Goal: Task Accomplishment & Management: Use online tool/utility

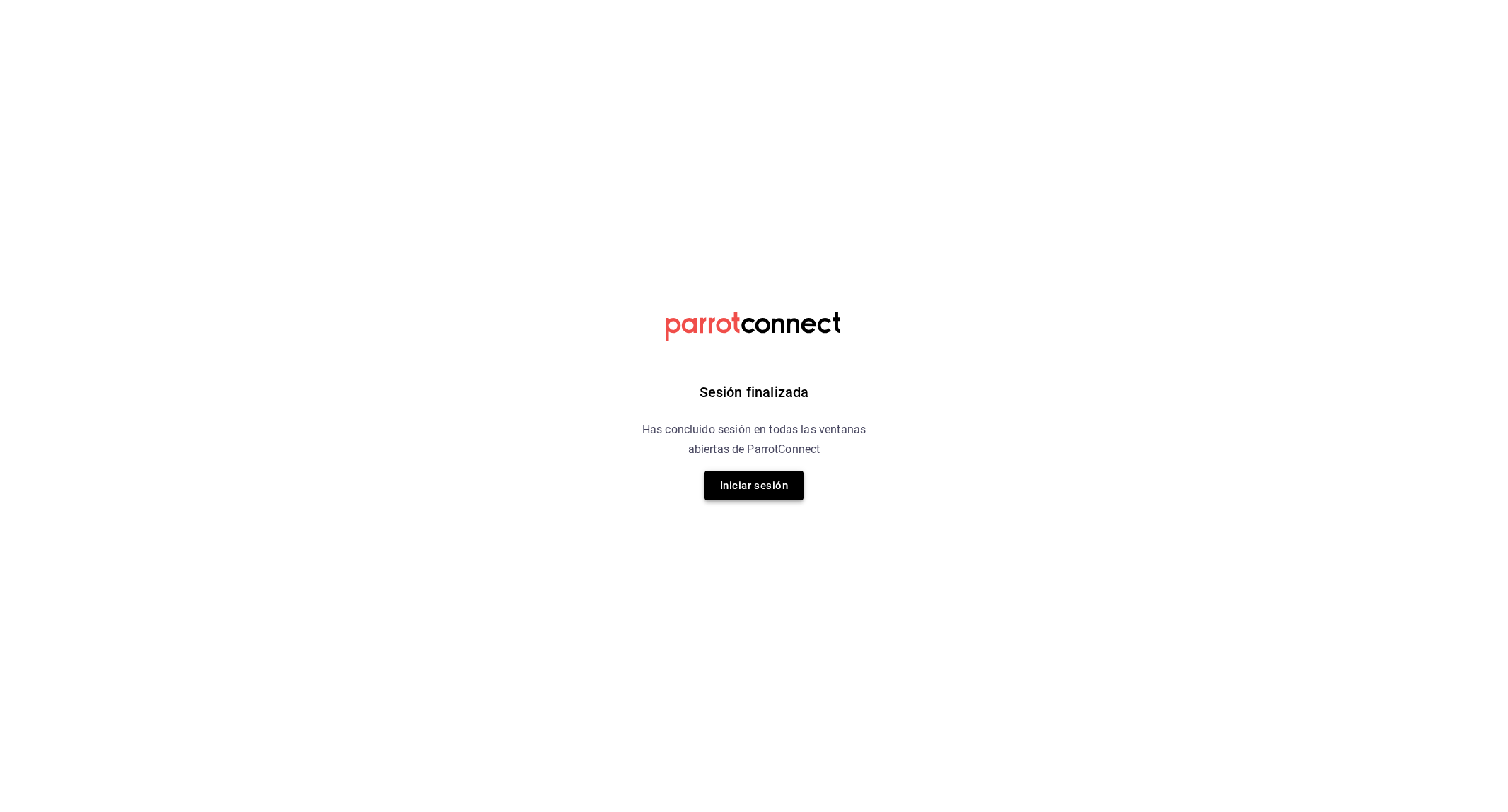
click at [734, 485] on button "Iniciar sesión" at bounding box center [754, 485] width 99 height 30
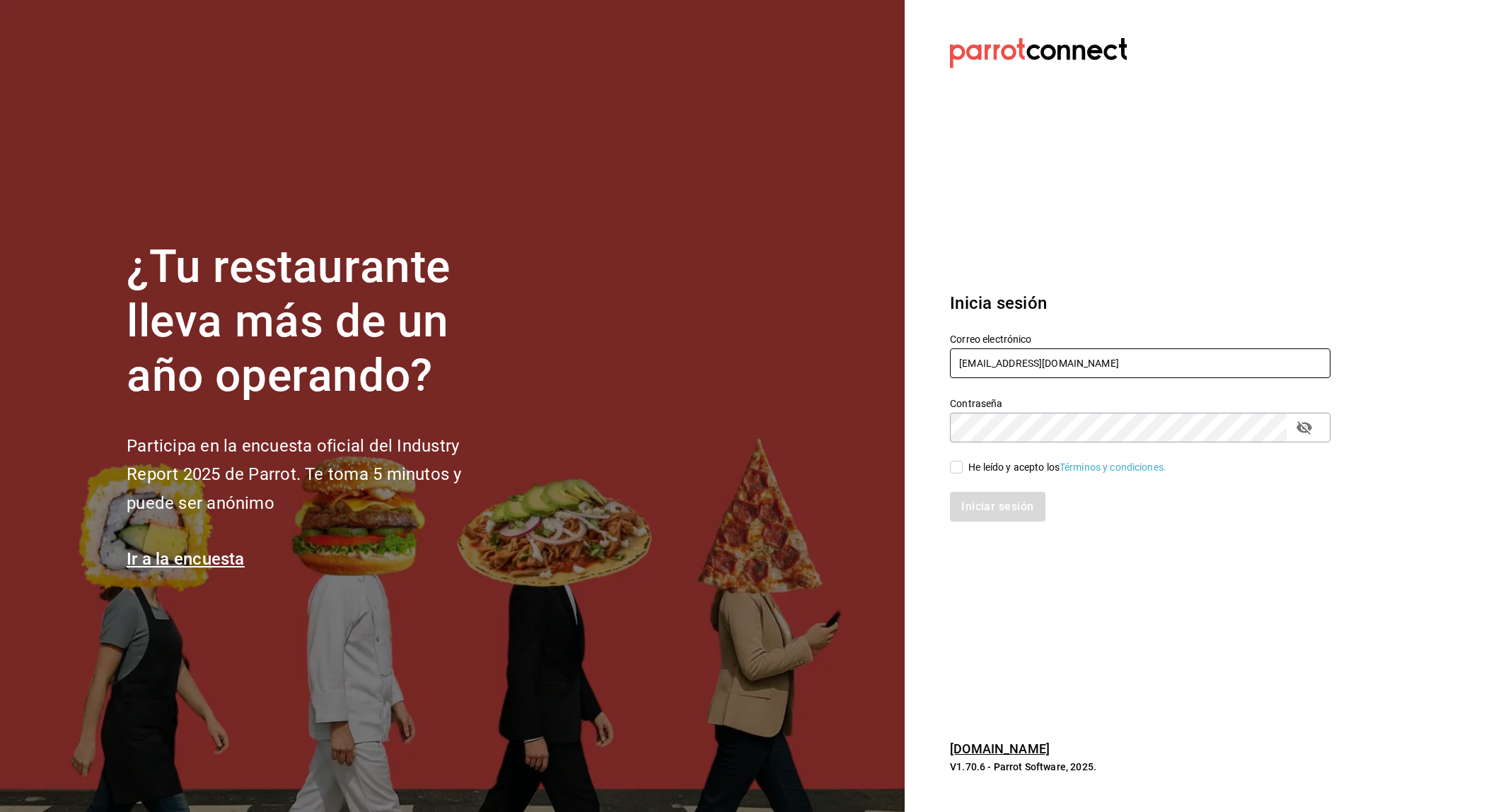
type input "[EMAIL_ADDRESS][DOMAIN_NAME]"
click at [988, 475] on div "Iniciar sesión" at bounding box center [1131, 499] width 397 height 47
click at [982, 468] on div "He leído y acepto los Términos y condiciones." at bounding box center [1067, 468] width 198 height 15
click at [963, 468] on input "He leído y acepto los Términos y condiciones." at bounding box center [956, 467] width 13 height 13
checkbox input "true"
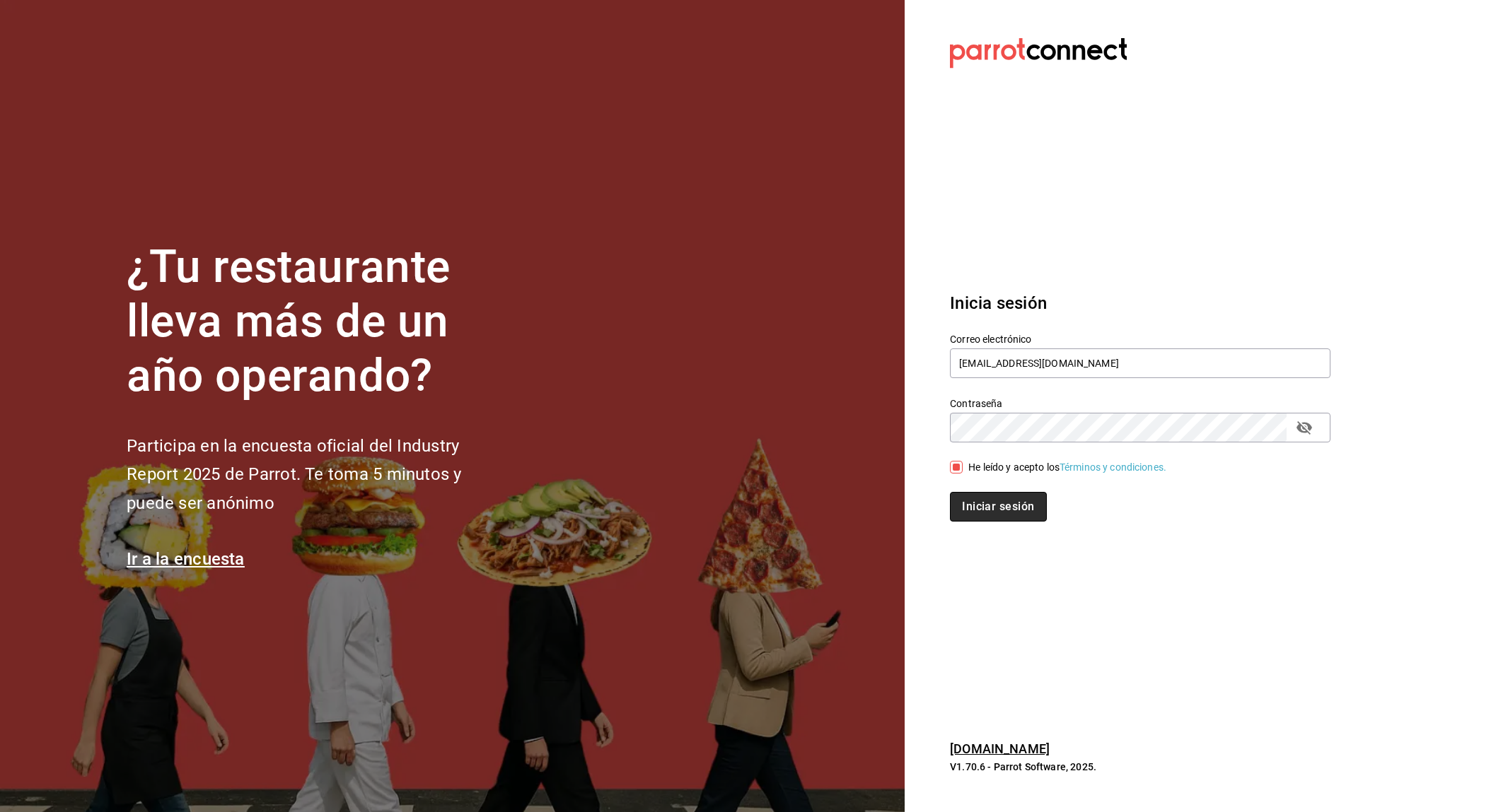
click at [990, 499] on button "Iniciar sesión" at bounding box center [998, 506] width 96 height 30
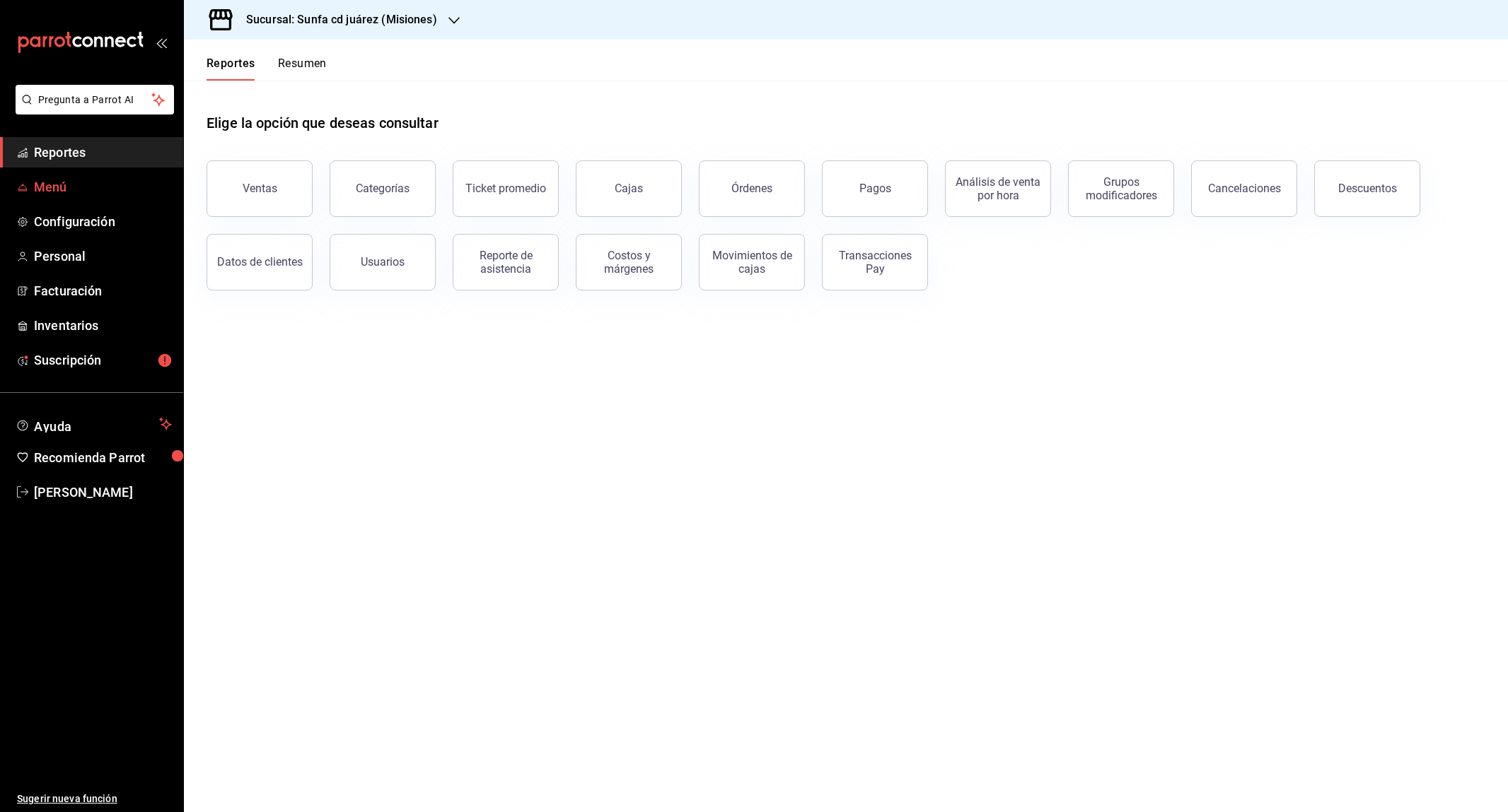
click at [74, 176] on link "Menú" at bounding box center [92, 187] width 183 height 30
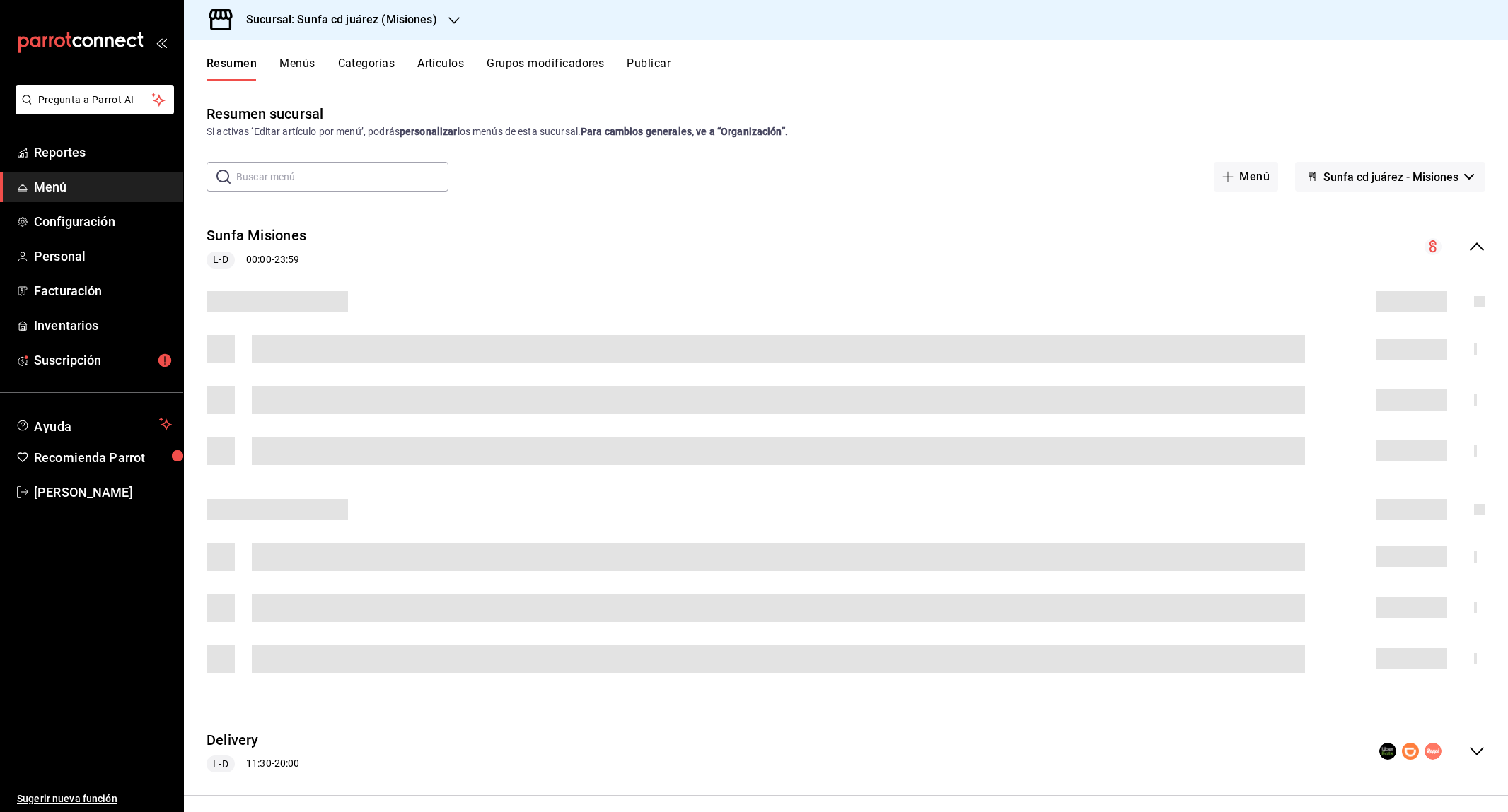
click at [442, 62] on button "Artículos" at bounding box center [441, 69] width 47 height 24
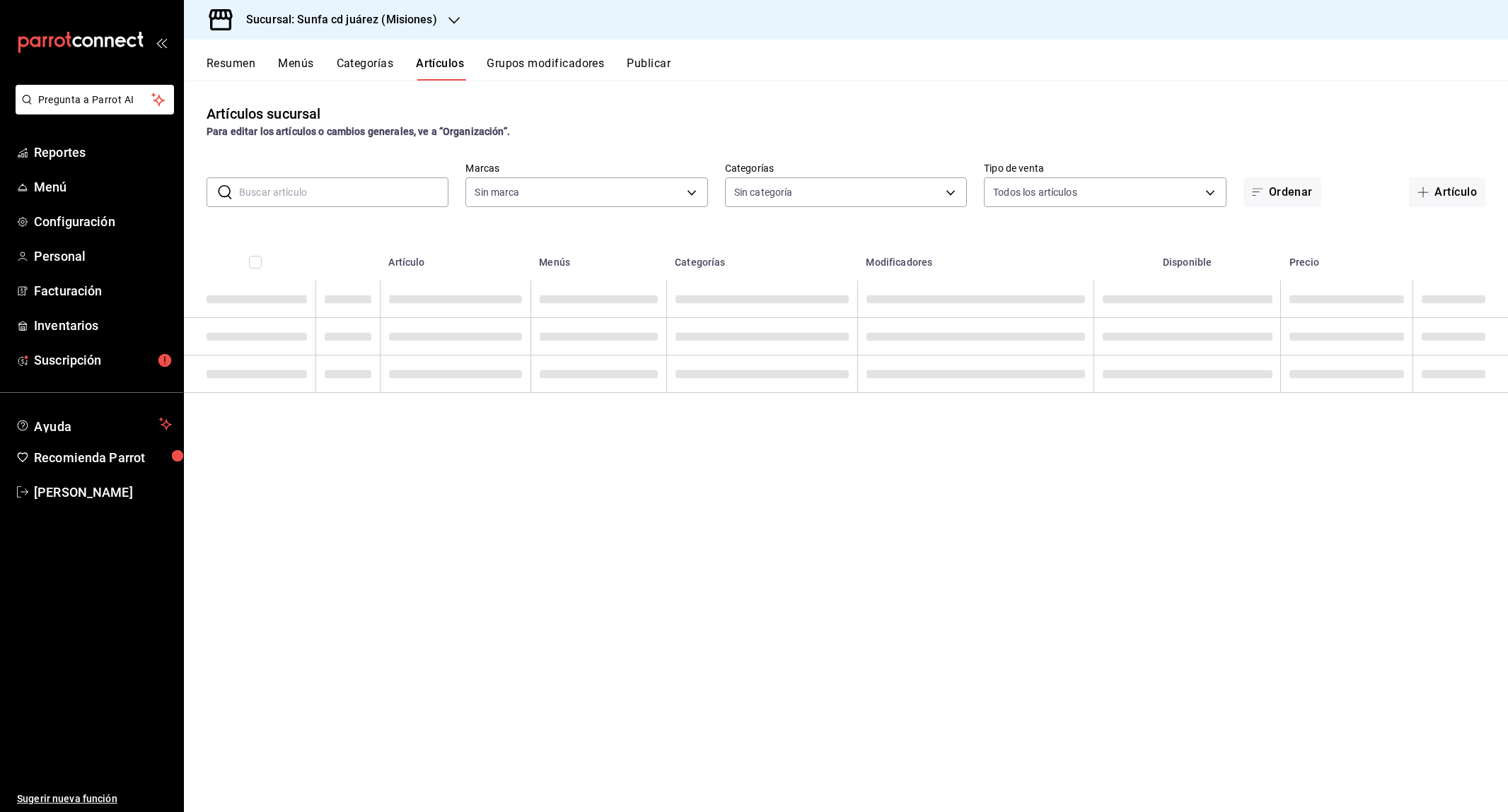
type input "3bf0f4f1-06bf-4e99-896d-726c877484e9"
type input "b36e3deb-011e-45b7-a6e6-3d6582a71e4f,9c40dcb6-0cfb-40f9-9fa4-3b3e28fc063a,4dee2…"
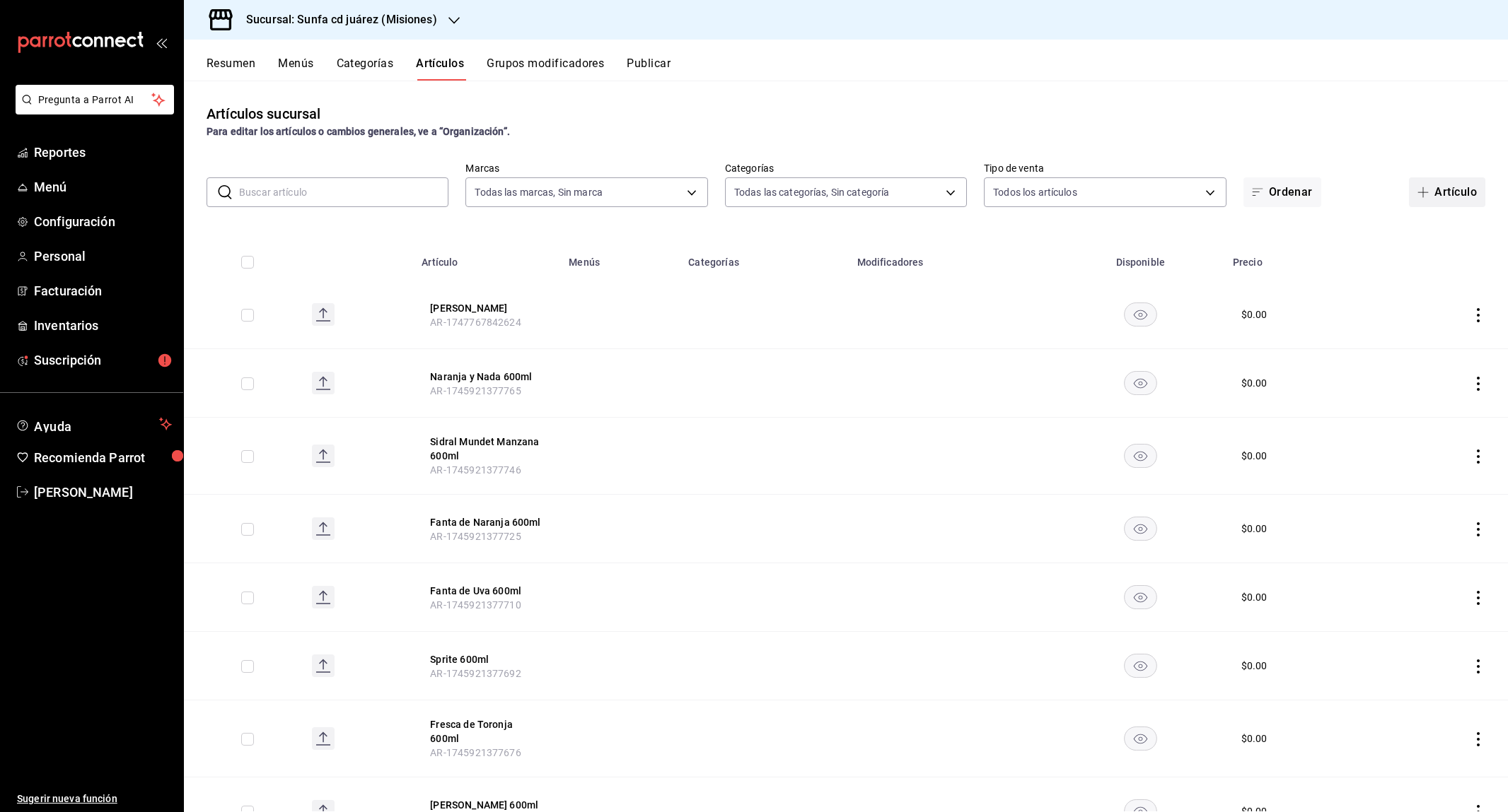
click at [1448, 188] on button "Artículo" at bounding box center [1447, 191] width 76 height 30
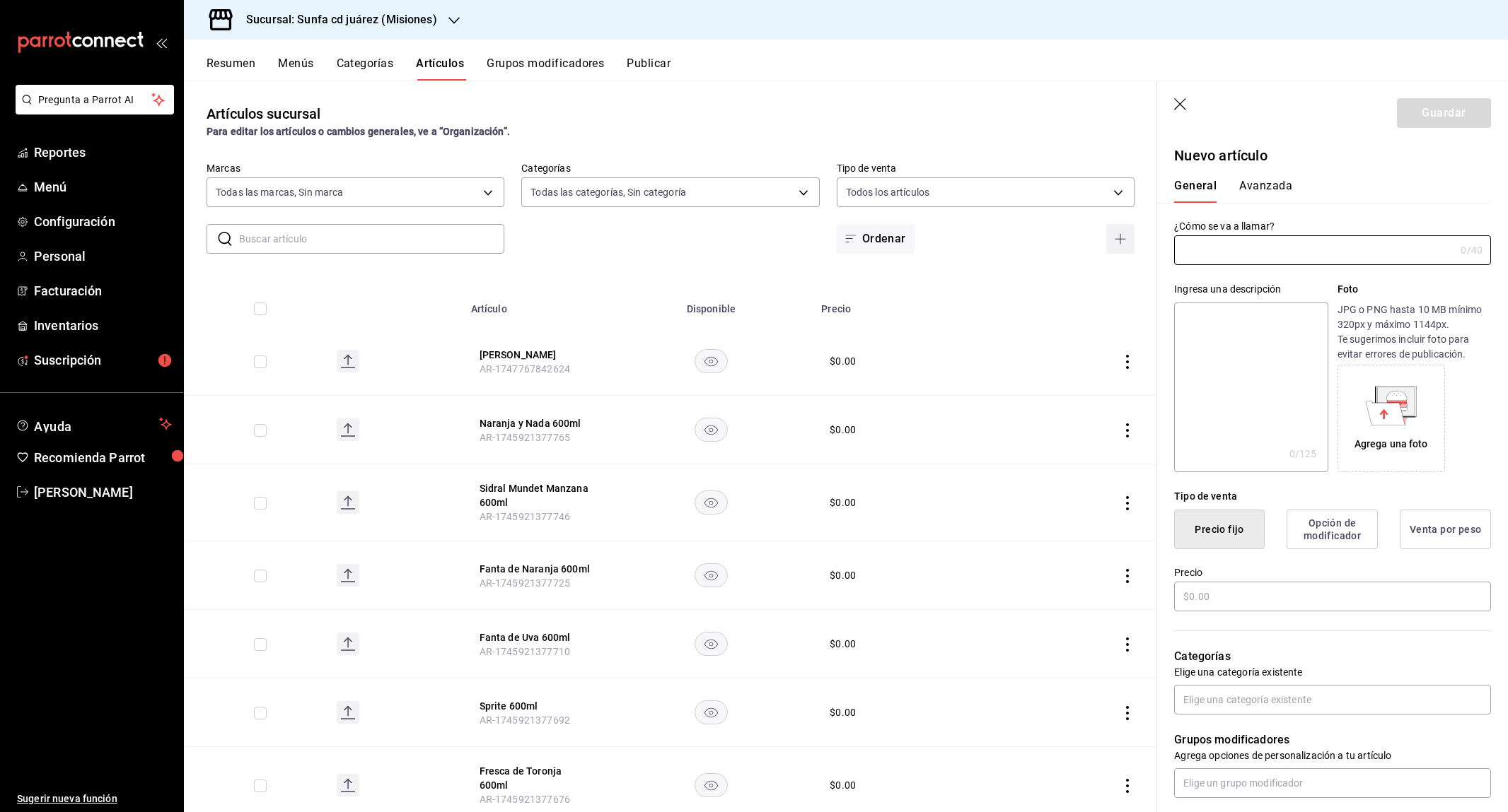
type input "AR-1758141639030"
type input "Mochi"
click at [1248, 590] on input "text" at bounding box center [1332, 596] width 317 height 30
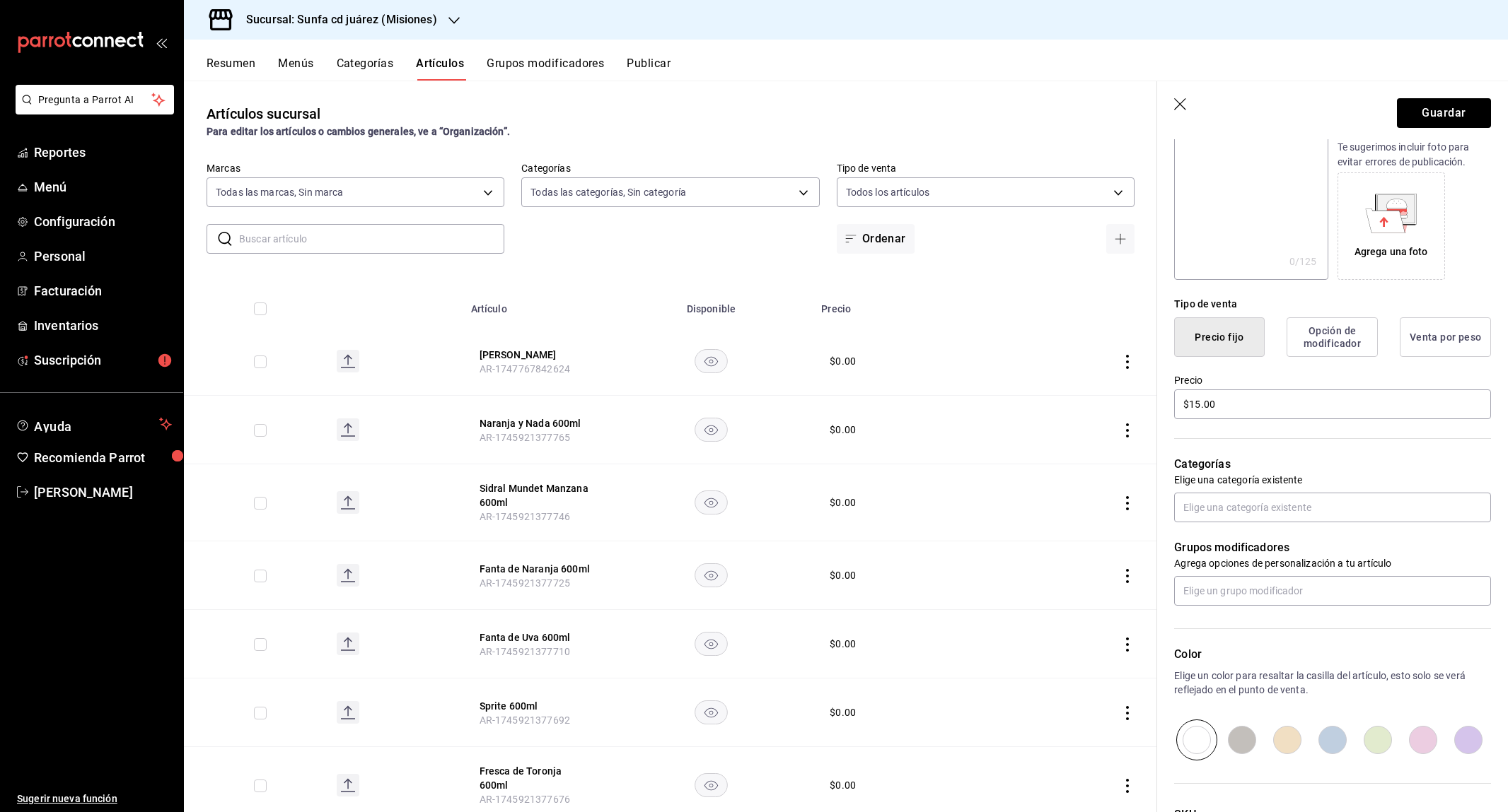
scroll to position [195, 0]
type input "$15.00"
click at [1220, 499] on input "text" at bounding box center [1332, 504] width 317 height 30
click at [1220, 534] on li "Aperitivos" at bounding box center [1333, 534] width 317 height 23
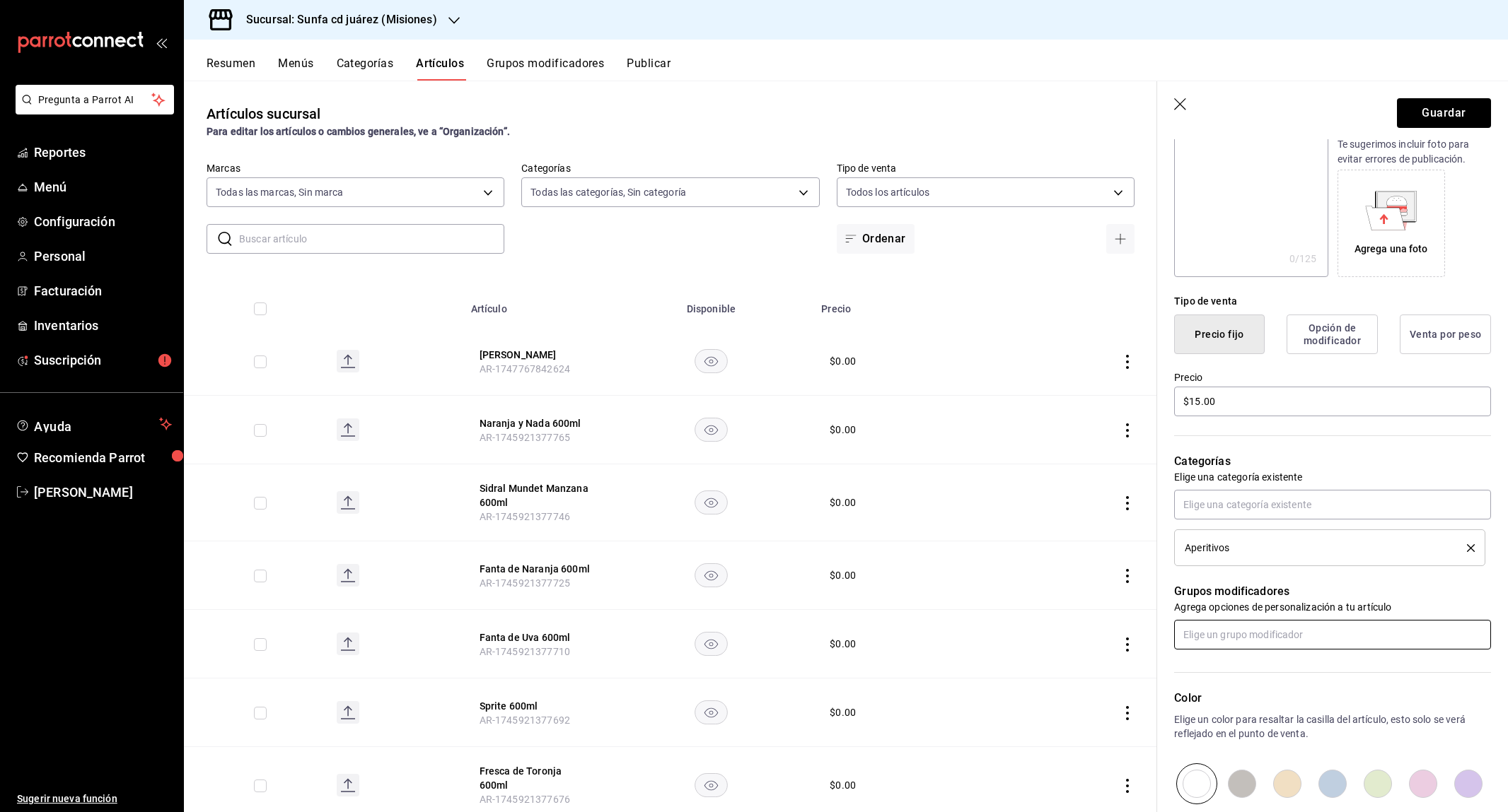
click at [1212, 621] on input "text" at bounding box center [1332, 634] width 317 height 30
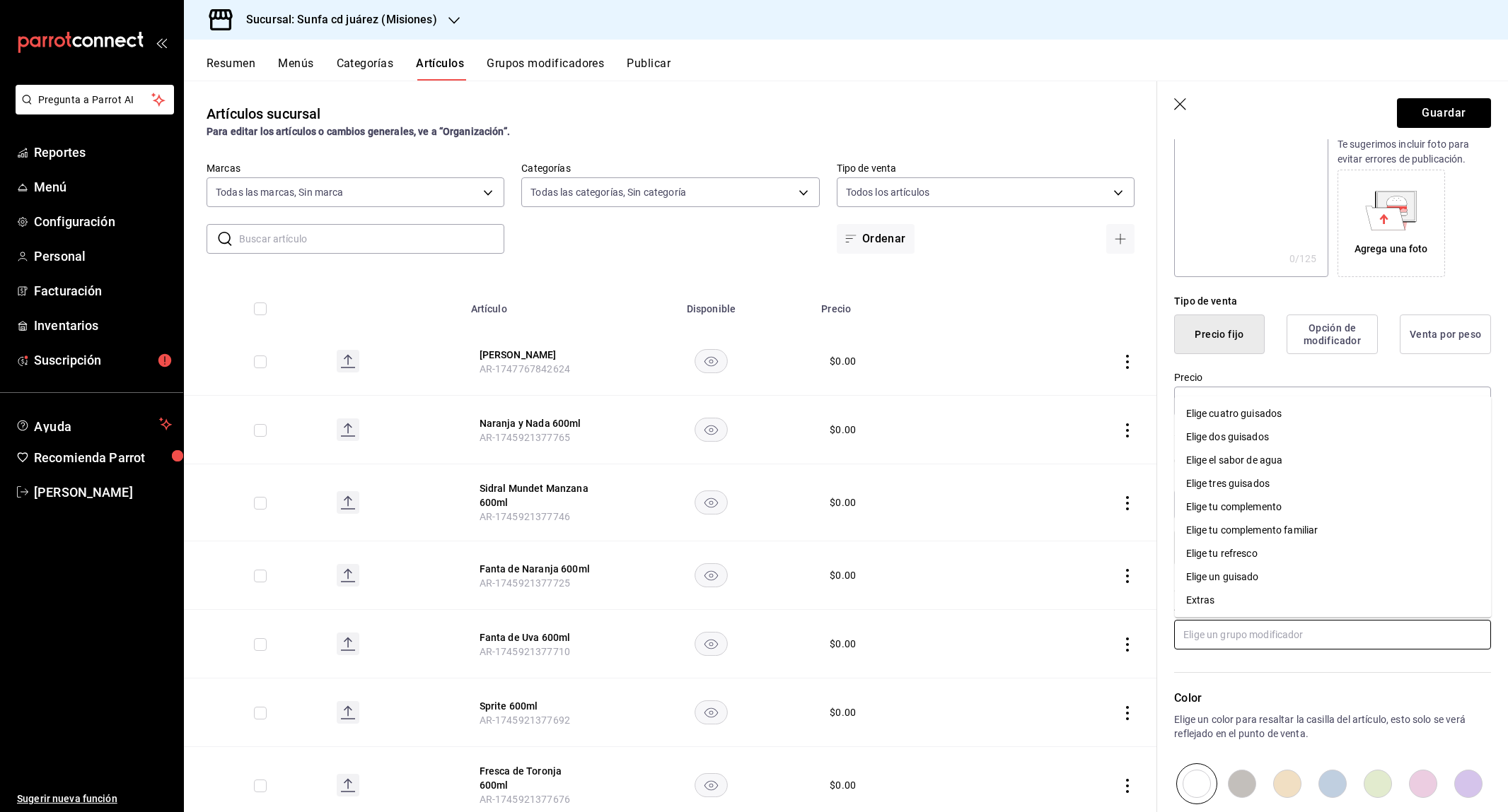
drag, startPoint x: 1212, startPoint y: 621, endPoint x: 1214, endPoint y: 568, distance: 53.0
click at [1212, 592] on div "Grupos modificadores Agrega opciones de personalización a tu artículo" at bounding box center [1323, 608] width 334 height 83
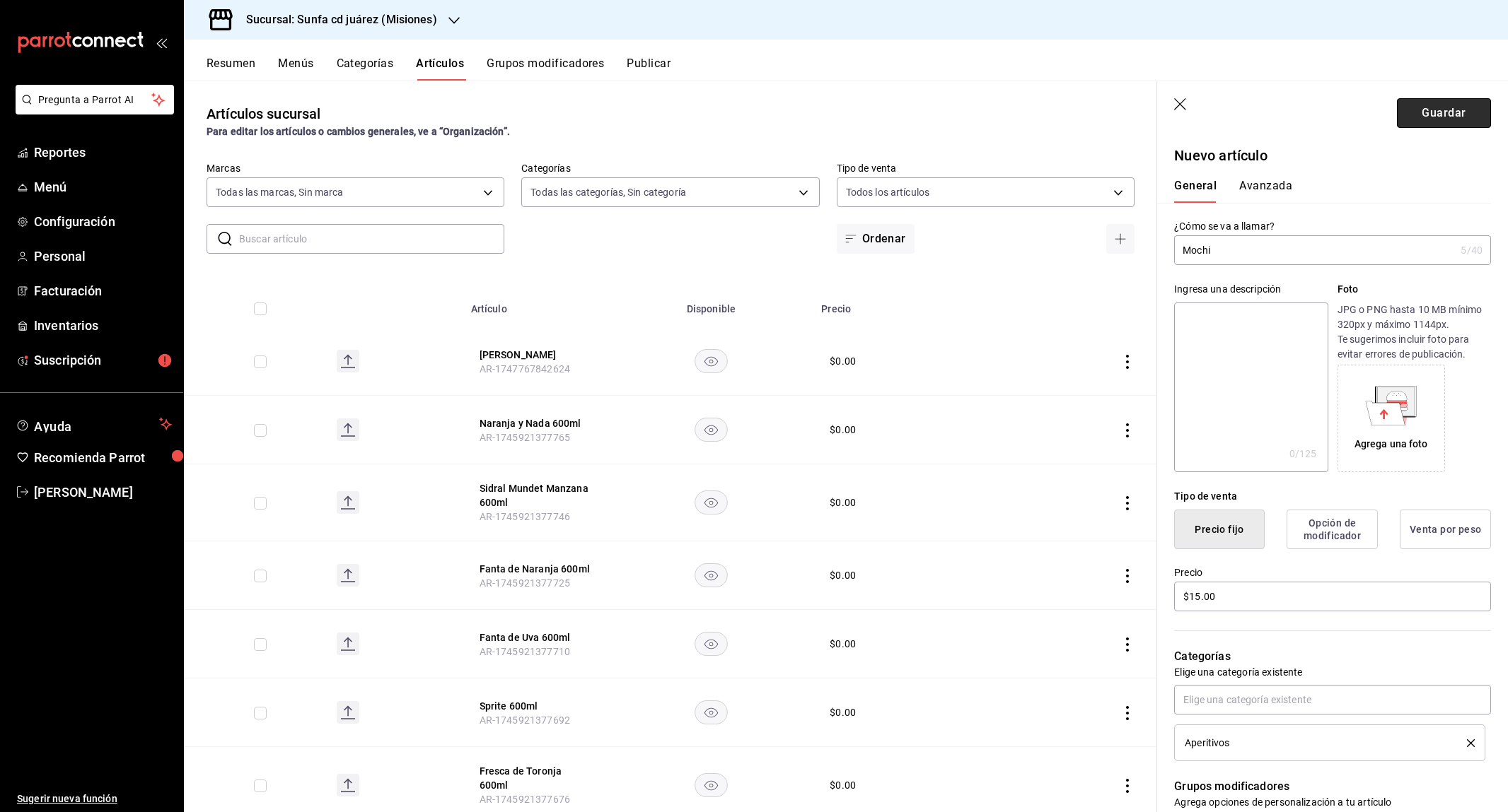
click at [1433, 122] on button "Guardar" at bounding box center [1444, 113] width 94 height 30
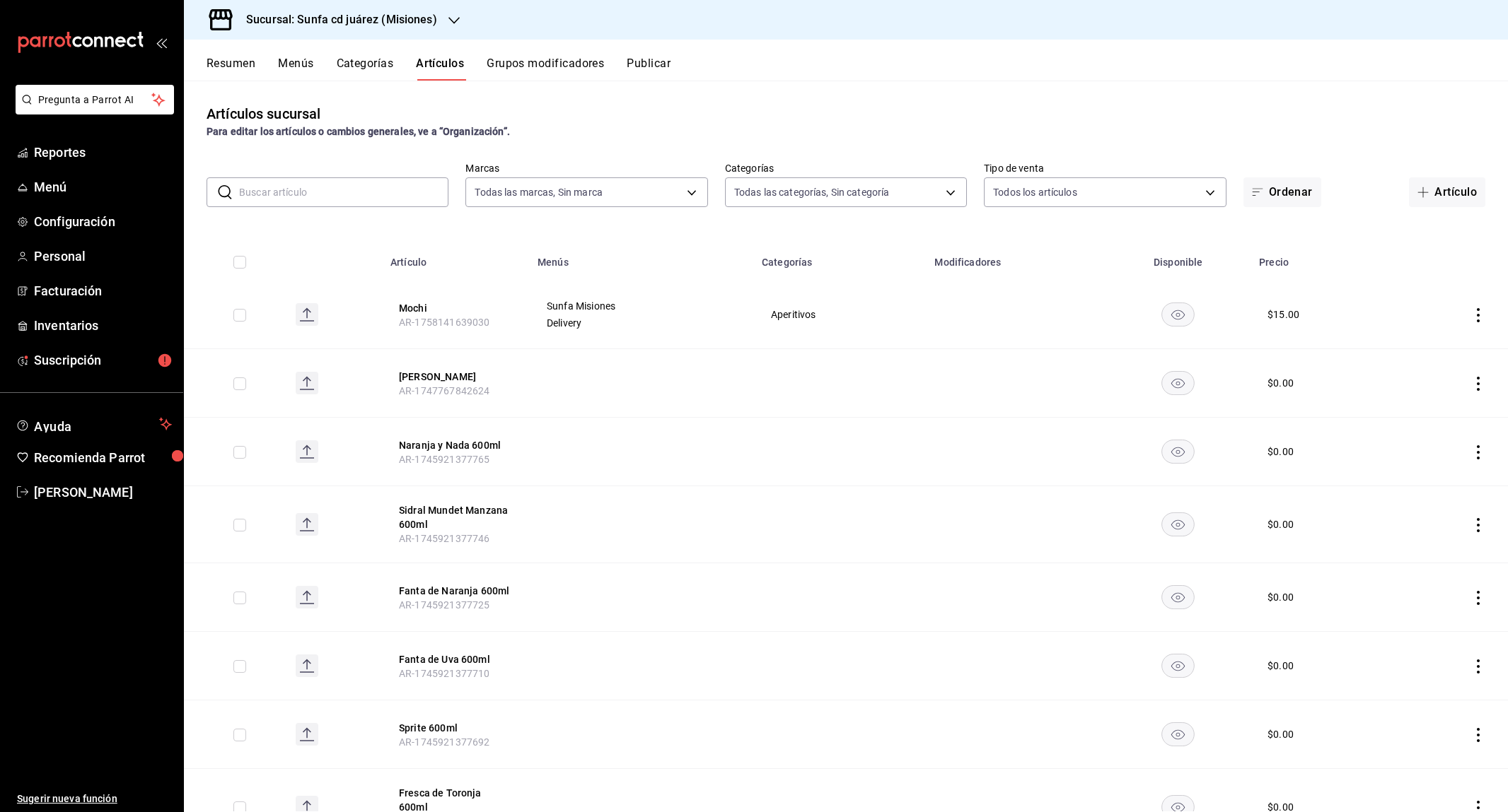
click at [231, 63] on button "Resumen" at bounding box center [231, 69] width 48 height 24
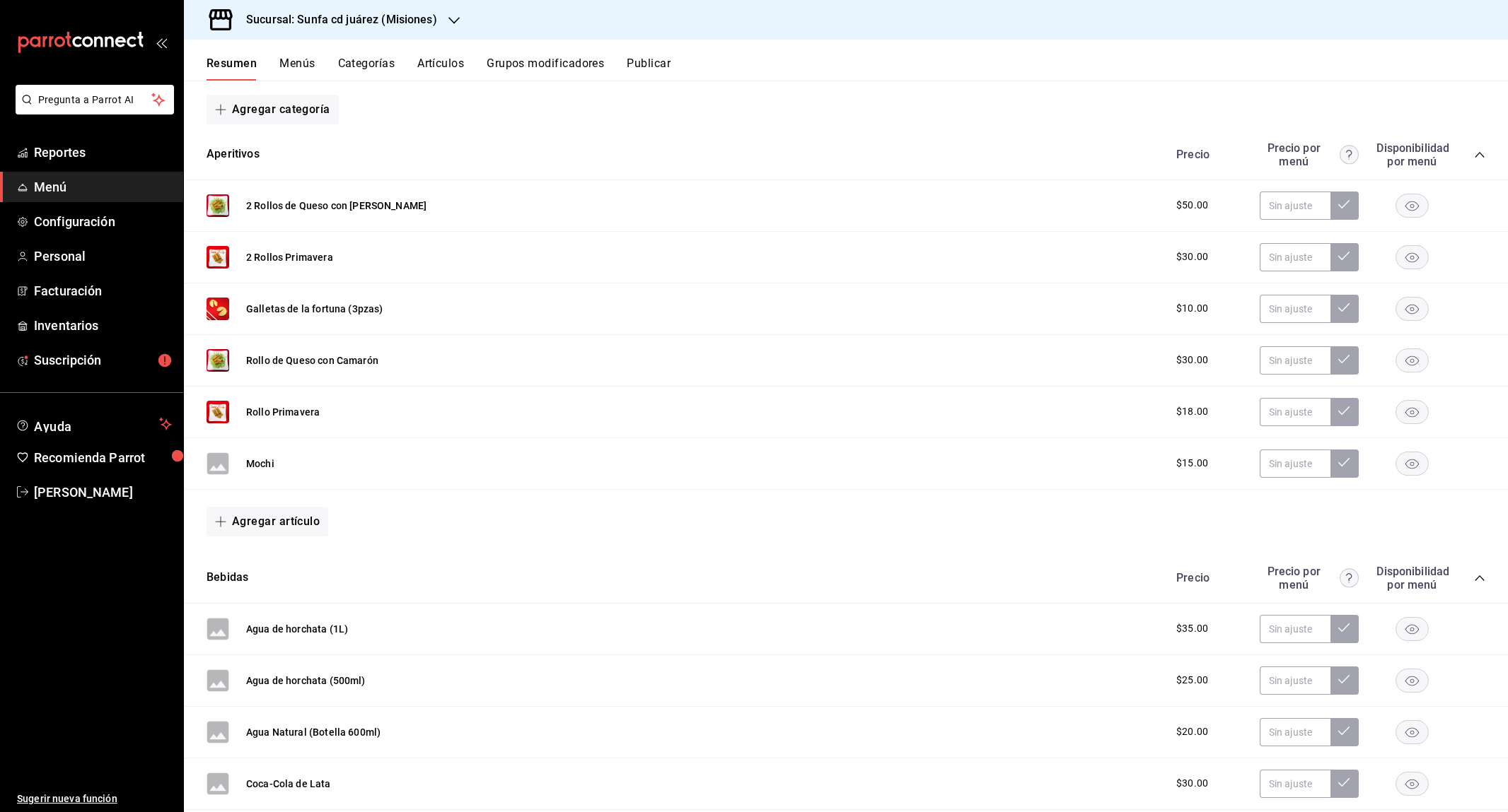
scroll to position [199, 0]
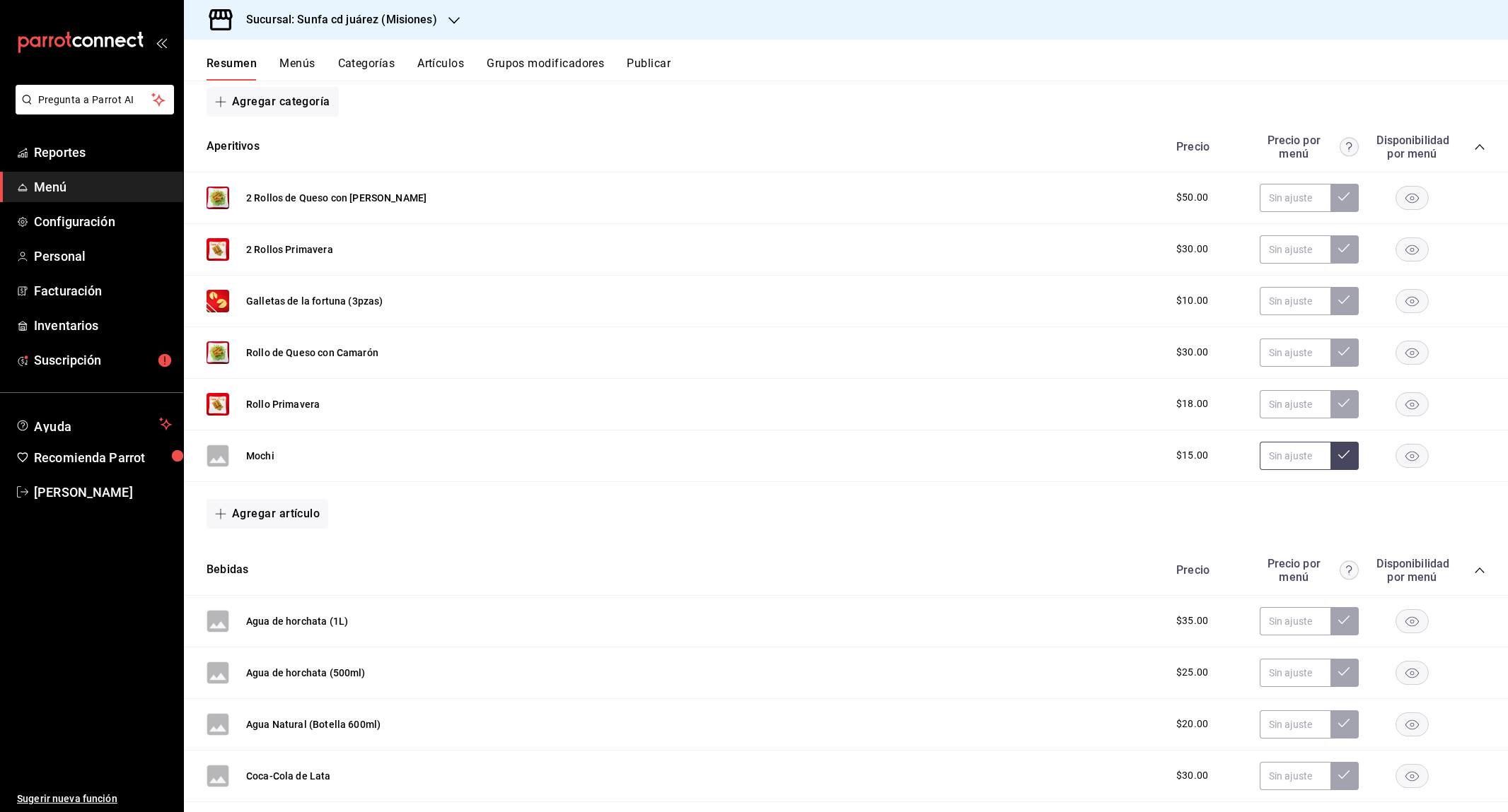
click at [1266, 460] on input "text" at bounding box center [1295, 456] width 70 height 28
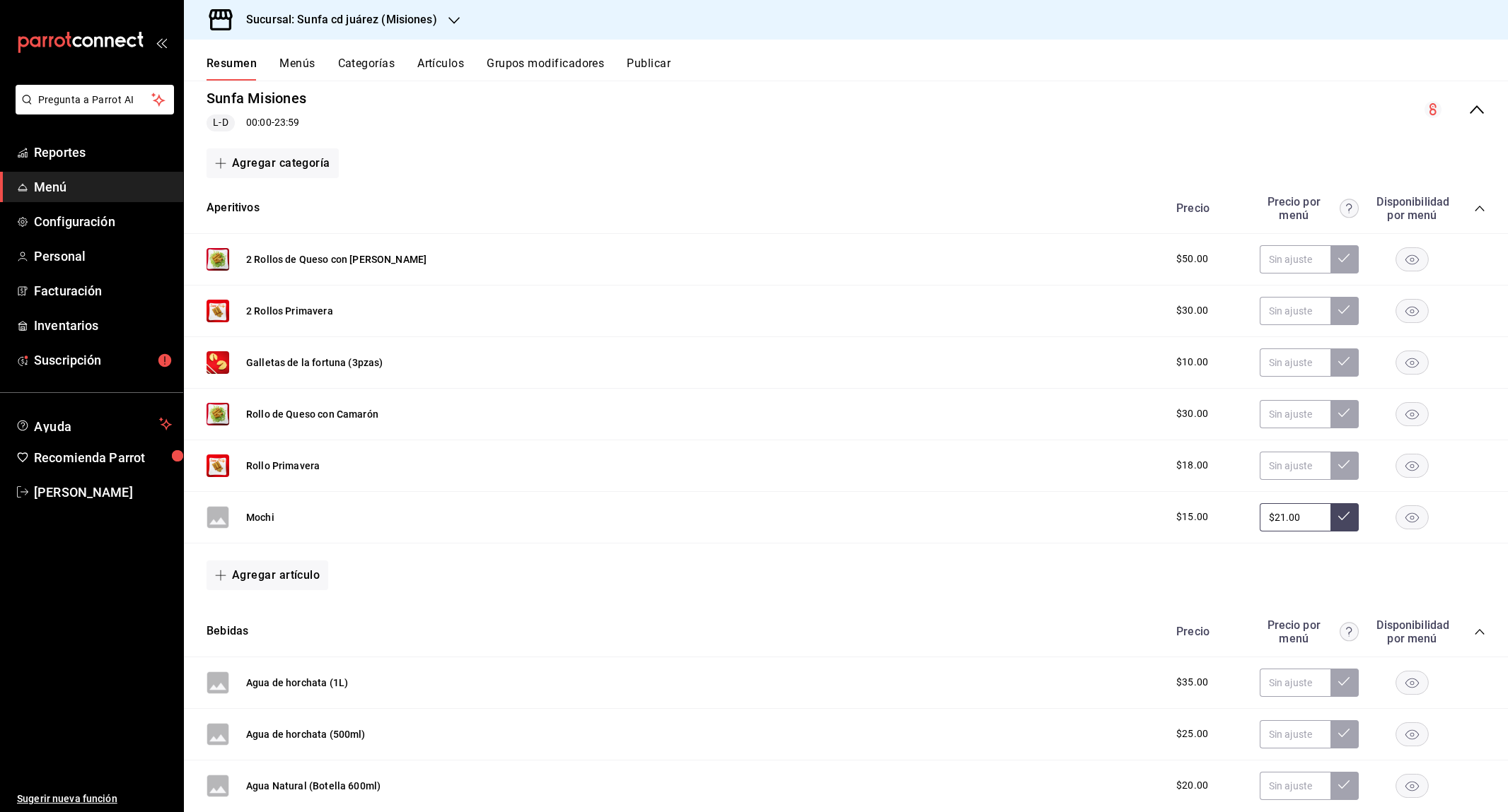
scroll to position [140, 0]
type input "$21.00"
click at [1344, 511] on icon at bounding box center [1344, 513] width 11 height 11
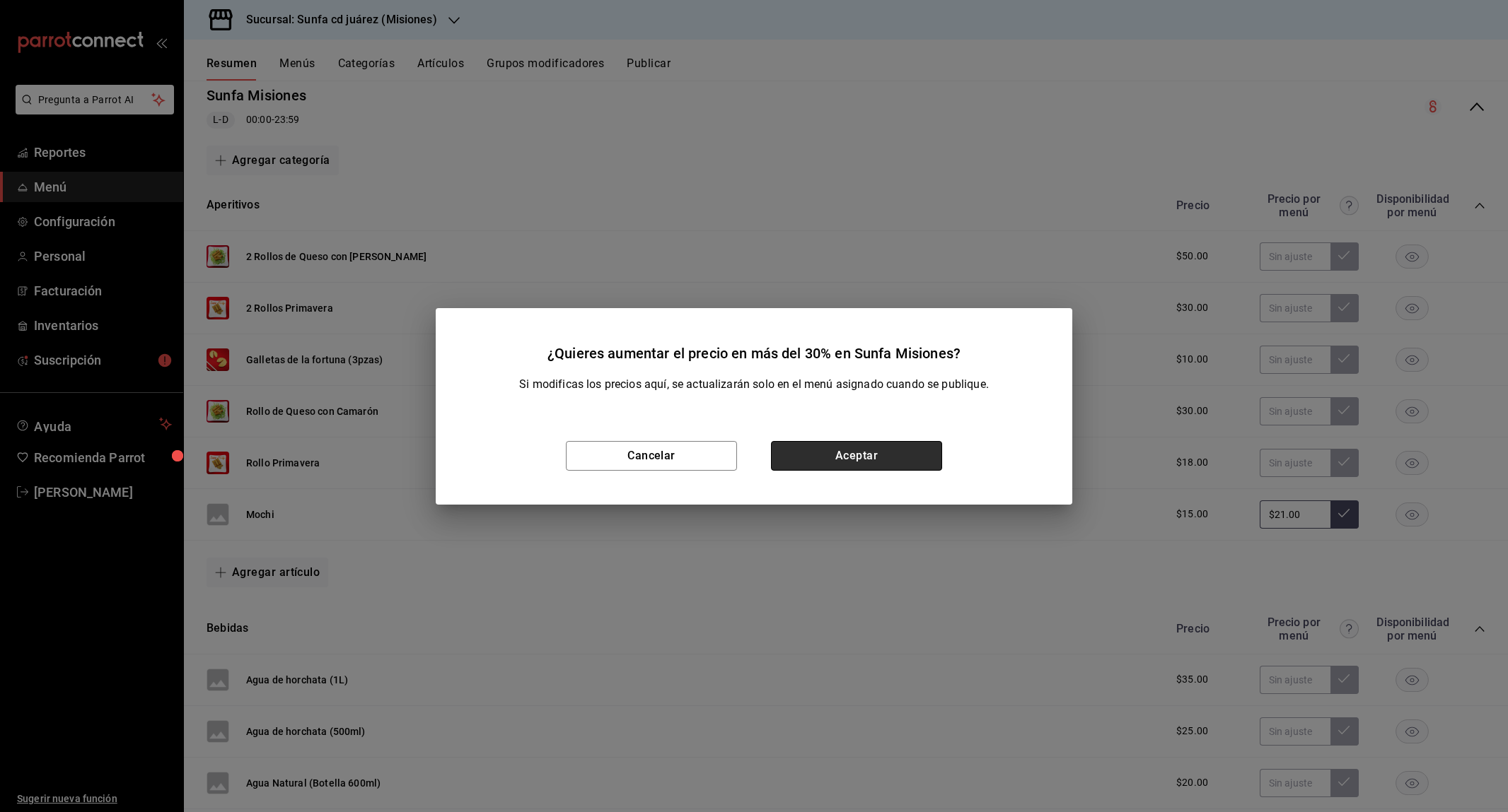
click at [877, 450] on button "Aceptar" at bounding box center [856, 456] width 171 height 30
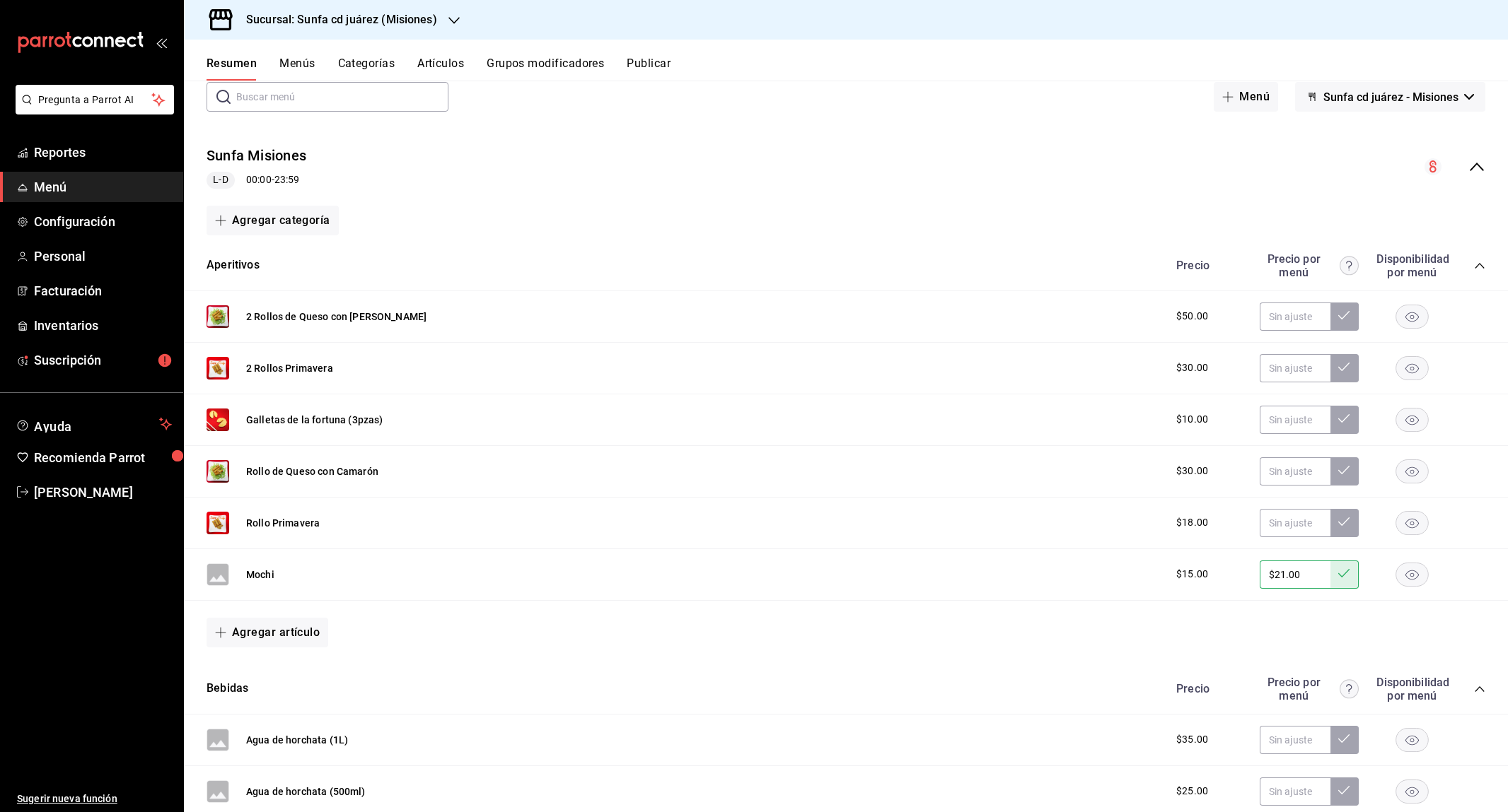
scroll to position [113, 0]
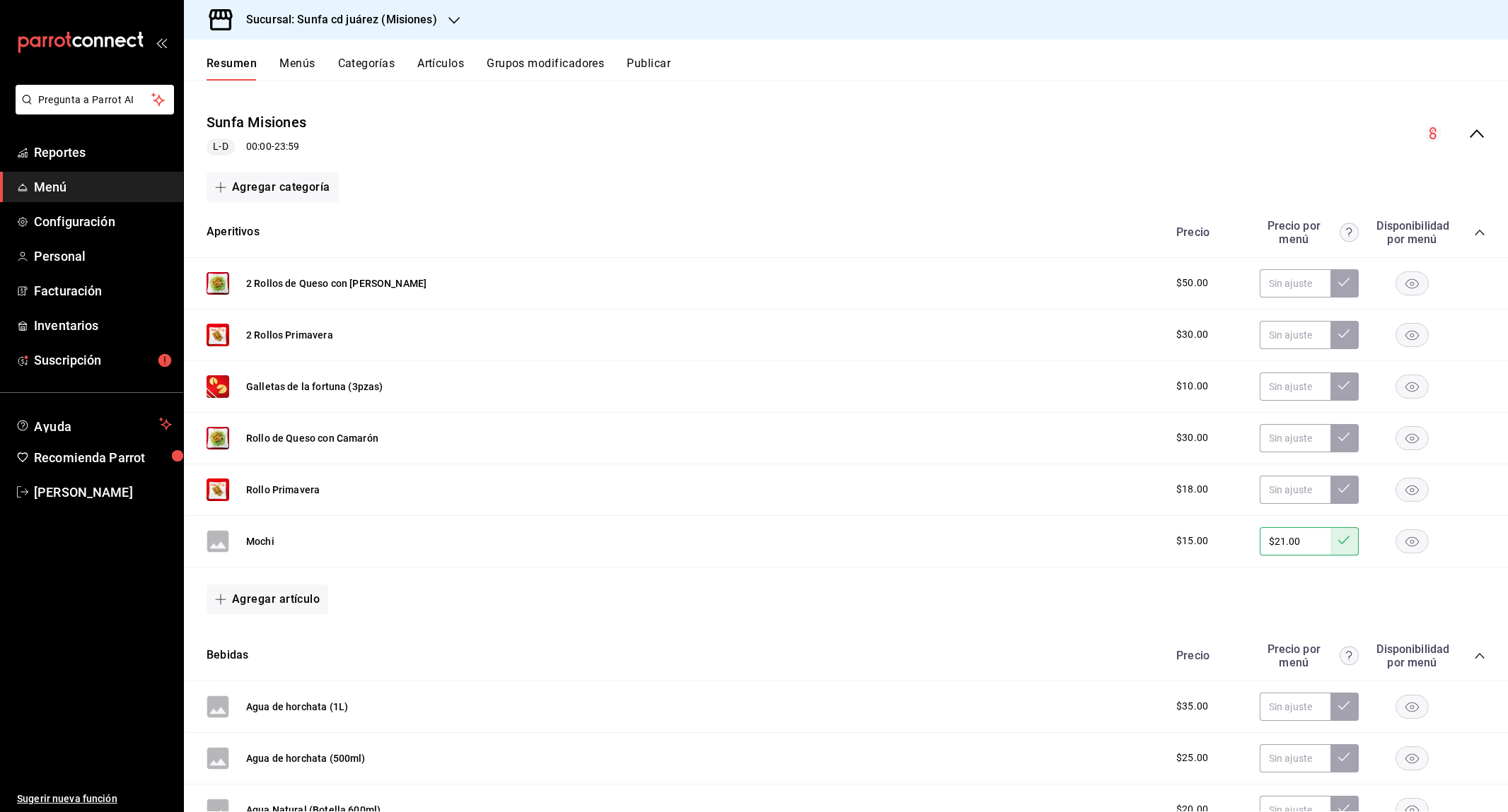
click at [1290, 547] on input "$21.00" at bounding box center [1295, 541] width 70 height 28
type input "$15.00"
click at [1344, 539] on icon at bounding box center [1344, 540] width 11 height 11
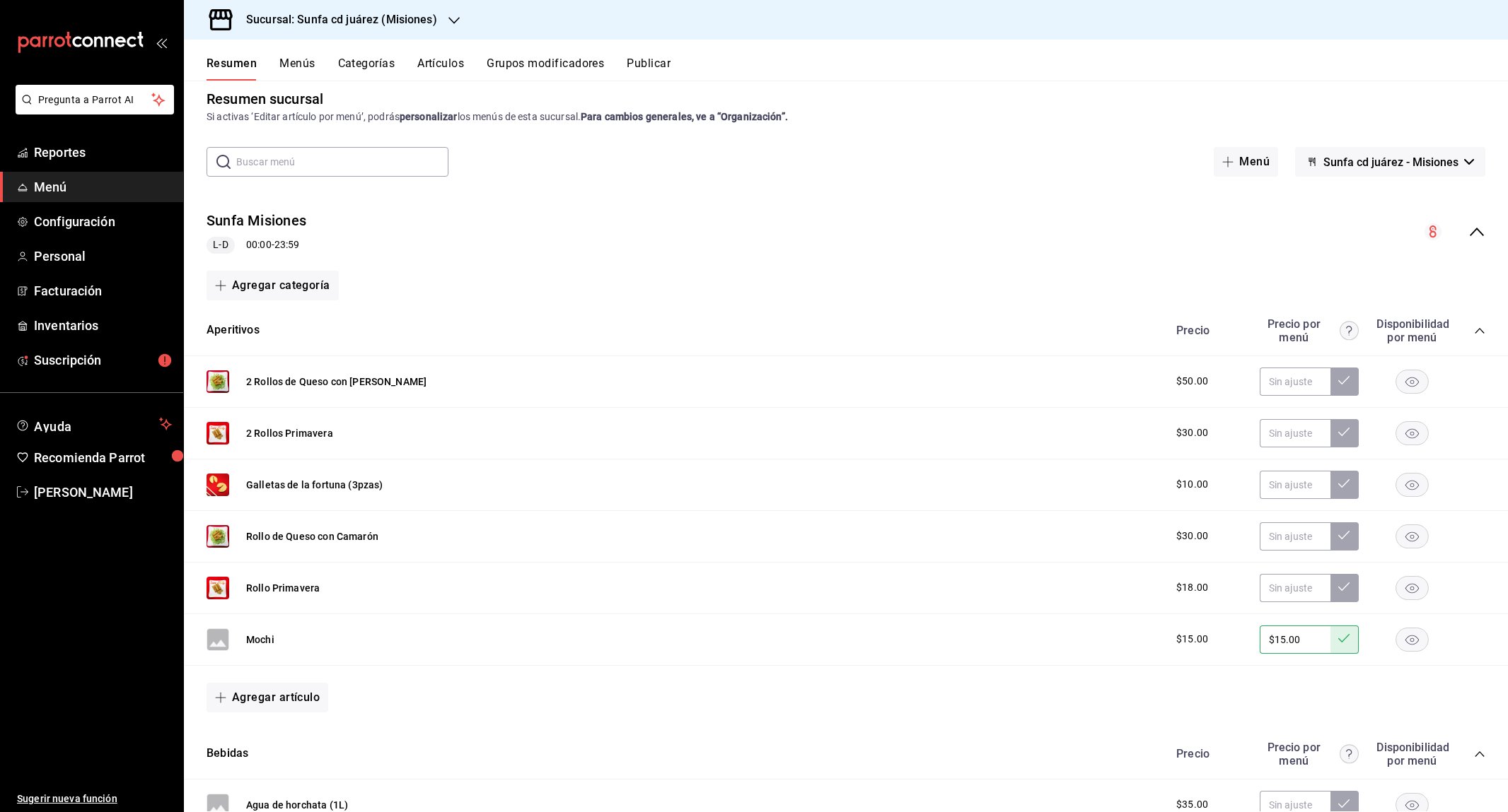
scroll to position [7, 0]
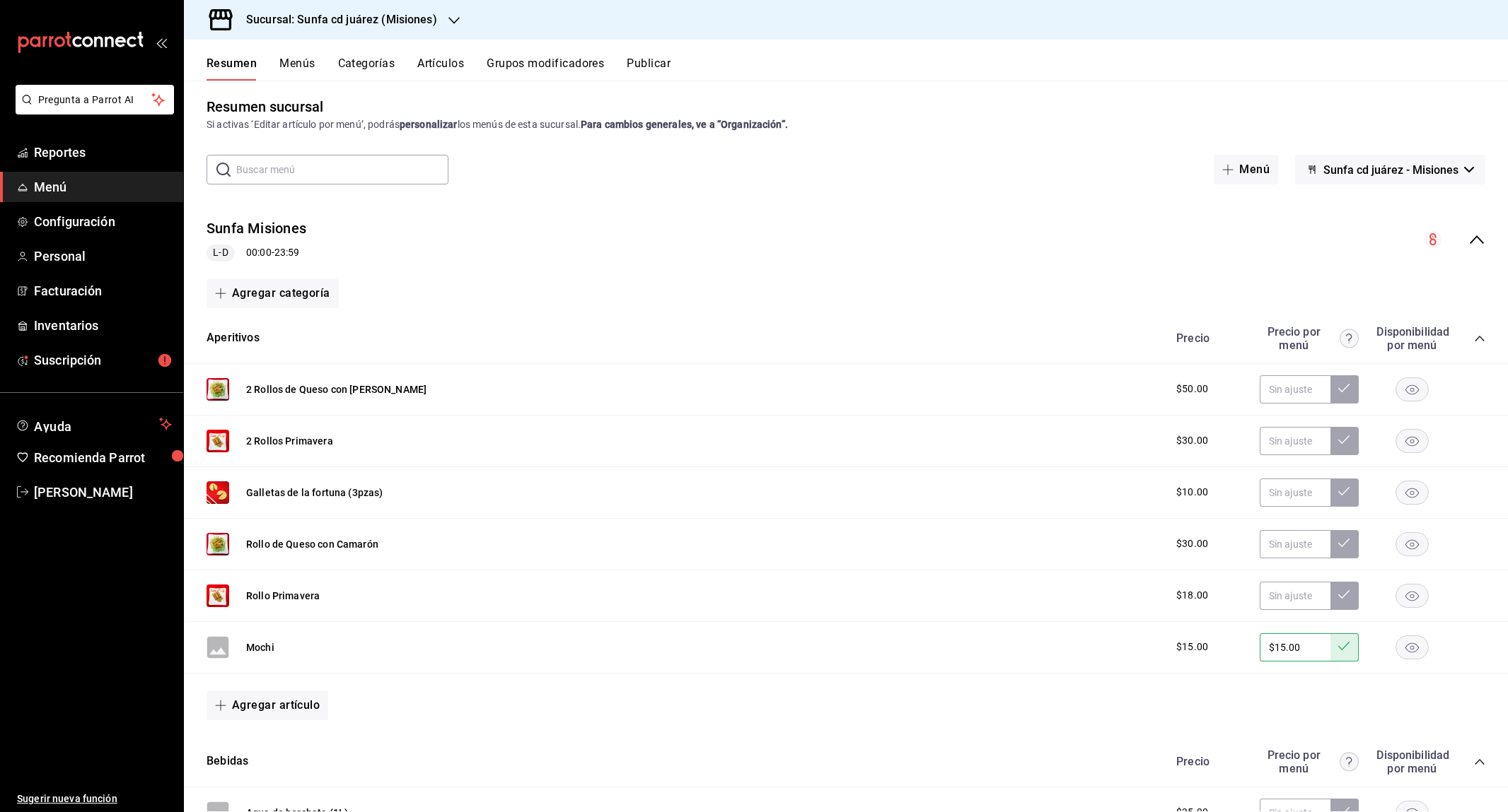
click at [1479, 237] on icon "collapse-menu-row" at bounding box center [1476, 239] width 17 height 17
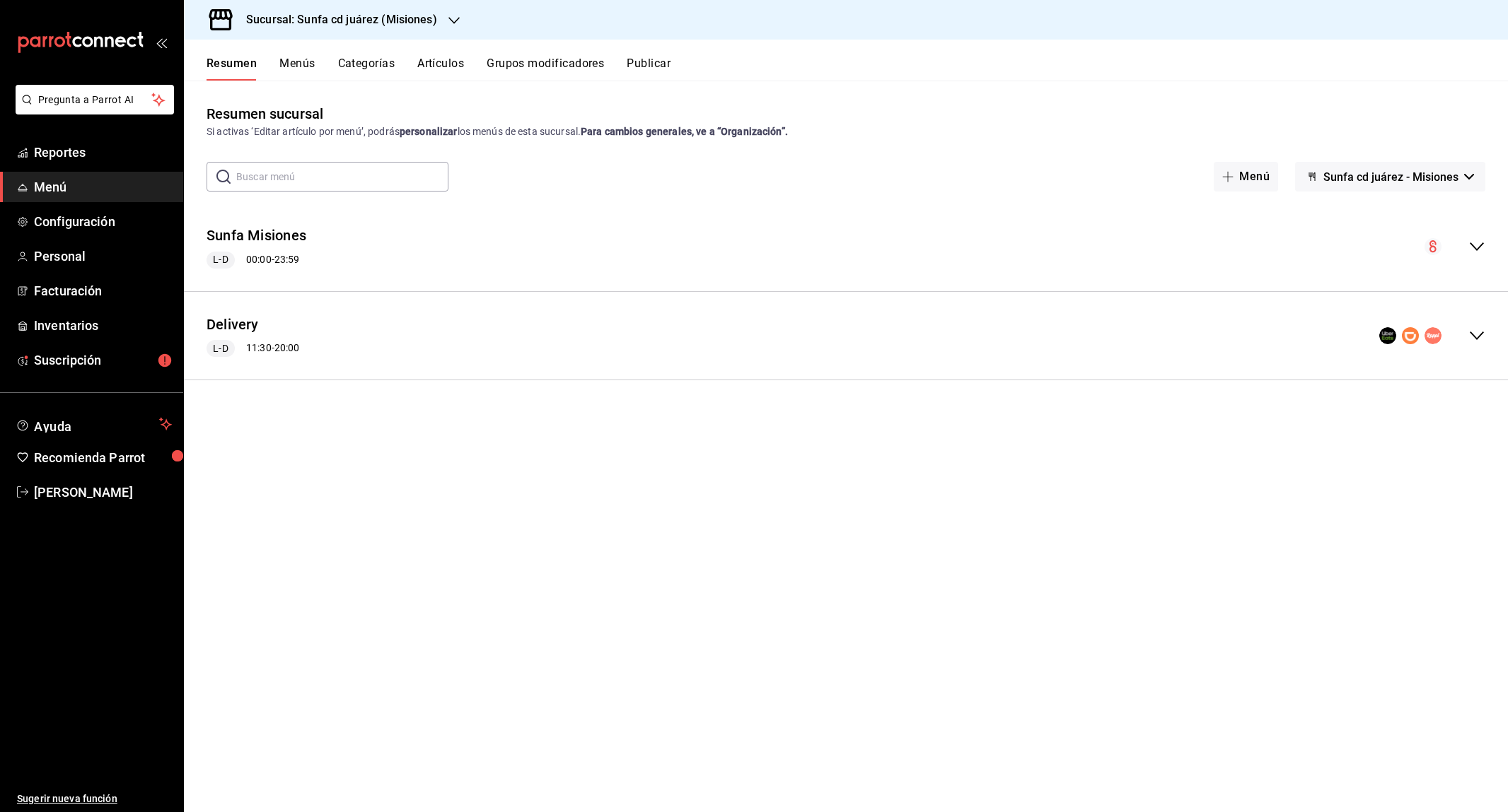
scroll to position [0, 0]
click at [1475, 339] on icon "collapse-menu-row" at bounding box center [1476, 336] width 17 height 17
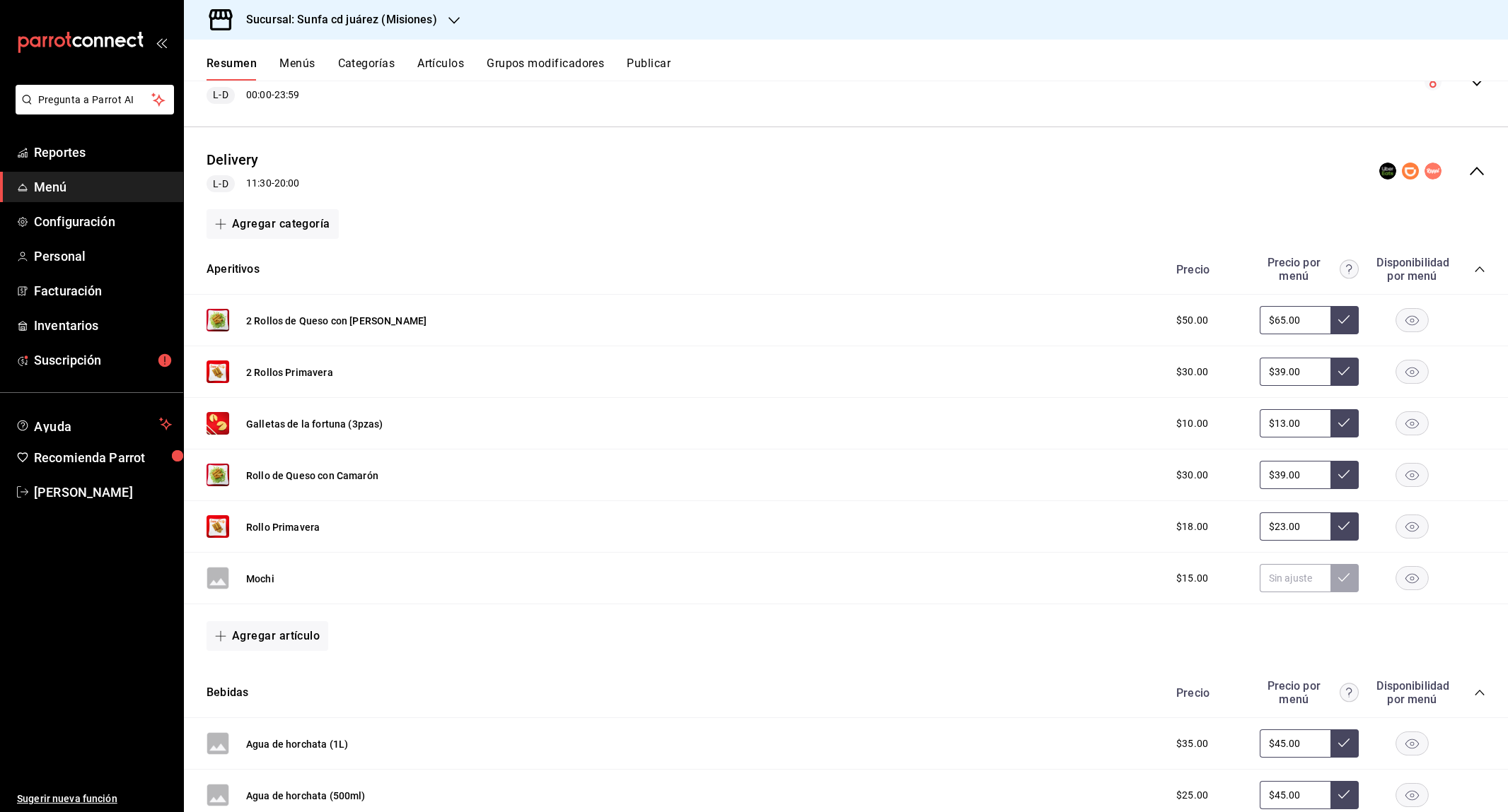
scroll to position [207, 0]
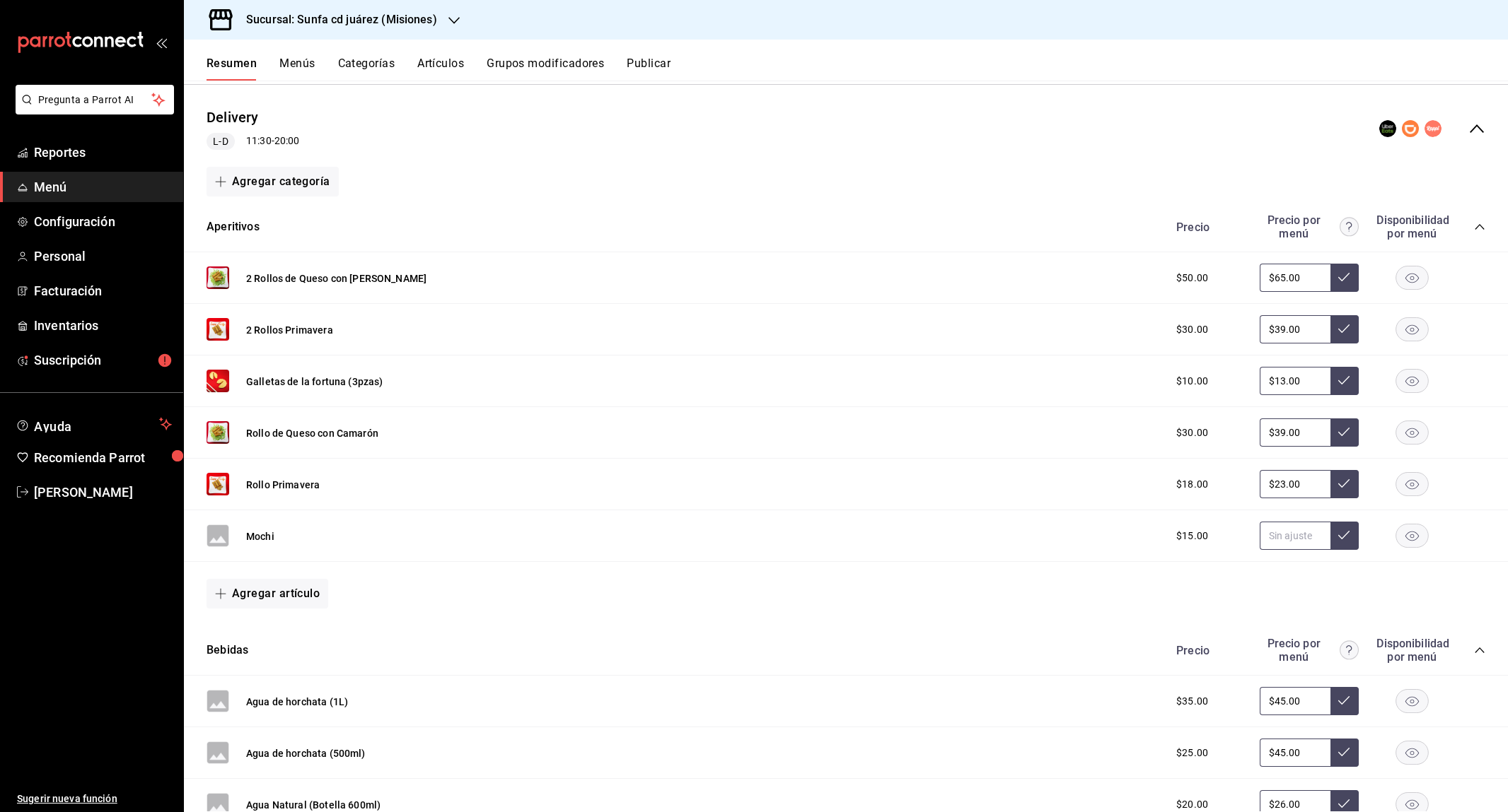
click at [1279, 528] on input "text" at bounding box center [1295, 535] width 70 height 28
type input "$21.00"
click at [1347, 530] on icon at bounding box center [1344, 535] width 11 height 11
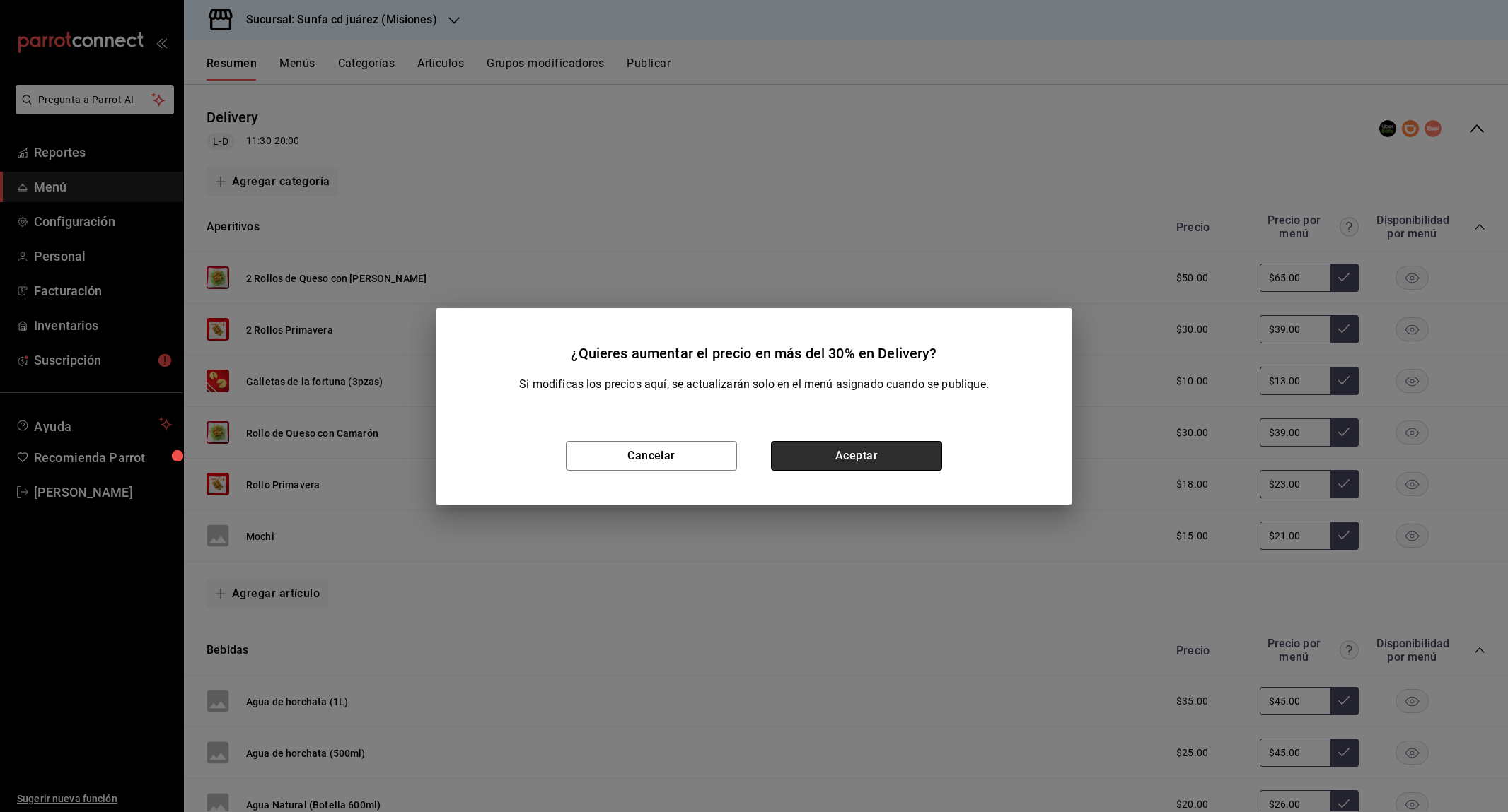
click at [911, 459] on button "Aceptar" at bounding box center [856, 456] width 171 height 30
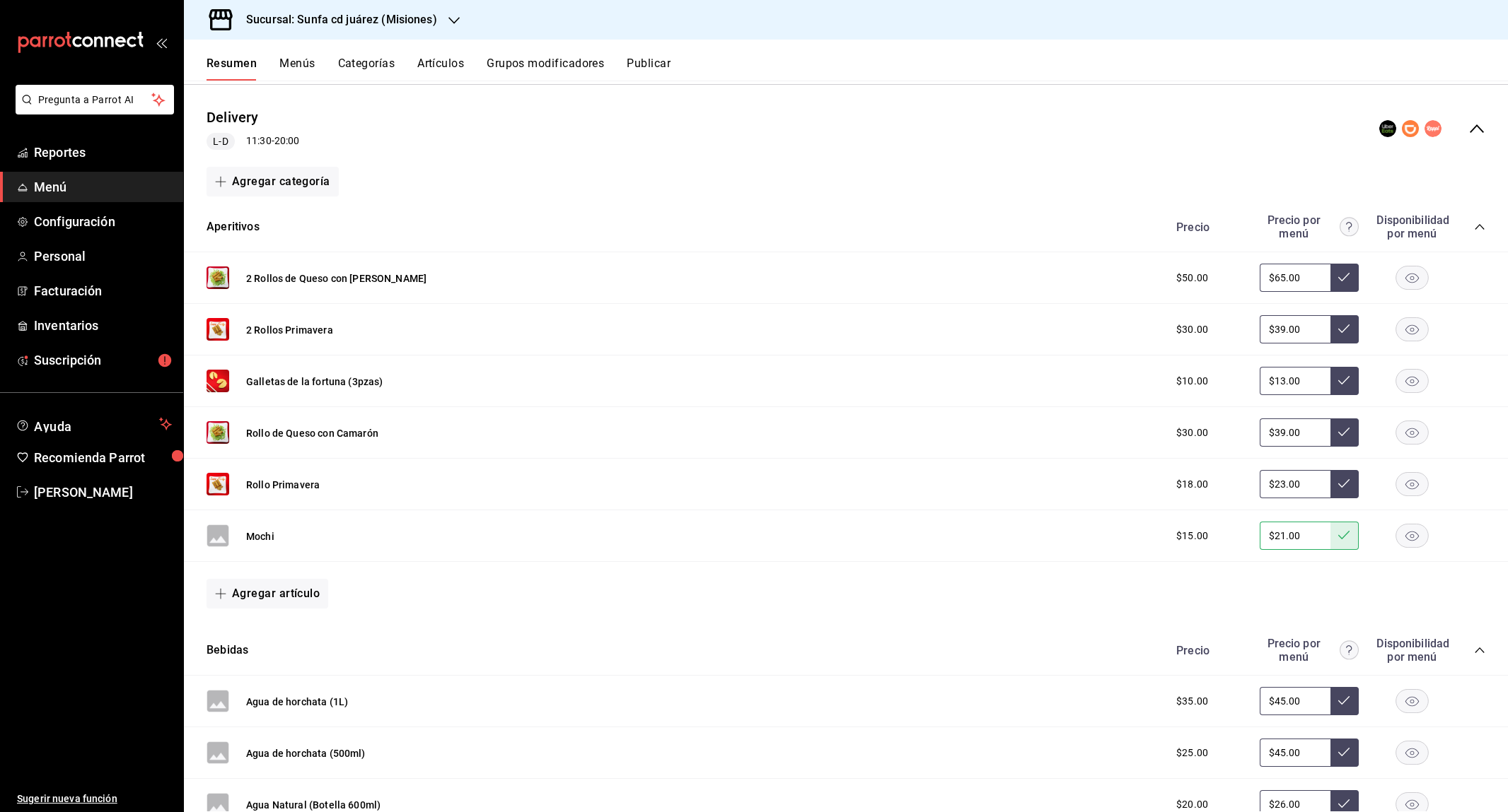
click at [652, 64] on button "Publicar" at bounding box center [649, 69] width 44 height 24
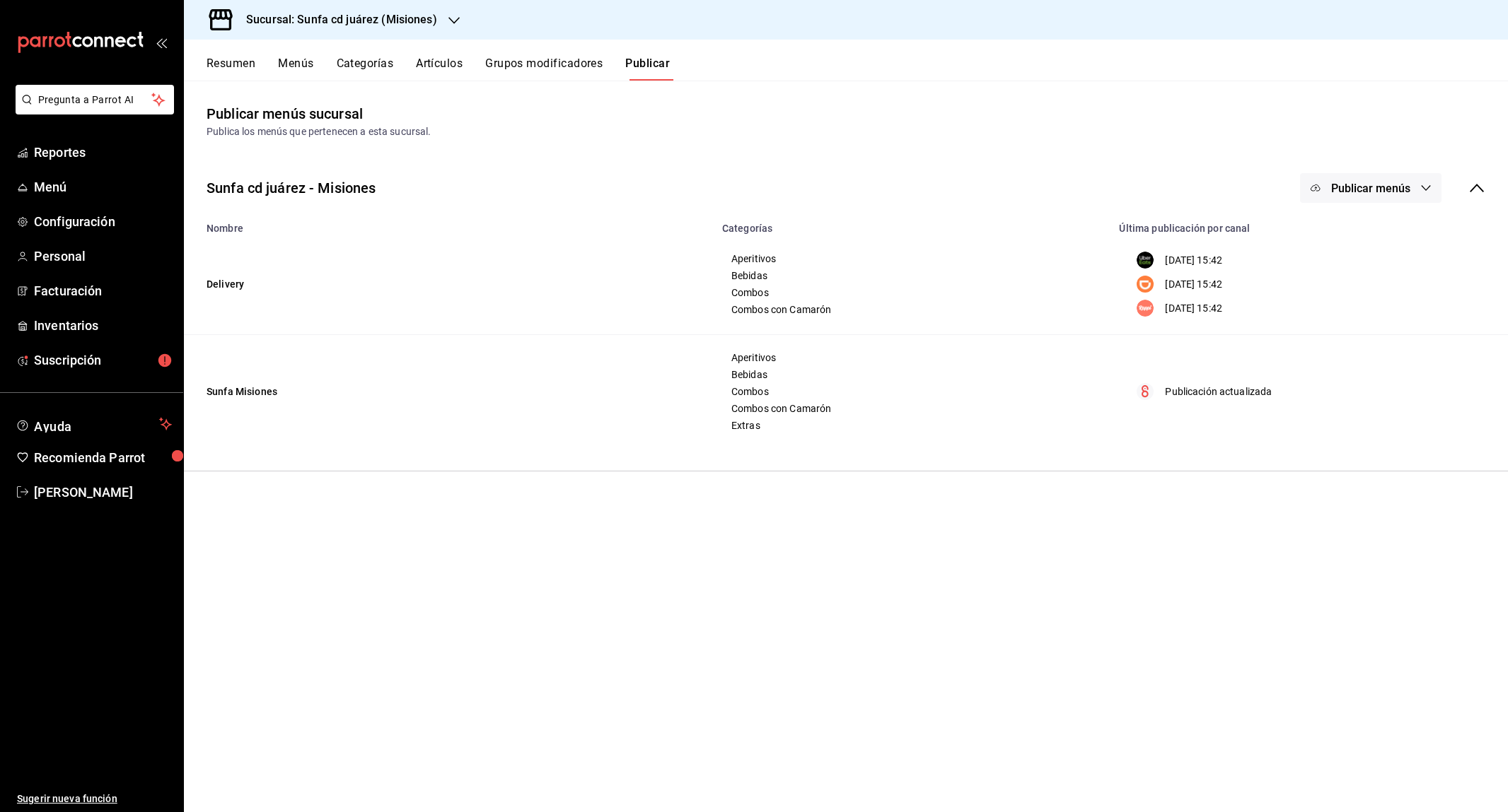
click at [298, 70] on button "Menús" at bounding box center [295, 69] width 36 height 24
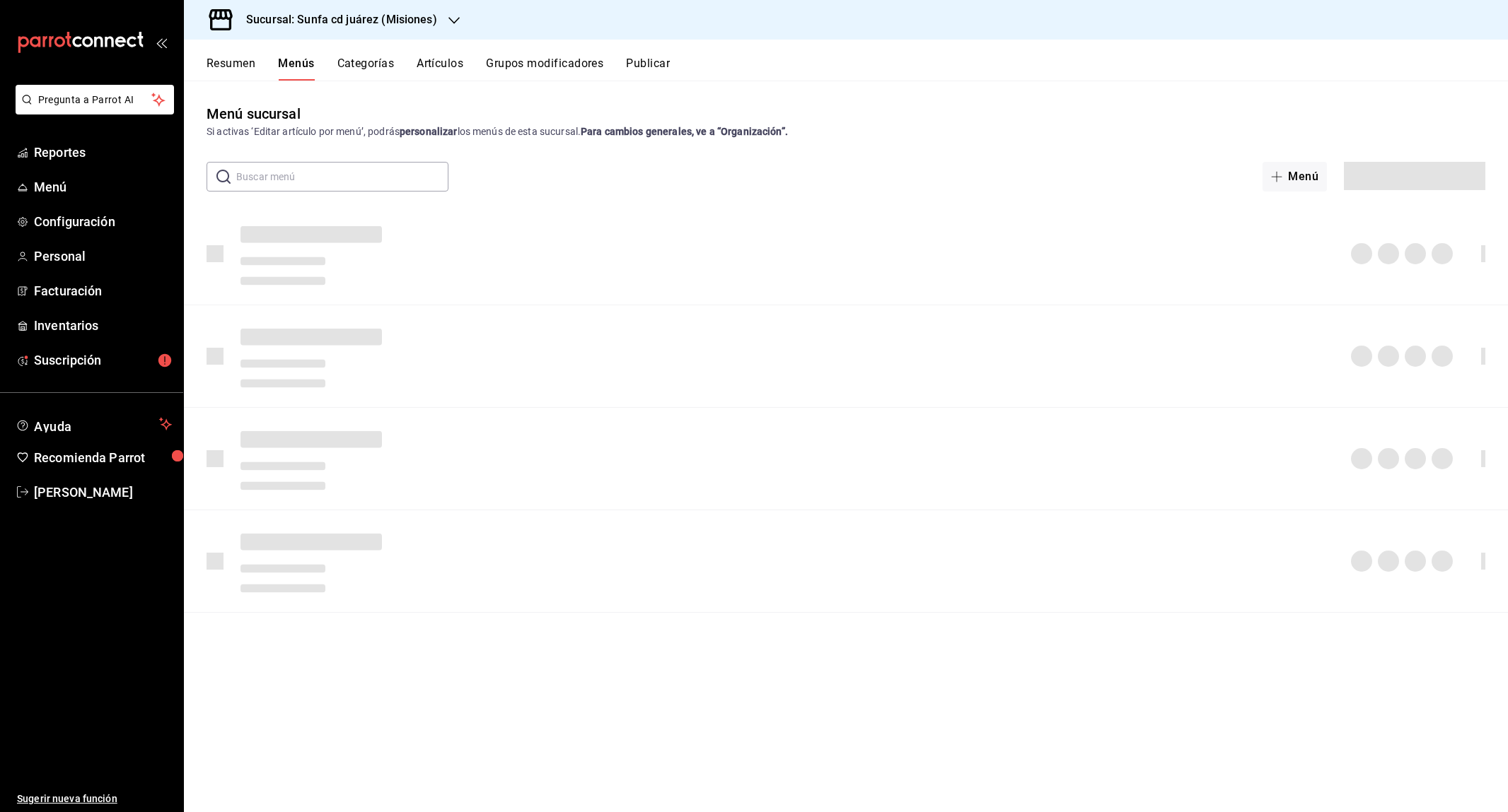
click at [252, 61] on button "Resumen" at bounding box center [231, 69] width 48 height 24
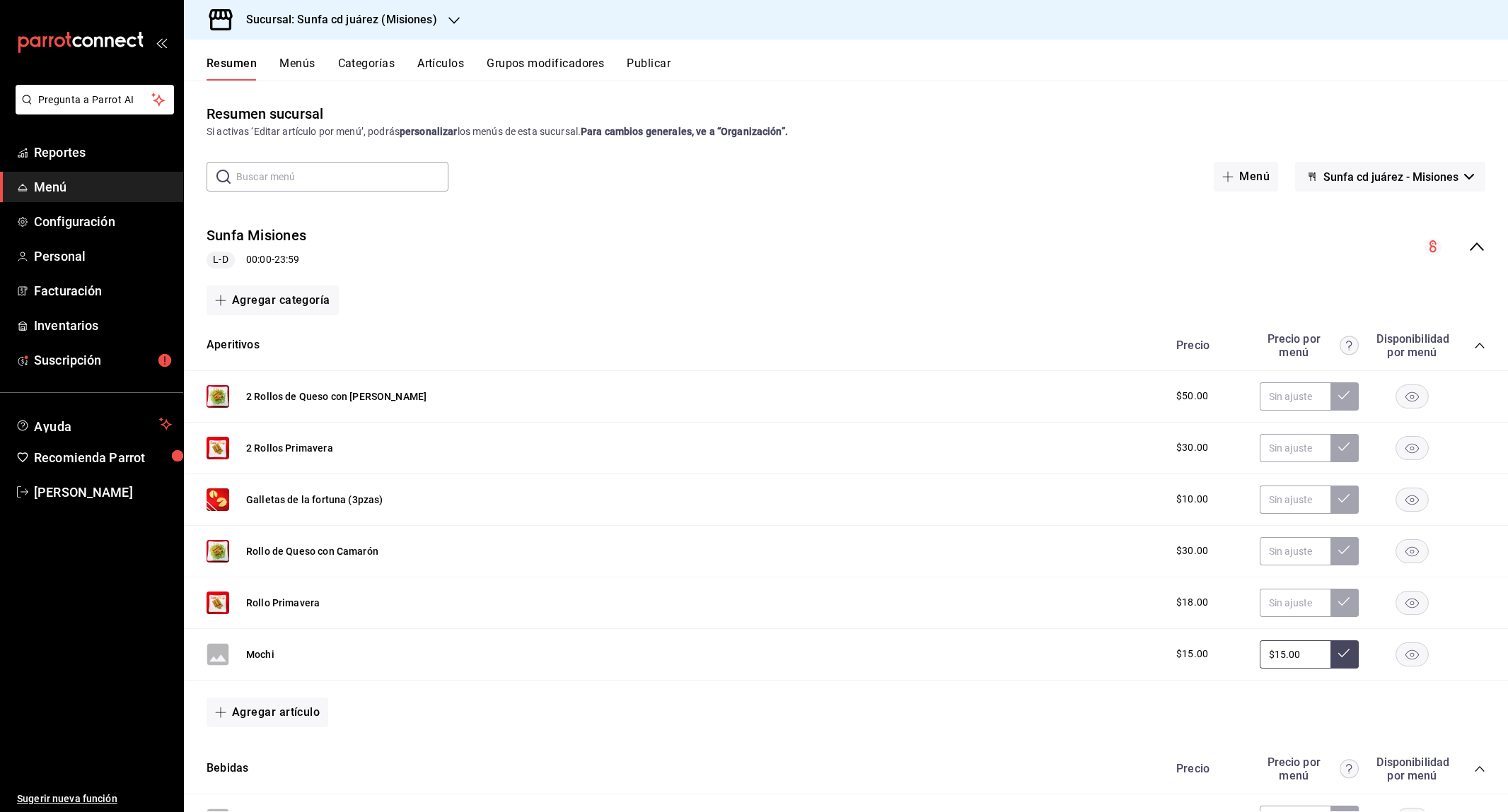
click at [1469, 250] on icon "collapse-menu-row" at bounding box center [1476, 246] width 14 height 8
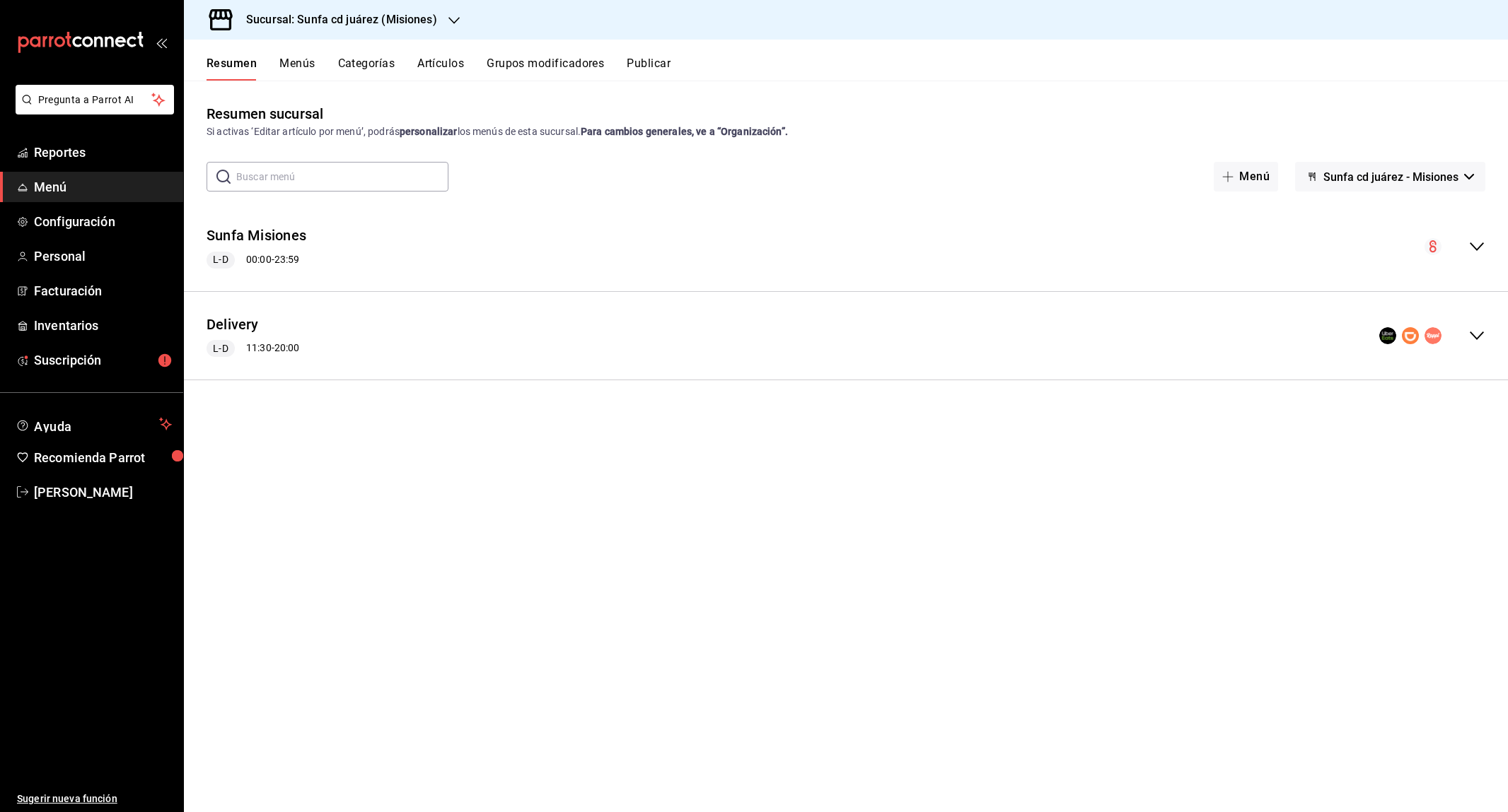
click at [1475, 336] on icon "collapse-menu-row" at bounding box center [1476, 335] width 14 height 8
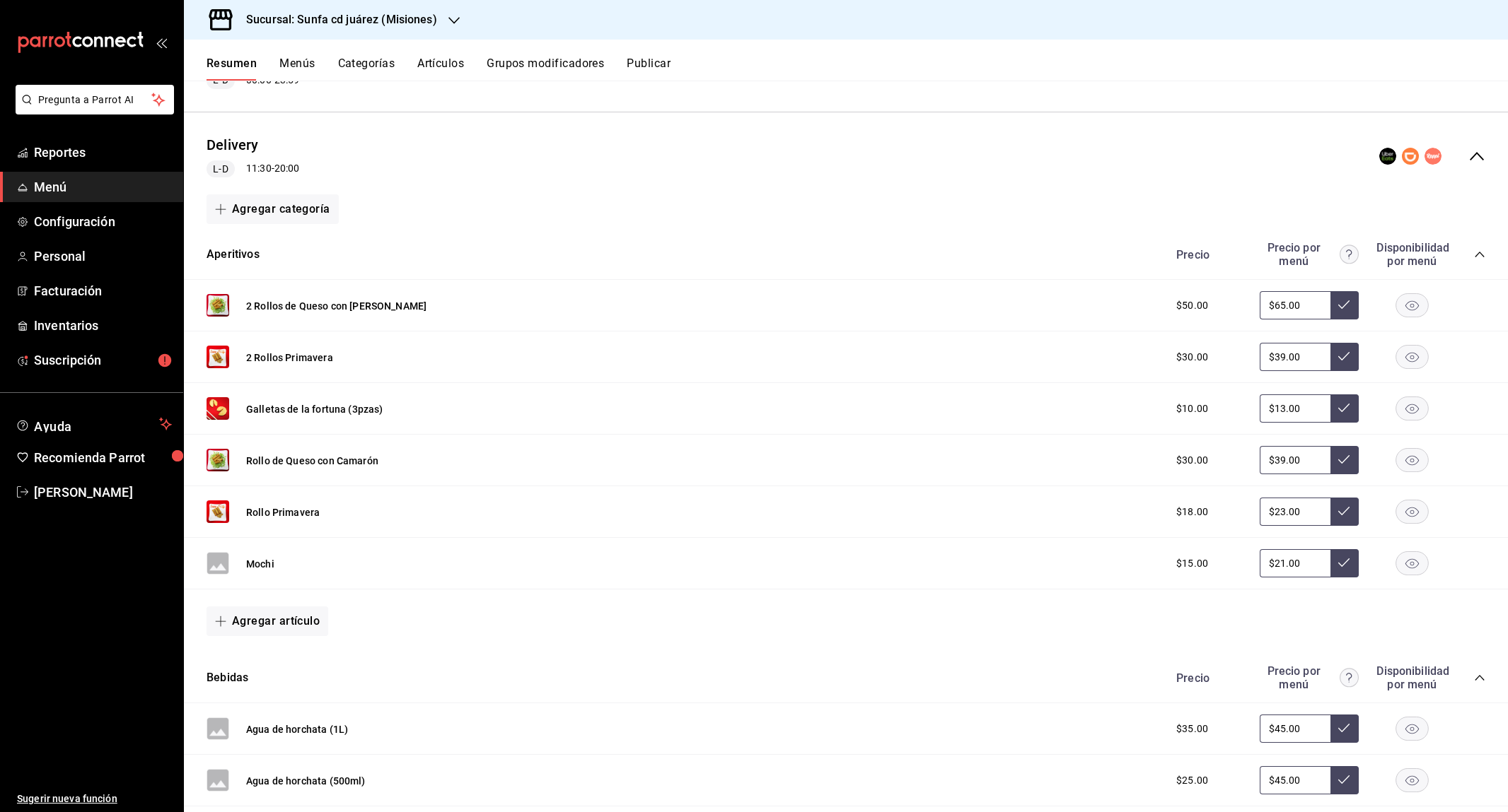
scroll to position [191, 0]
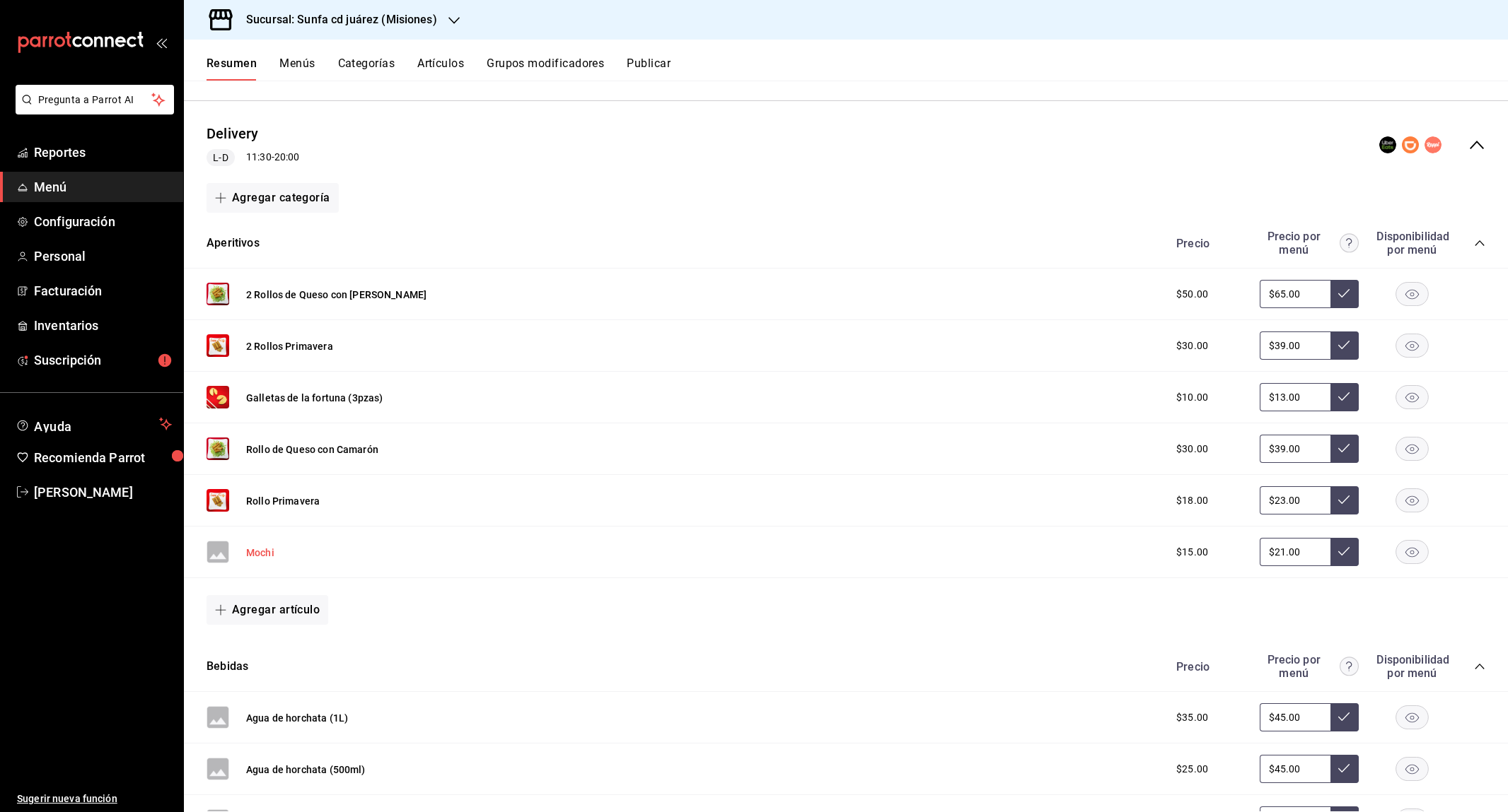
click at [252, 553] on button "Mochi" at bounding box center [260, 552] width 28 height 14
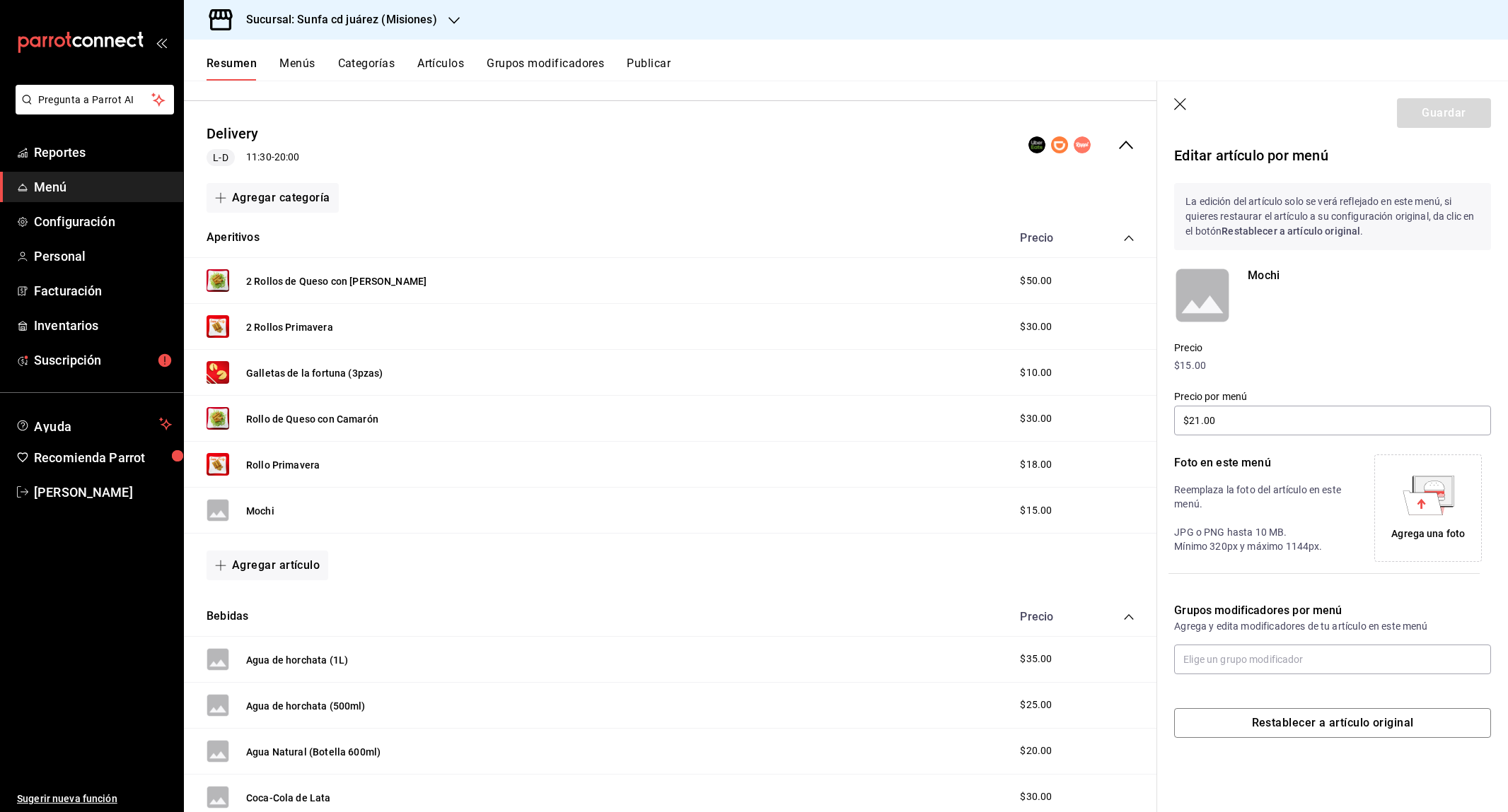
click at [1182, 296] on rect at bounding box center [1202, 295] width 57 height 57
click at [1180, 109] on icon "button" at bounding box center [1181, 105] width 14 height 14
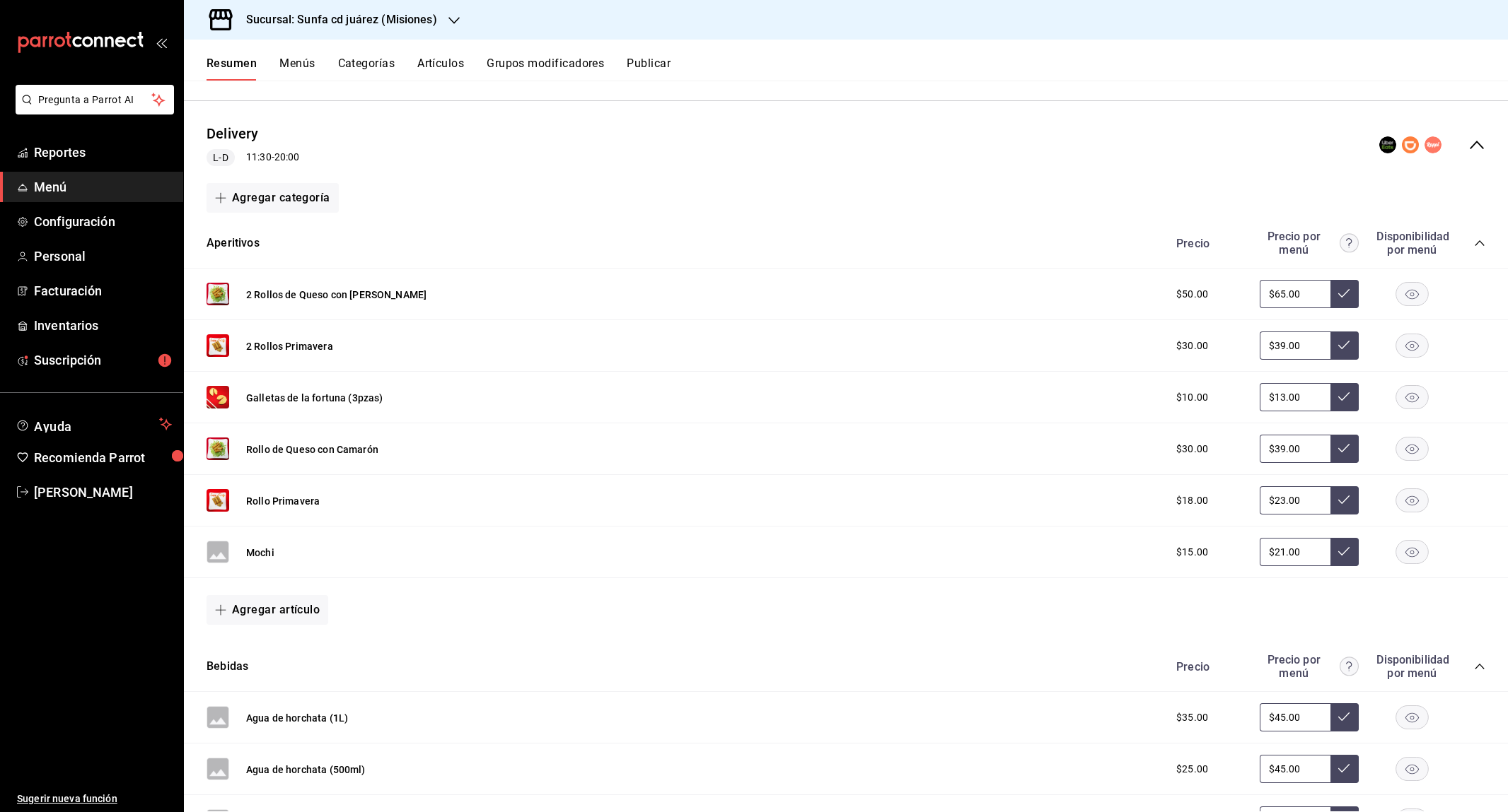
click at [456, 68] on button "Artículos" at bounding box center [441, 69] width 47 height 24
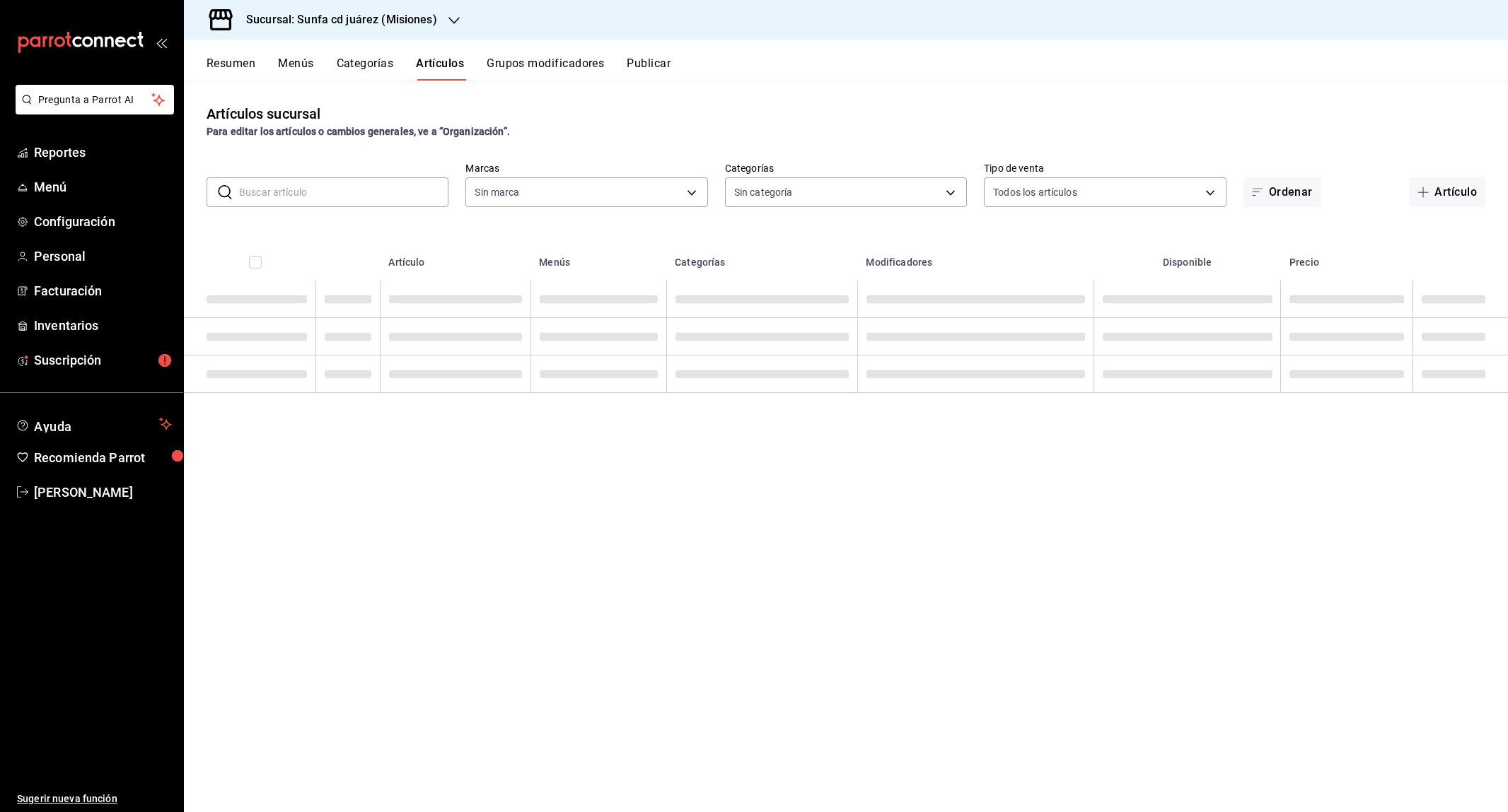
type input "3bf0f4f1-06bf-4e99-896d-726c877484e9"
type input "b36e3deb-011e-45b7-a6e6-3d6582a71e4f,9c40dcb6-0cfb-40f9-9fa4-3b3e28fc063a,4dee2…"
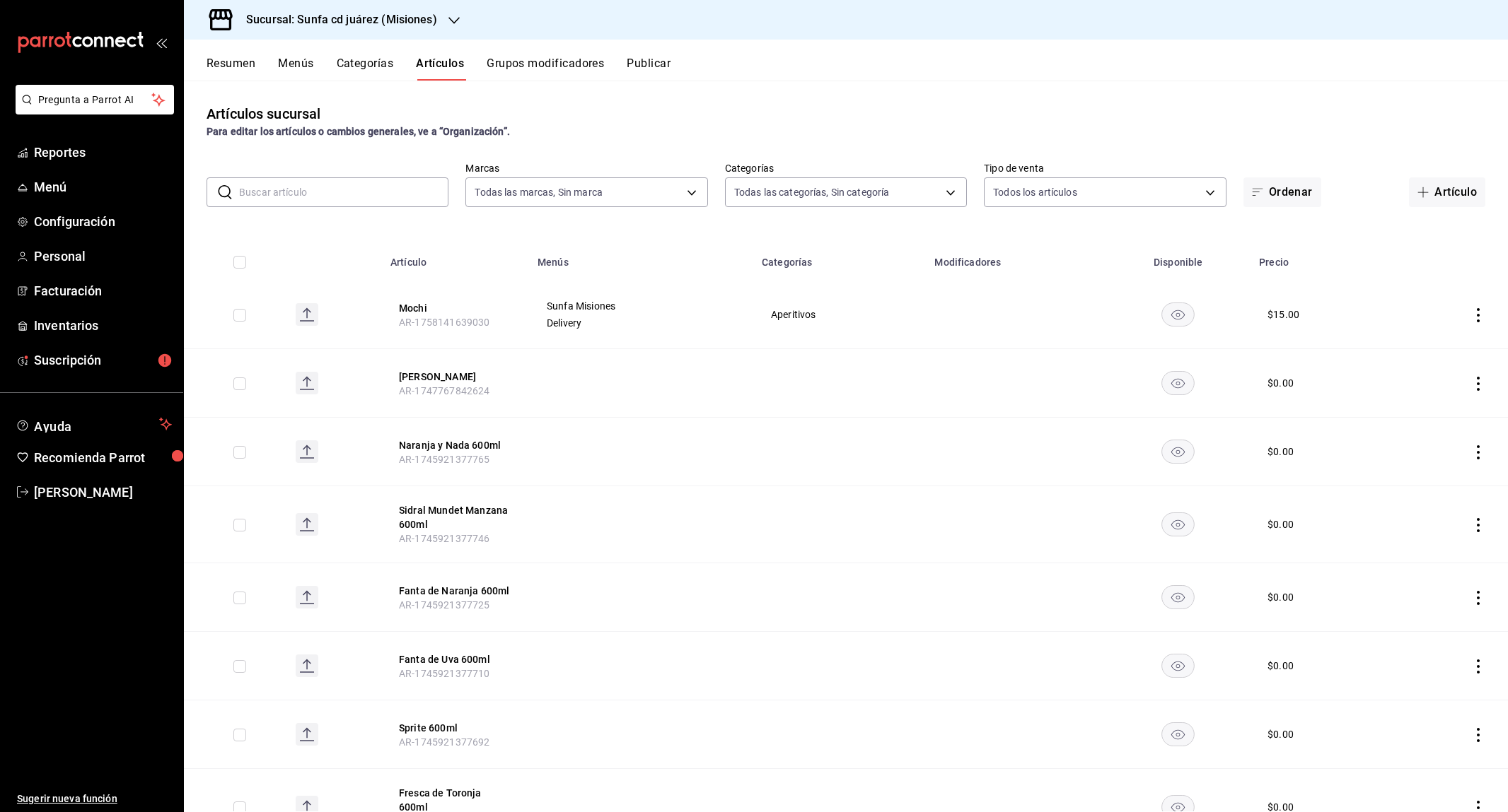
click at [314, 314] on rect at bounding box center [307, 315] width 23 height 23
click at [637, 72] on button "Publicar" at bounding box center [649, 69] width 44 height 24
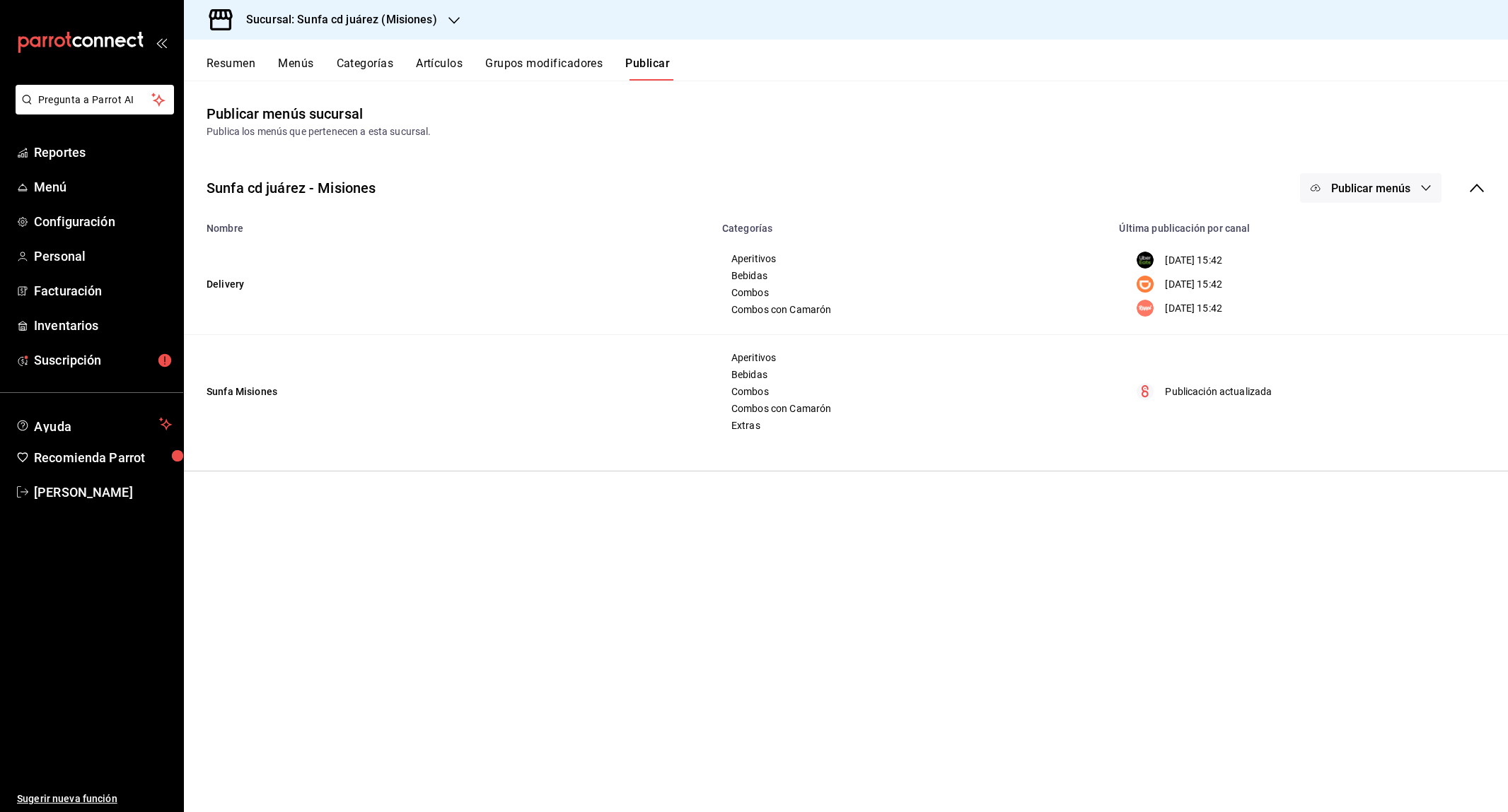
click at [1382, 173] on button "Publicar menús" at bounding box center [1370, 188] width 142 height 30
click at [1363, 247] on li "Uber Eats" at bounding box center [1372, 232] width 130 height 39
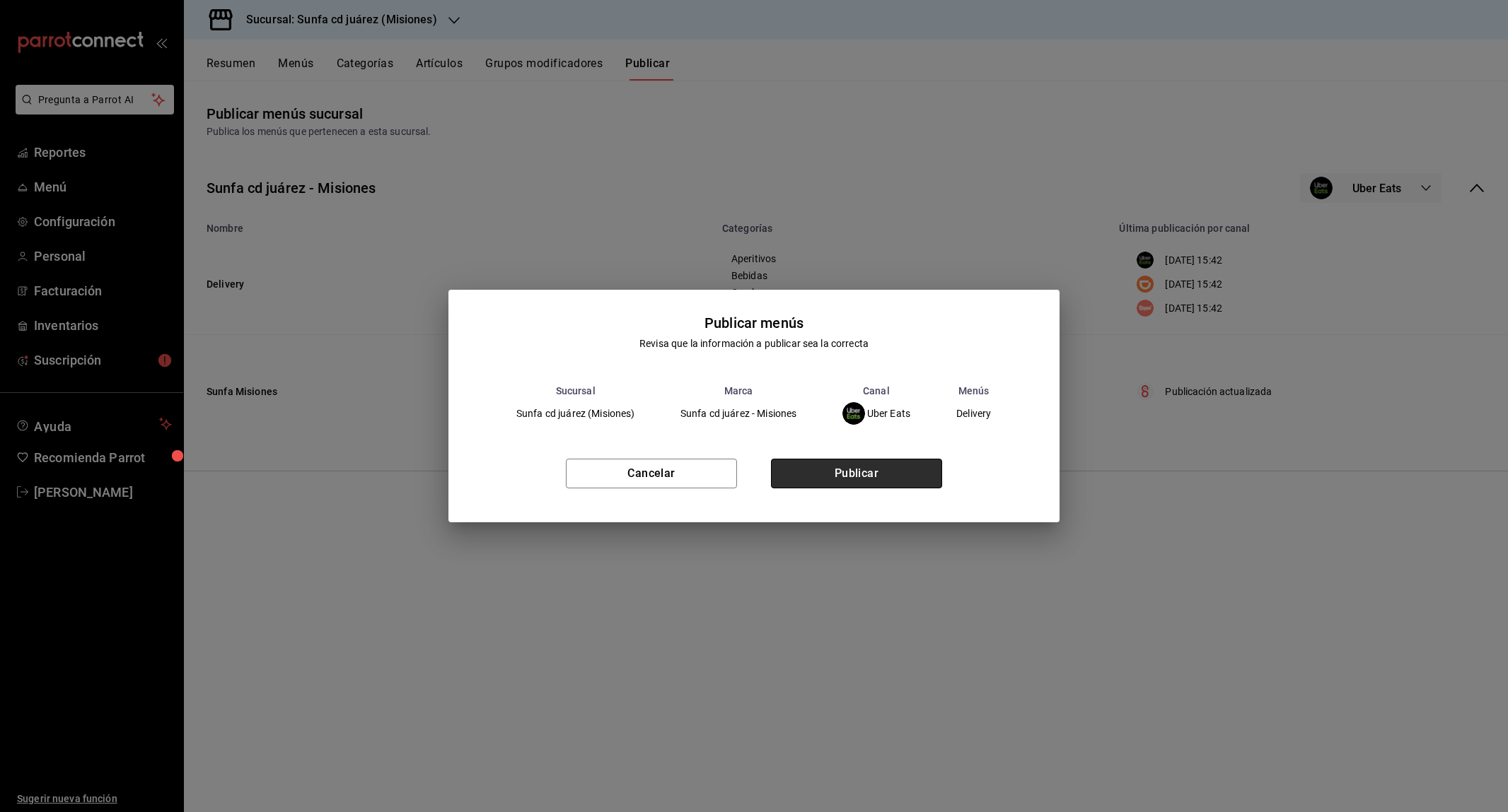
click at [920, 473] on button "Publicar" at bounding box center [856, 473] width 171 height 30
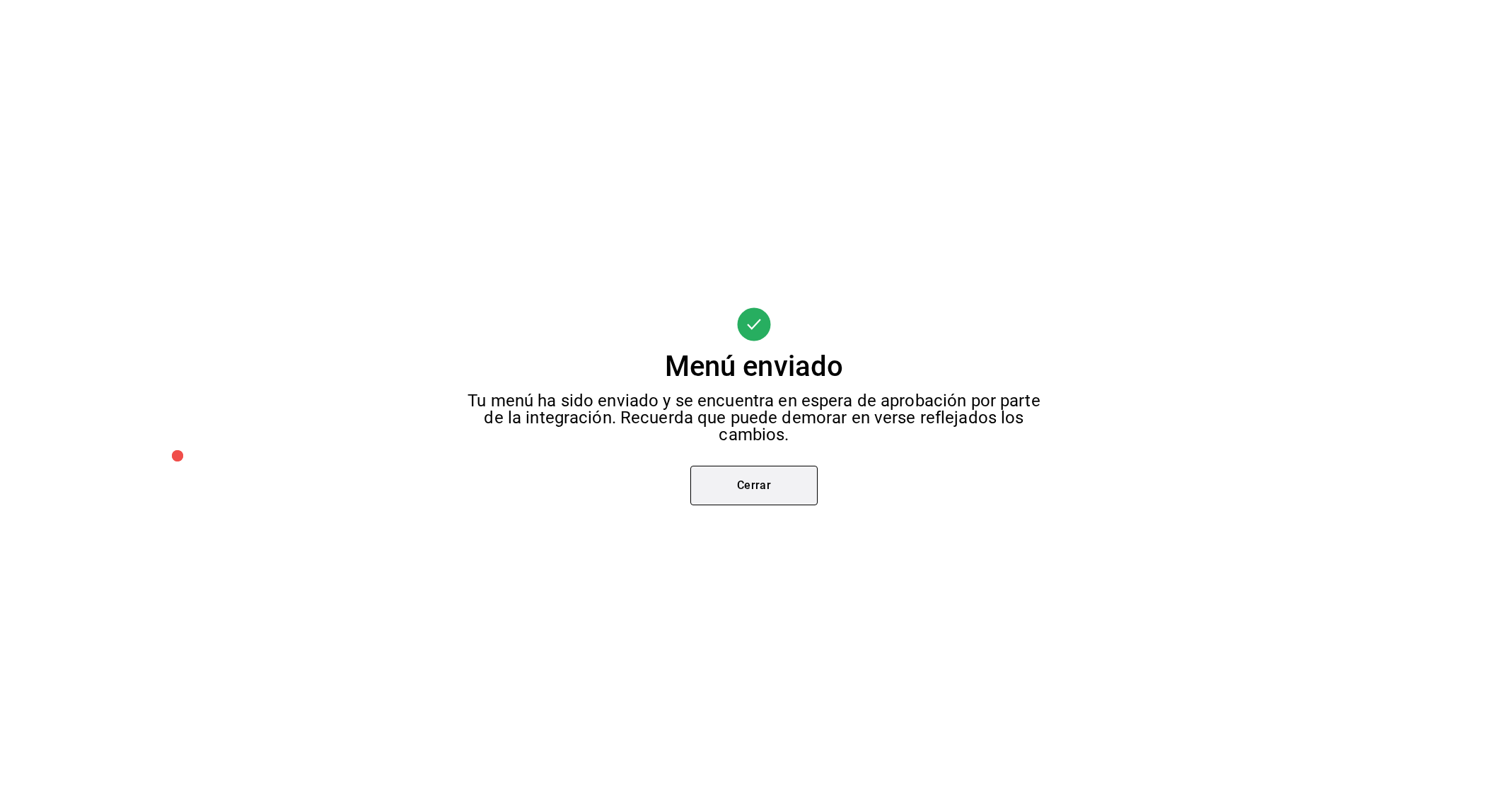
click at [742, 489] on button "Cerrar" at bounding box center [754, 486] width 127 height 39
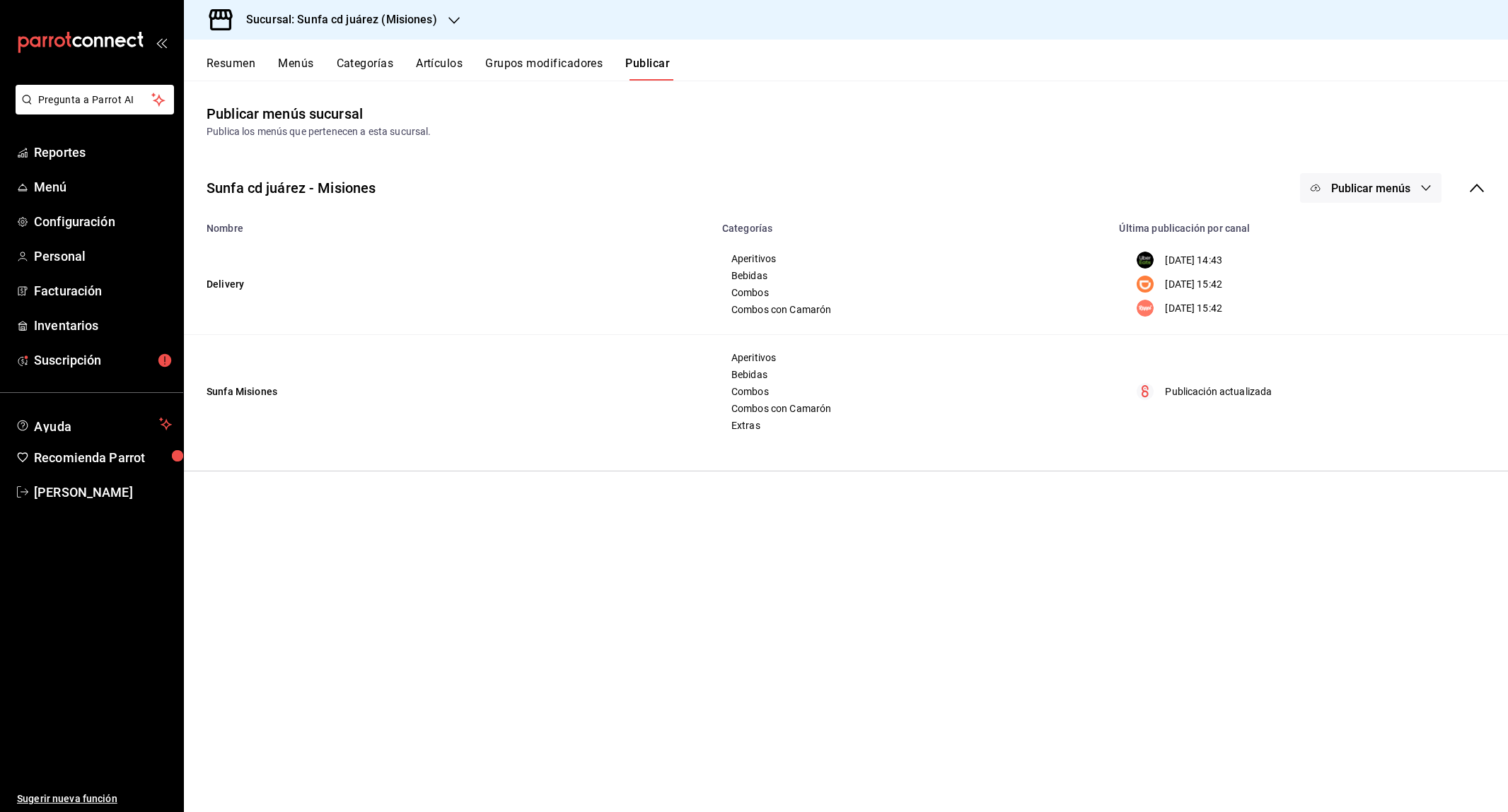
click at [1365, 182] on span "Publicar menús" at bounding box center [1370, 188] width 79 height 14
click at [1348, 350] on div at bounding box center [1338, 351] width 39 height 23
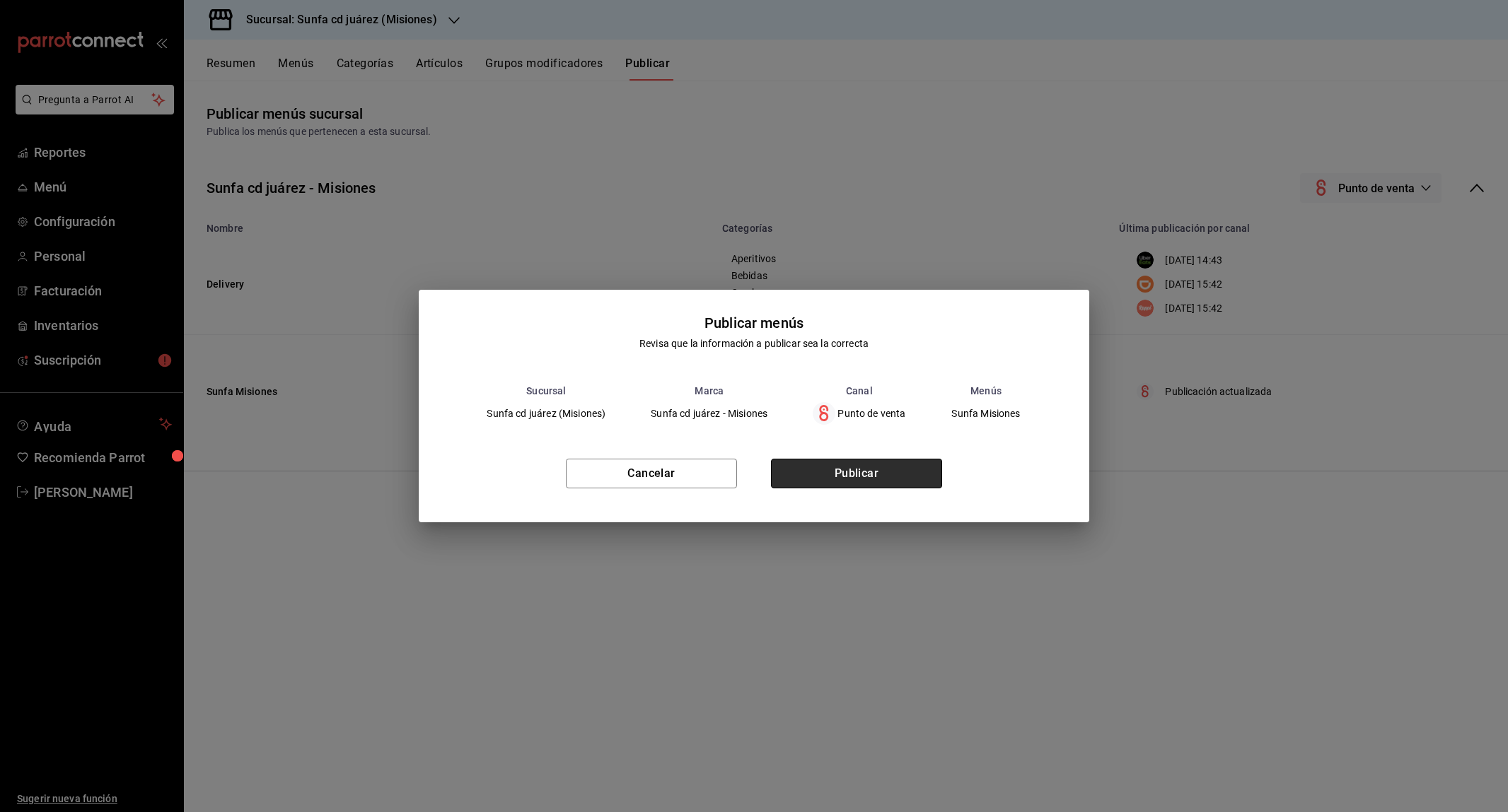
click at [931, 471] on button "Publicar" at bounding box center [856, 473] width 171 height 30
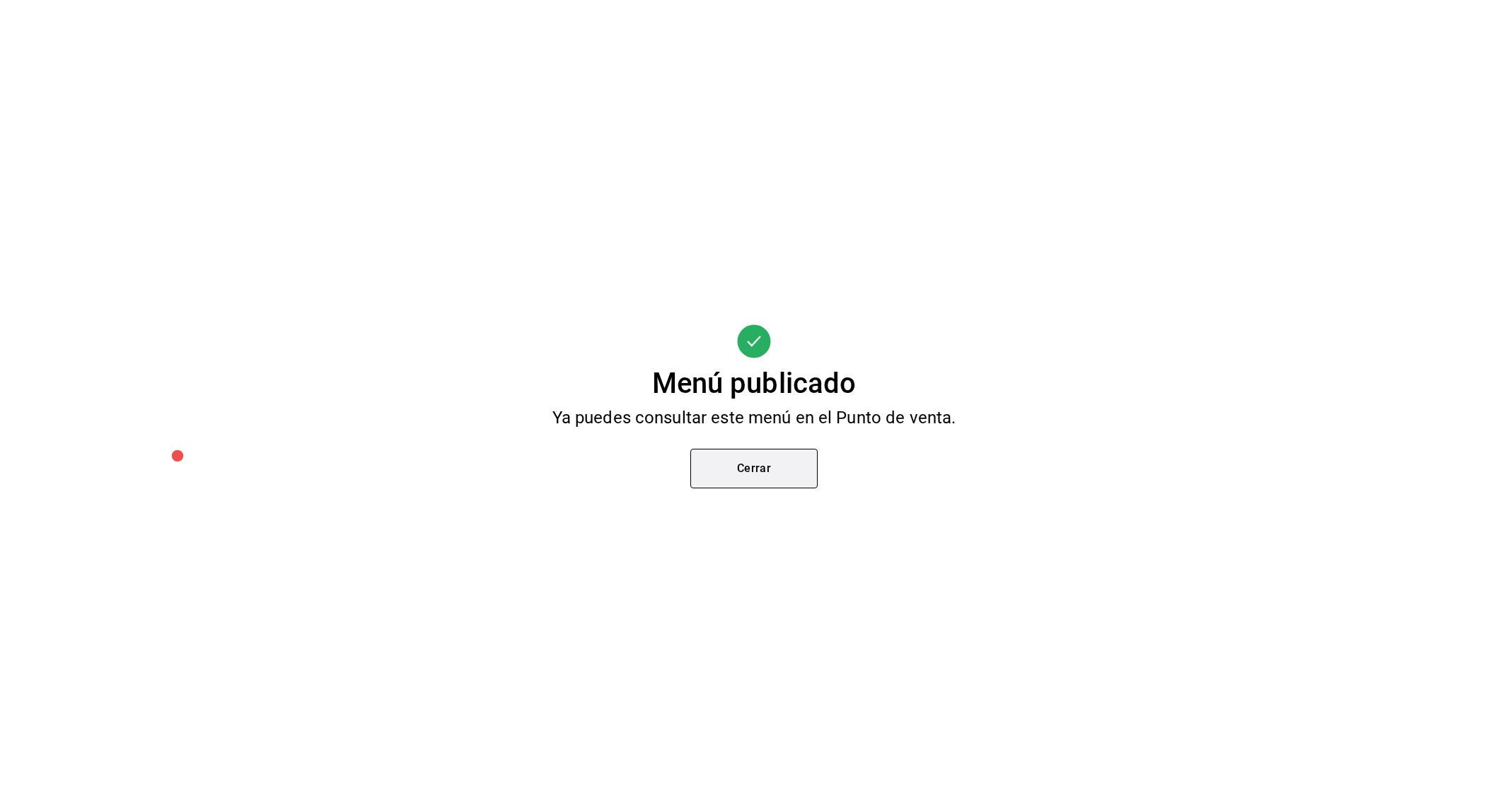
click at [779, 468] on button "Cerrar" at bounding box center [754, 468] width 127 height 39
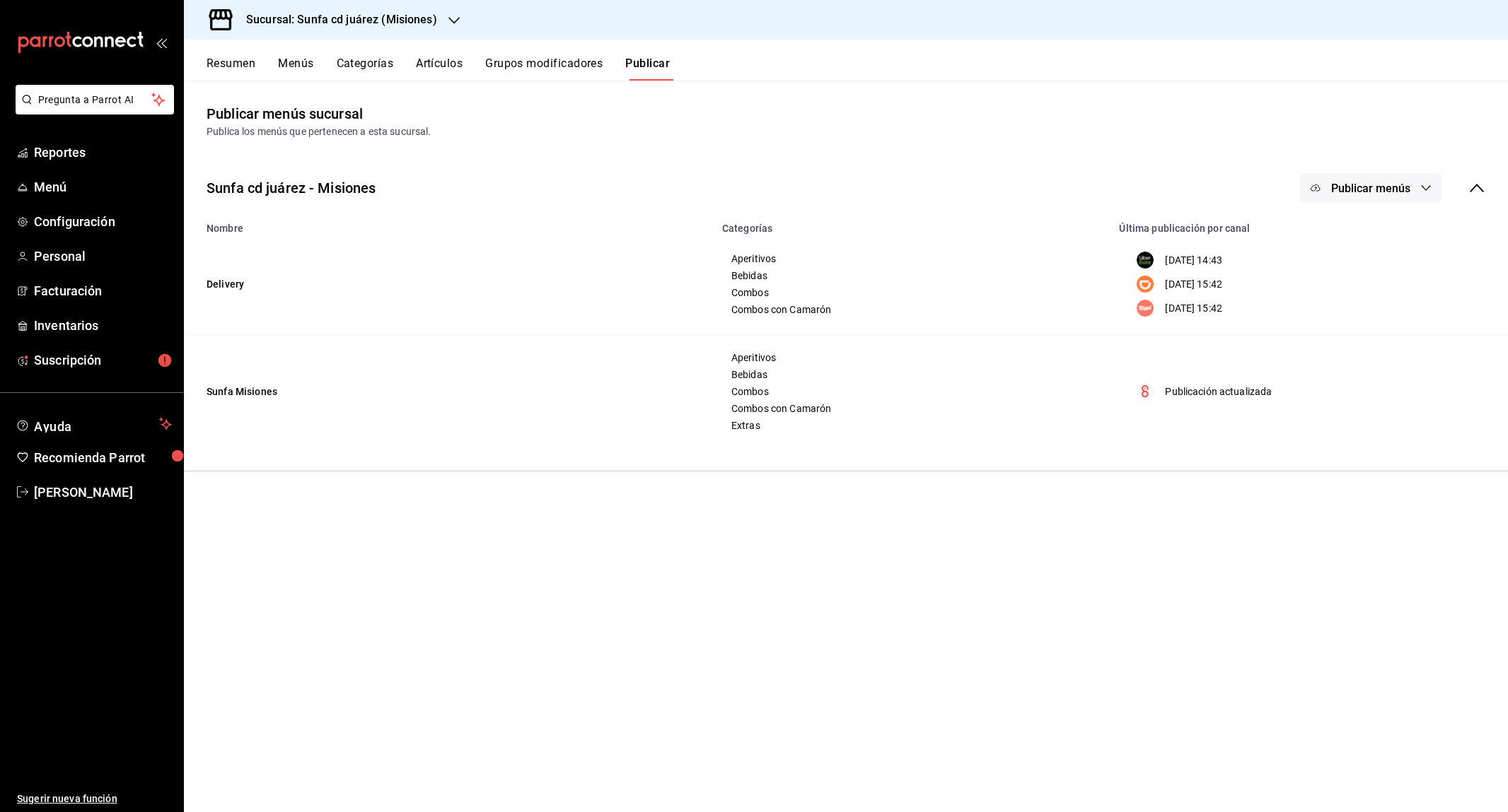
click at [1355, 184] on span "Publicar menús" at bounding box center [1370, 188] width 79 height 14
click at [1344, 278] on div at bounding box center [1338, 272] width 39 height 23
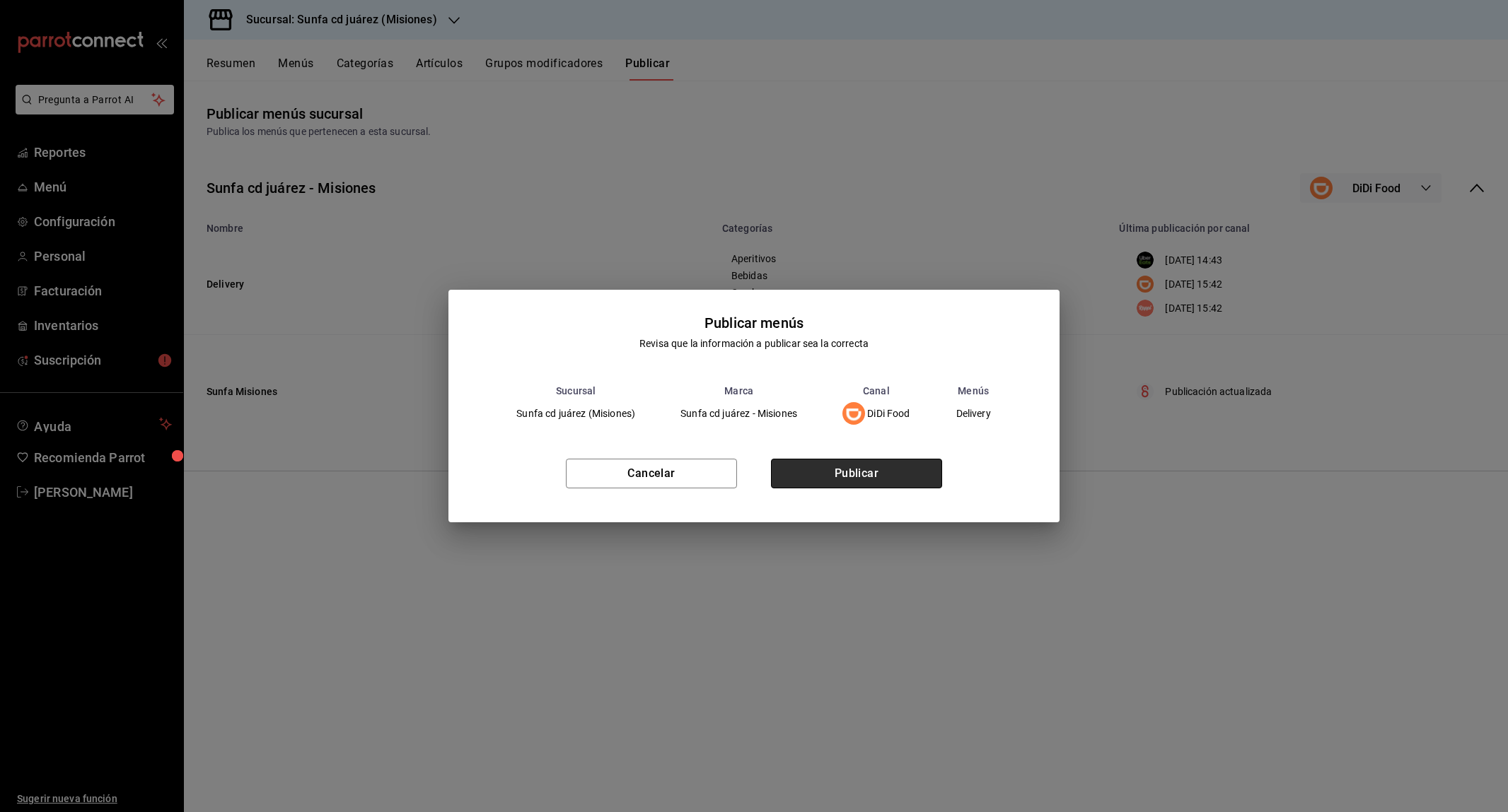
click at [837, 484] on button "Publicar" at bounding box center [856, 473] width 171 height 30
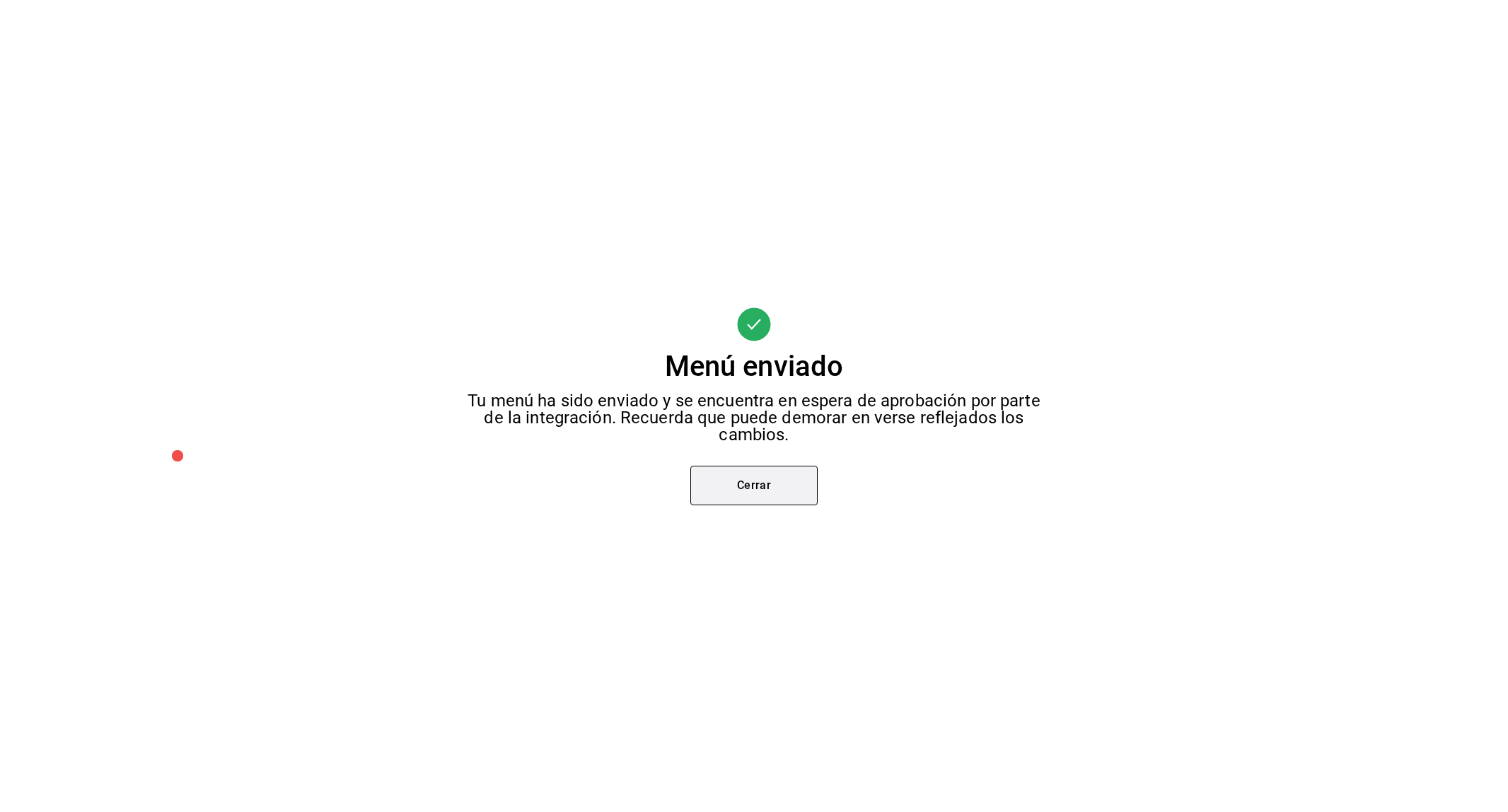
click at [790, 471] on button "Cerrar" at bounding box center [754, 486] width 127 height 39
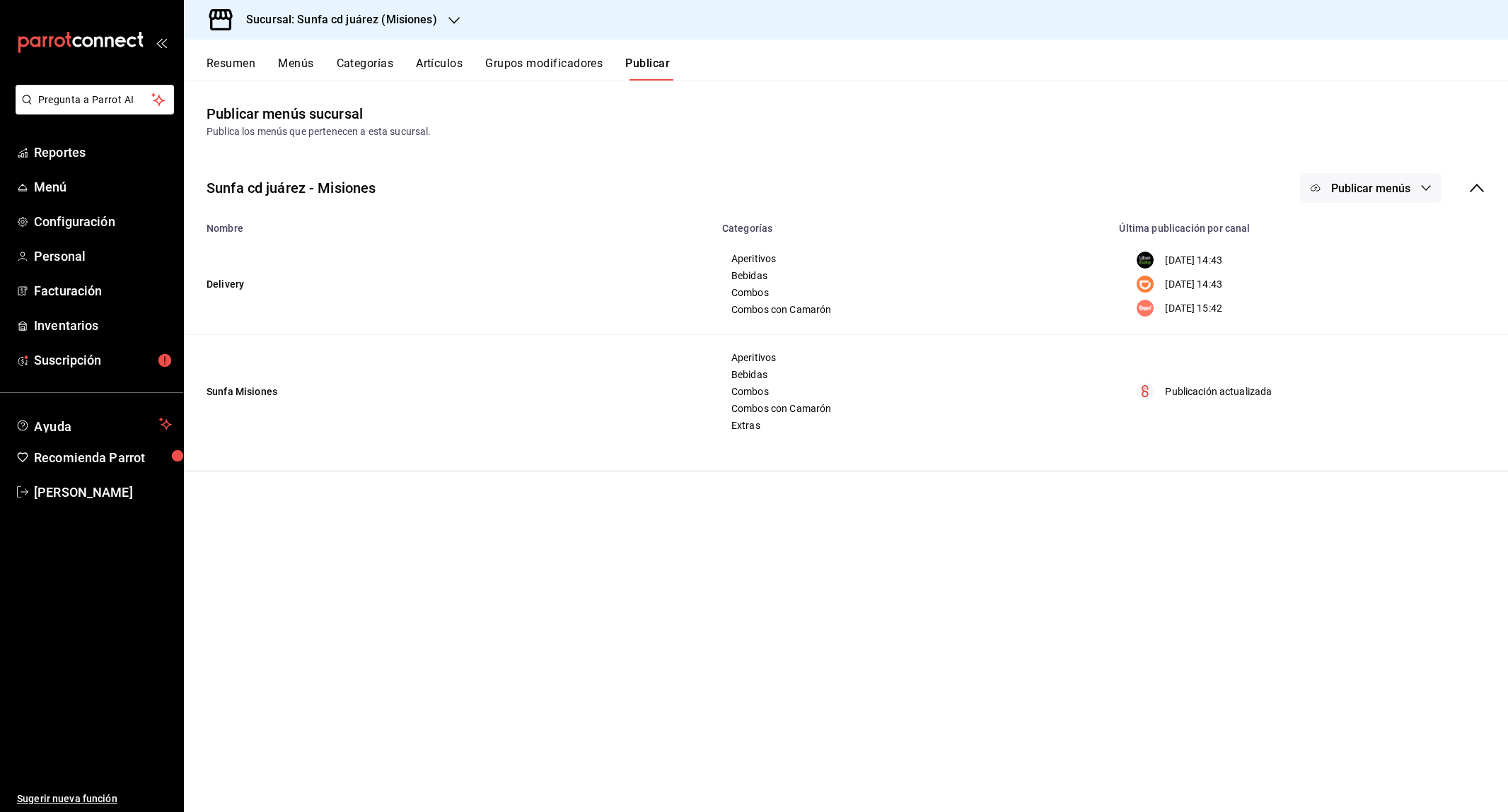
click at [1348, 182] on span "Publicar menús" at bounding box center [1370, 188] width 79 height 14
click at [1358, 295] on li "Rappi" at bounding box center [1372, 312] width 130 height 39
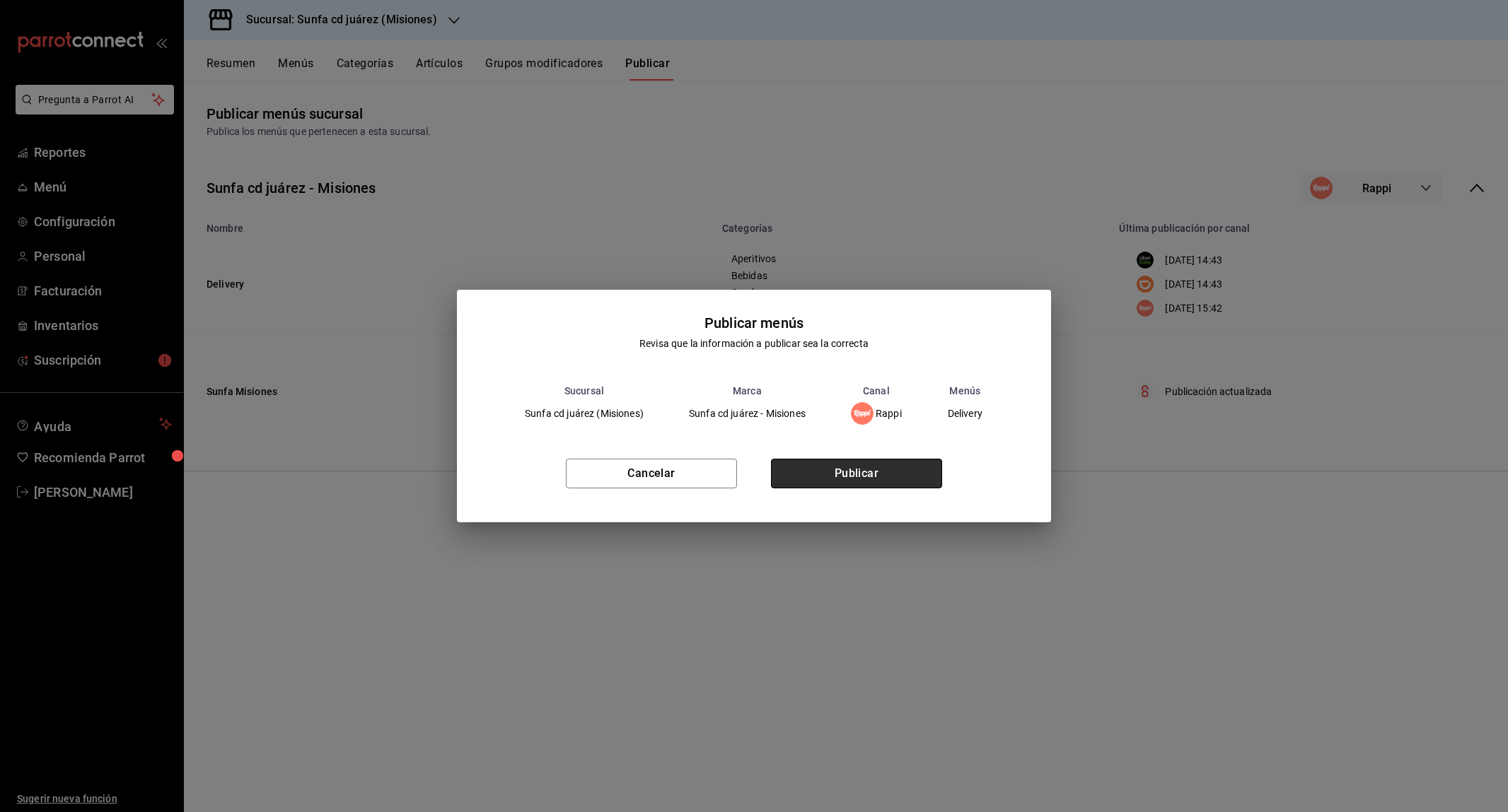
click at [936, 468] on button "Publicar" at bounding box center [856, 473] width 171 height 30
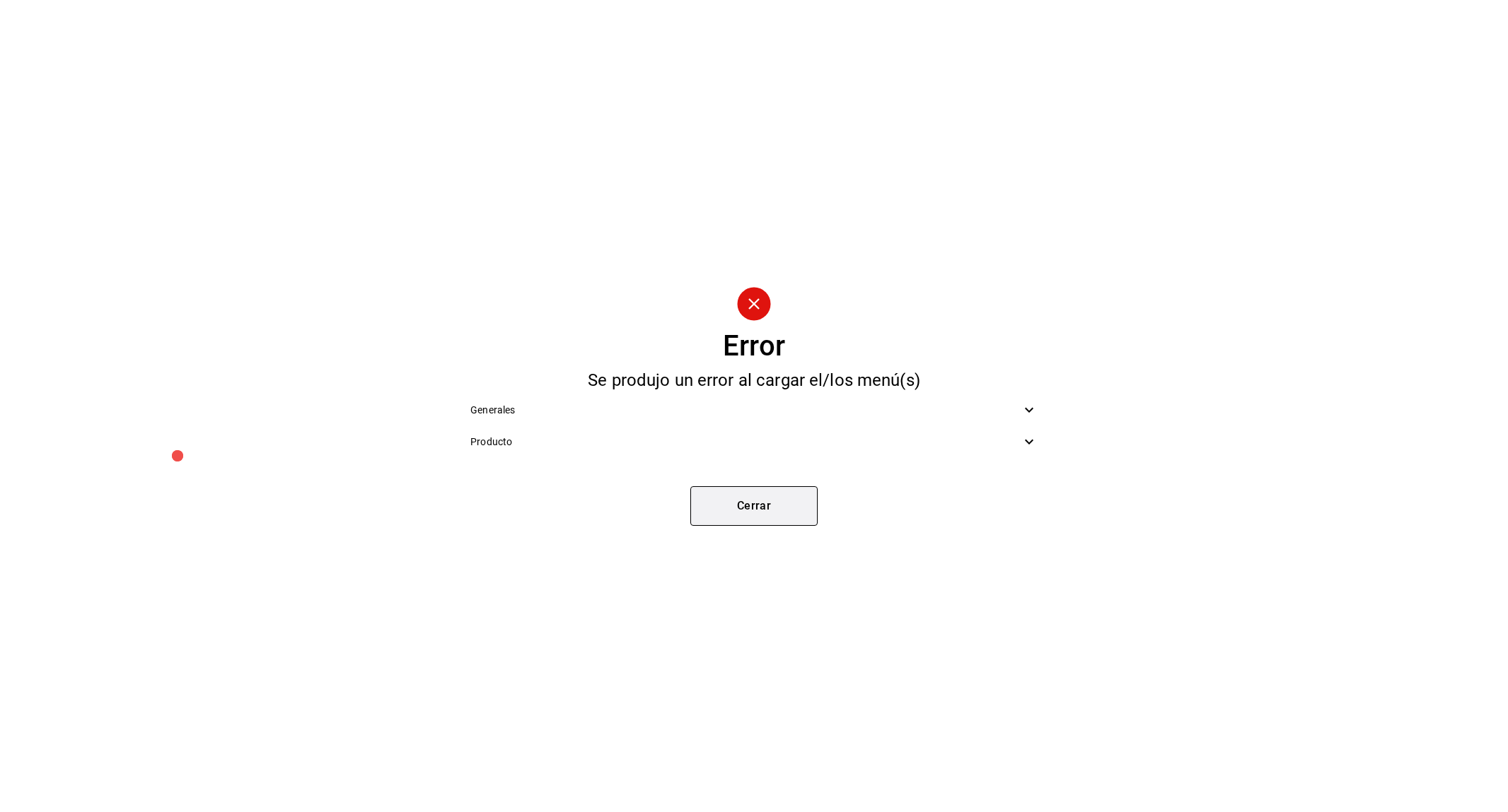
click at [756, 513] on button "Cerrar" at bounding box center [754, 506] width 127 height 39
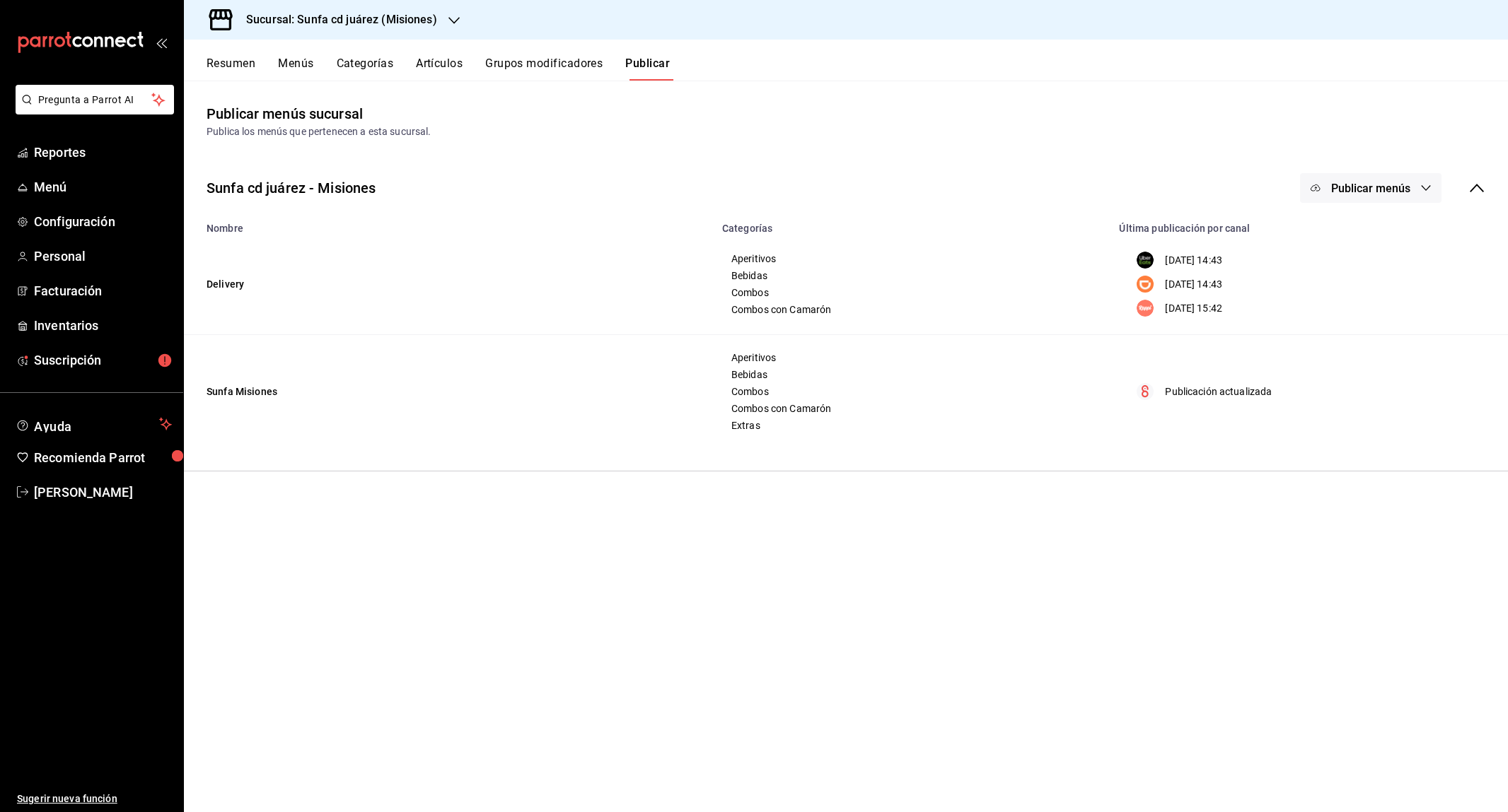
click at [1359, 193] on span "Publicar menús" at bounding box center [1370, 188] width 79 height 14
click at [1368, 311] on span "Rappi" at bounding box center [1391, 313] width 68 height 15
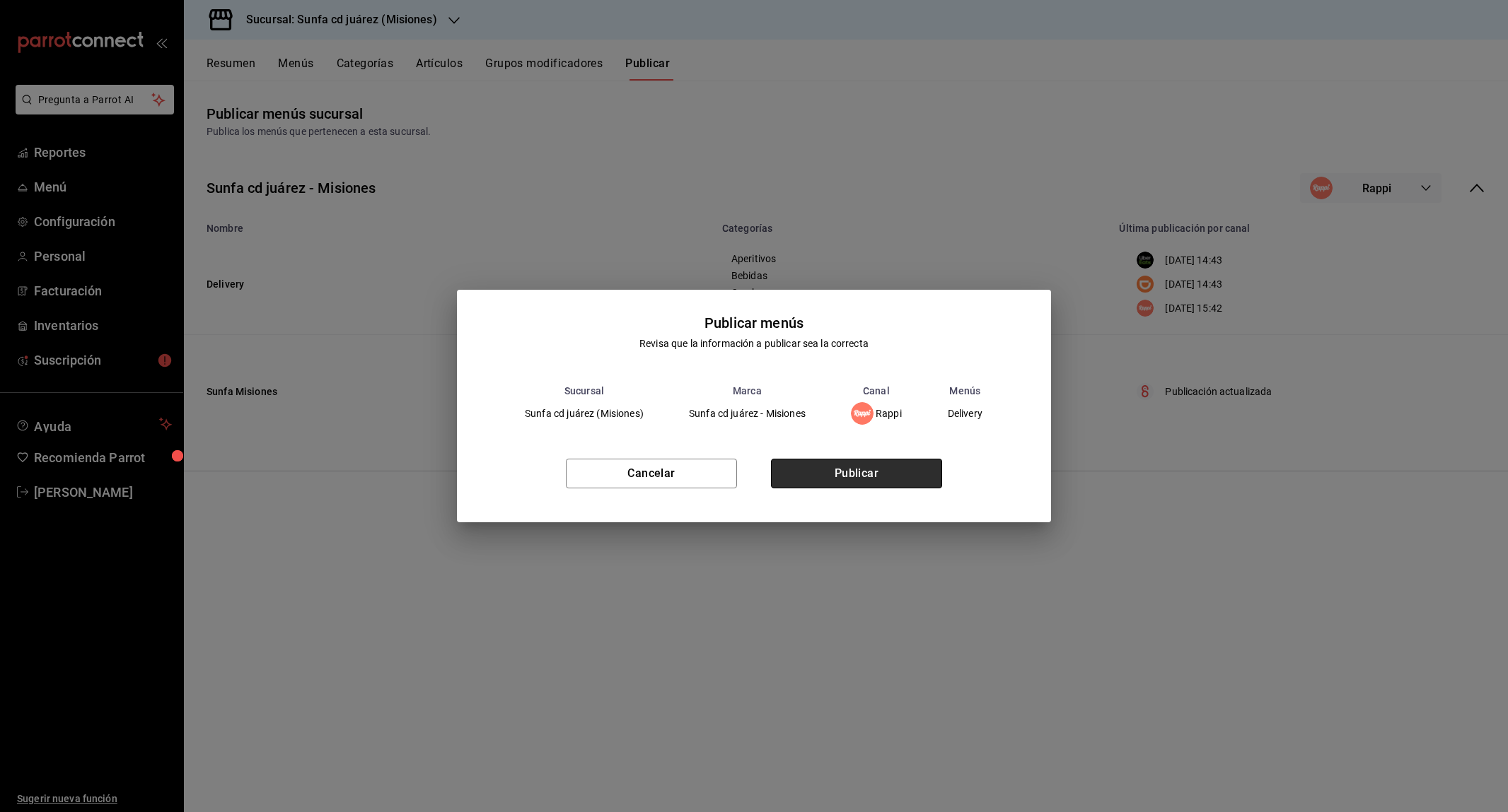
click at [892, 465] on button "Publicar" at bounding box center [856, 473] width 171 height 30
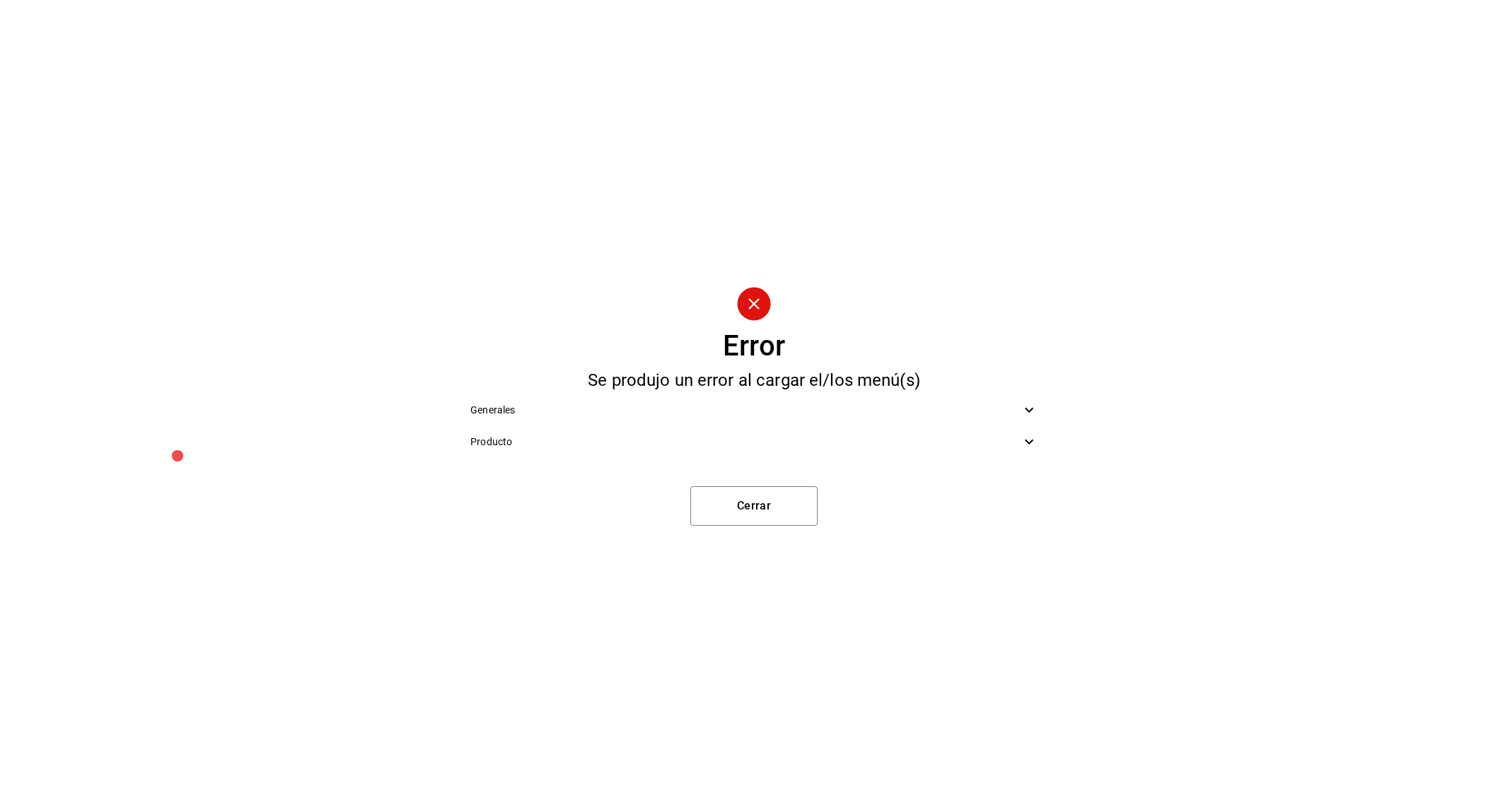
click at [1013, 416] on div "Generales" at bounding box center [753, 410] width 590 height 32
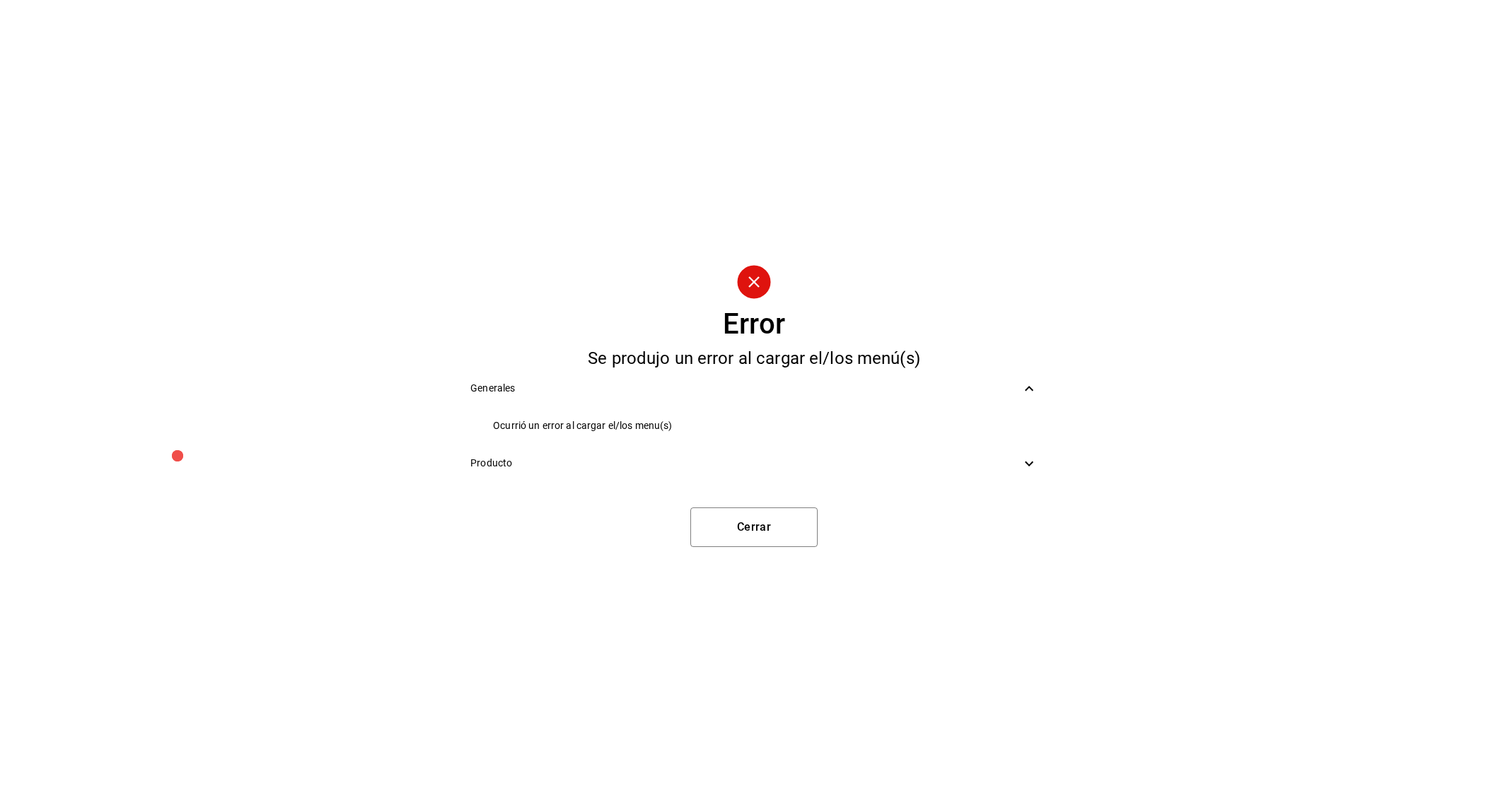
click at [957, 472] on div "Producto" at bounding box center [753, 463] width 590 height 32
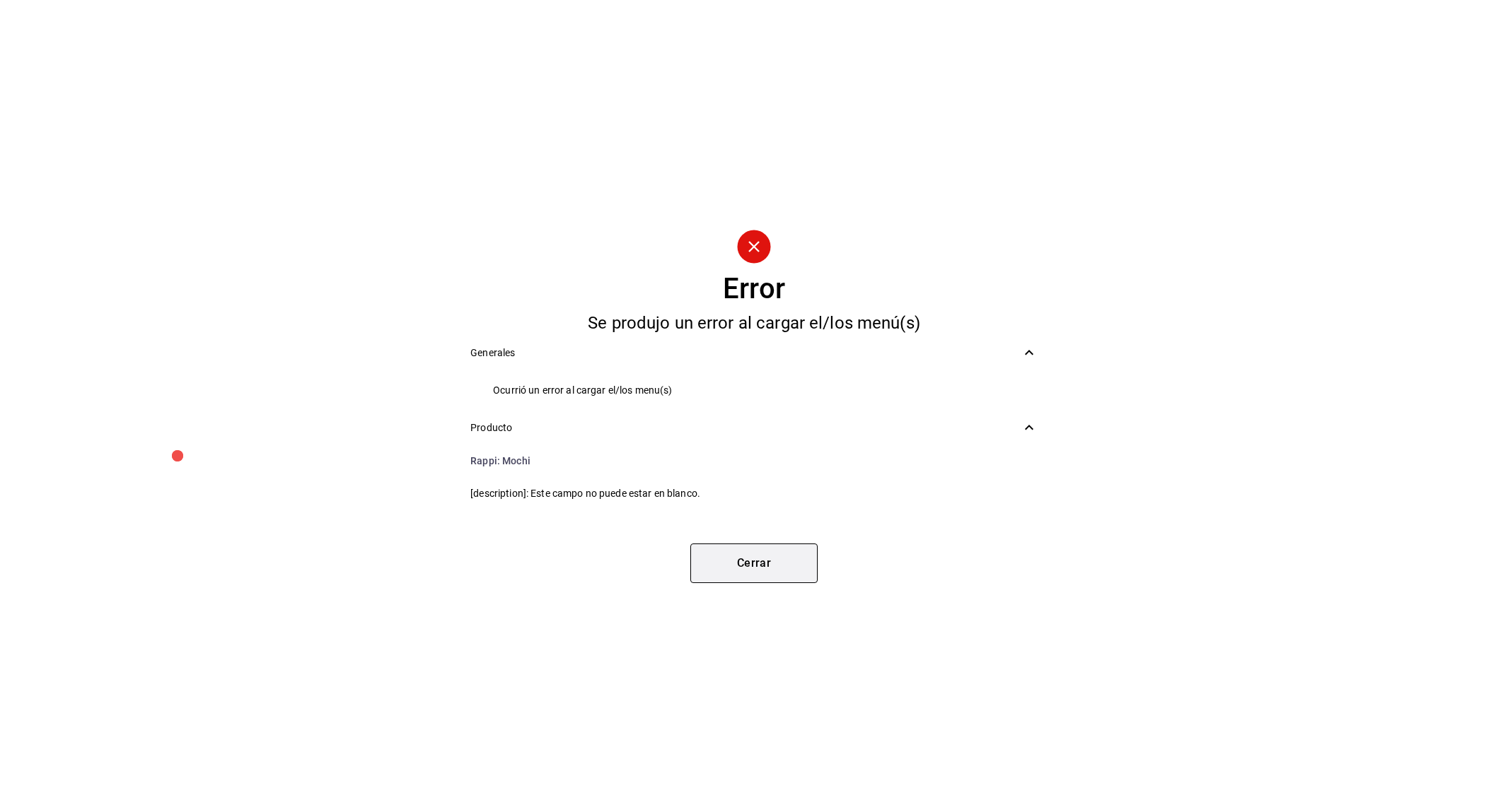
click at [730, 570] on button "Cerrar" at bounding box center [754, 563] width 127 height 39
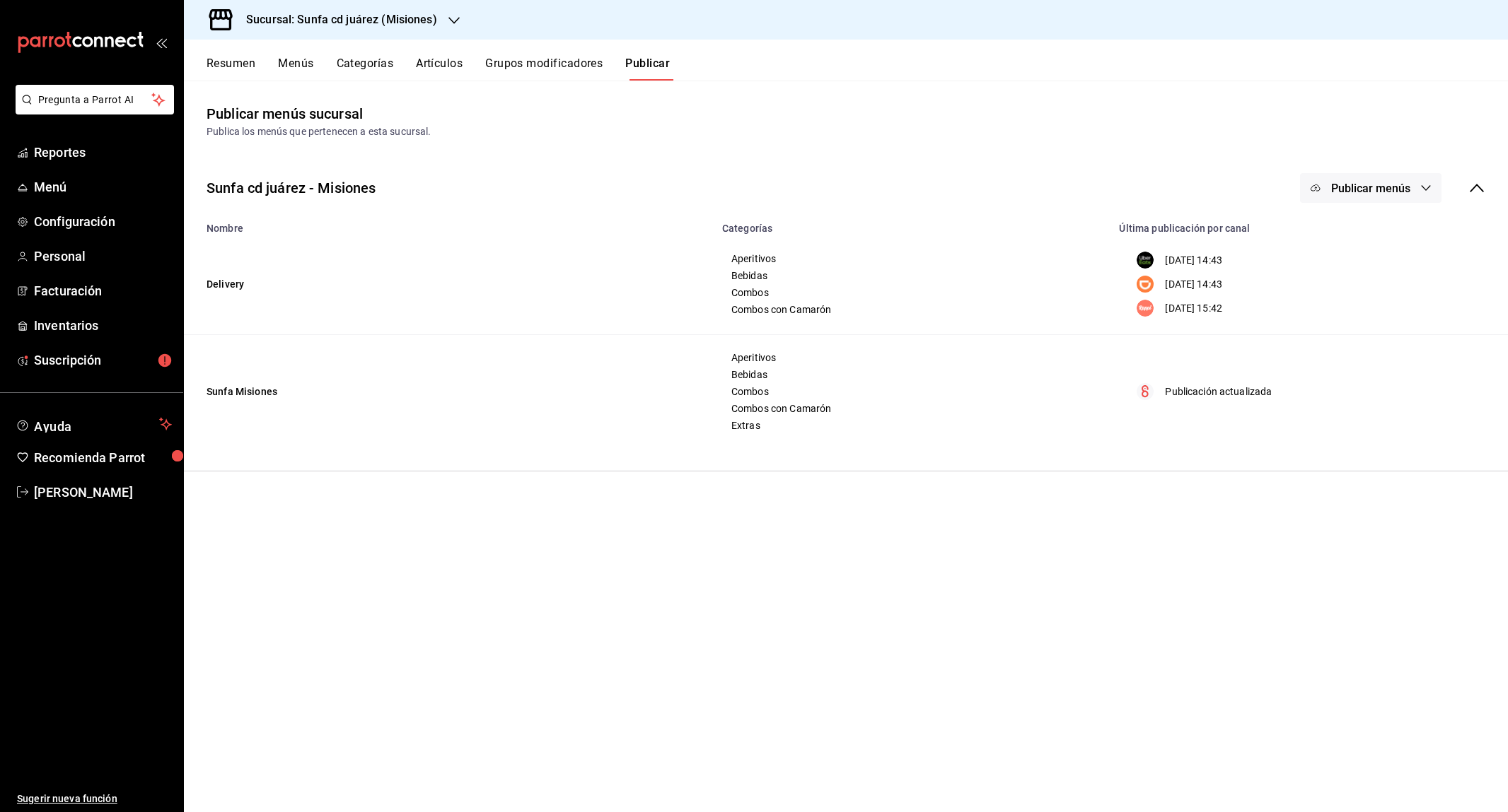
click at [349, 62] on button "Categorías" at bounding box center [366, 69] width 58 height 24
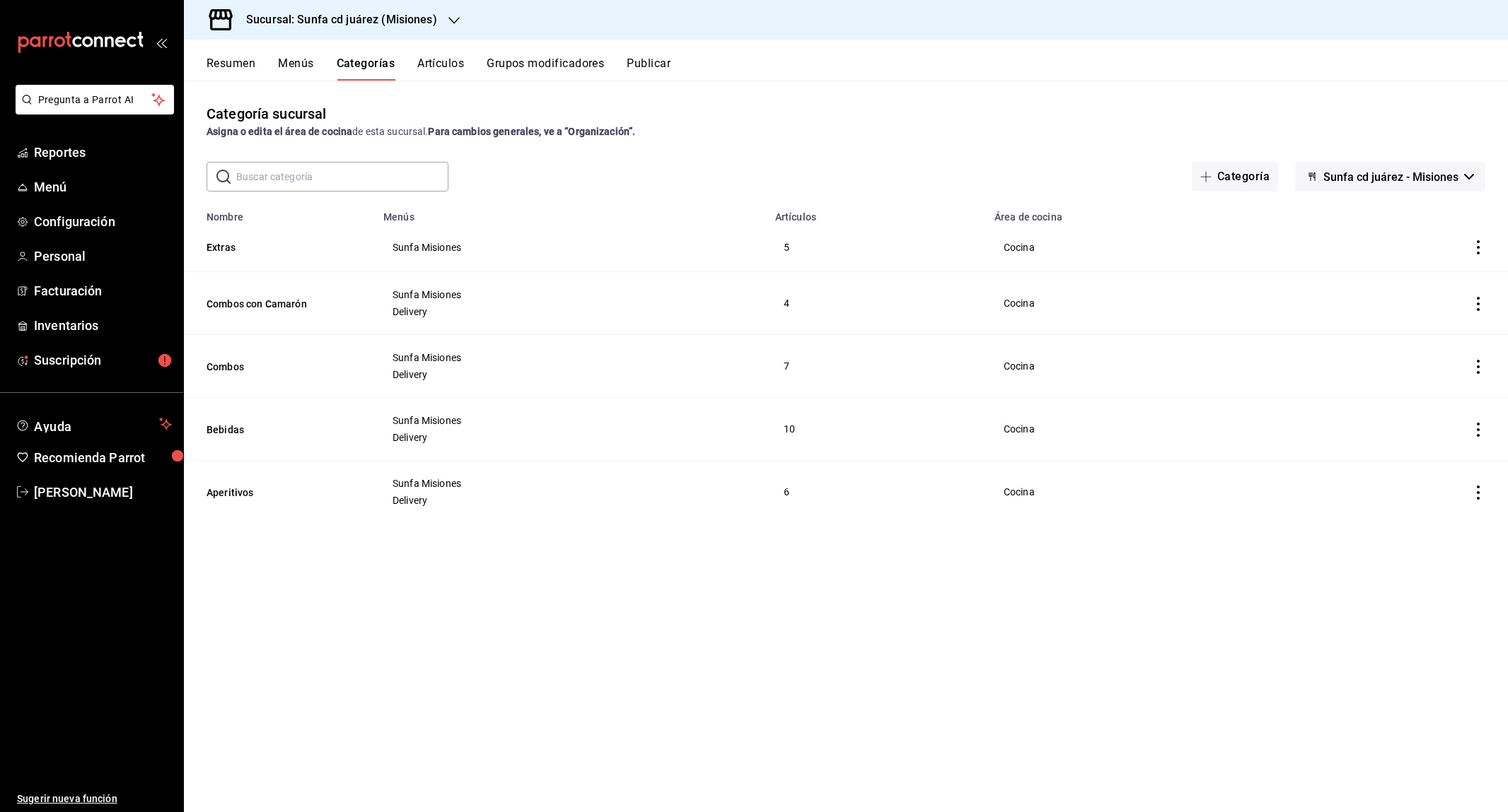
click at [310, 73] on button "Menús" at bounding box center [295, 69] width 36 height 24
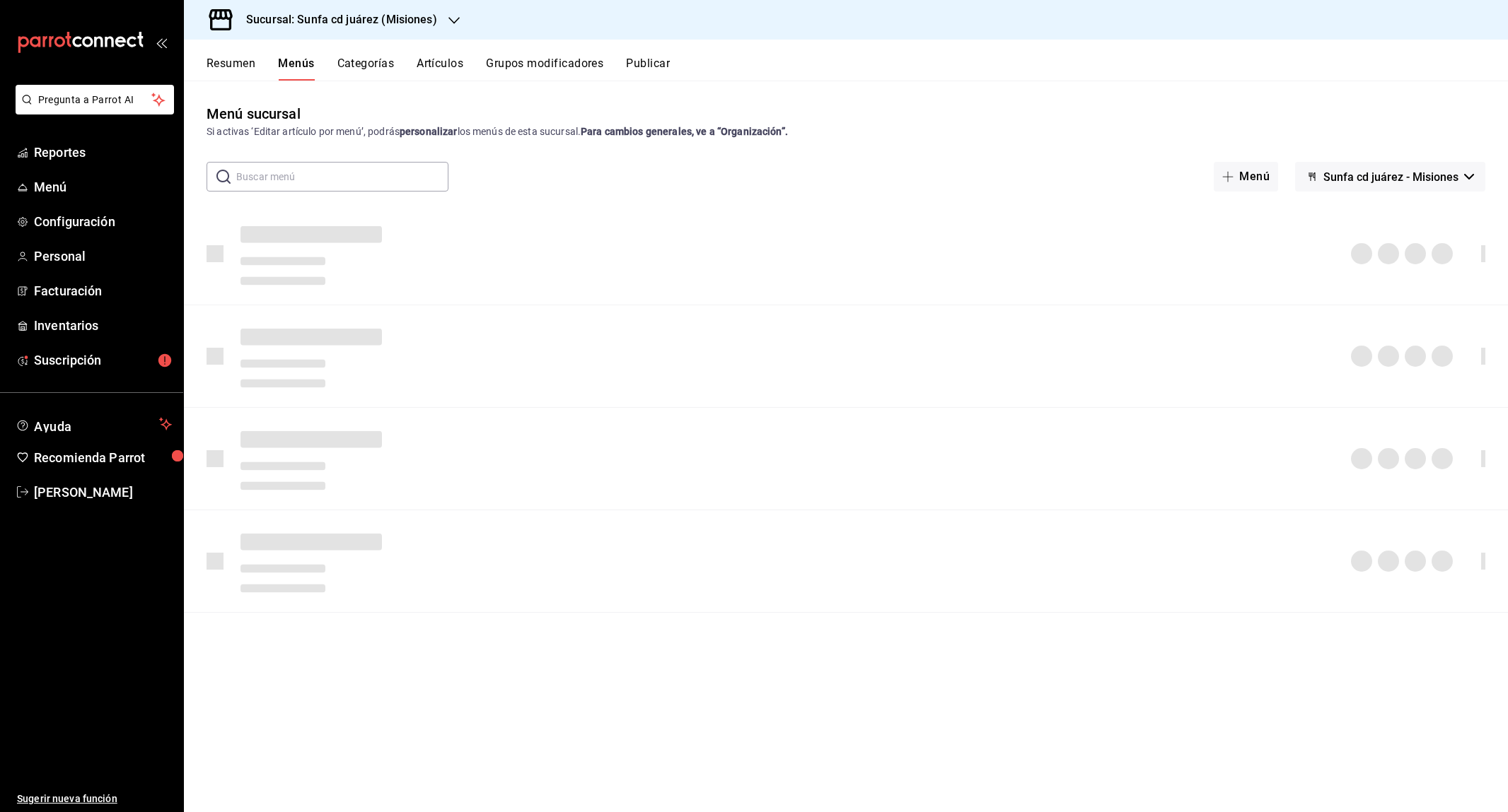
click at [416, 71] on div "Resumen Menús Categorías Artículos Grupos modificadores Publicar" at bounding box center [857, 69] width 1301 height 24
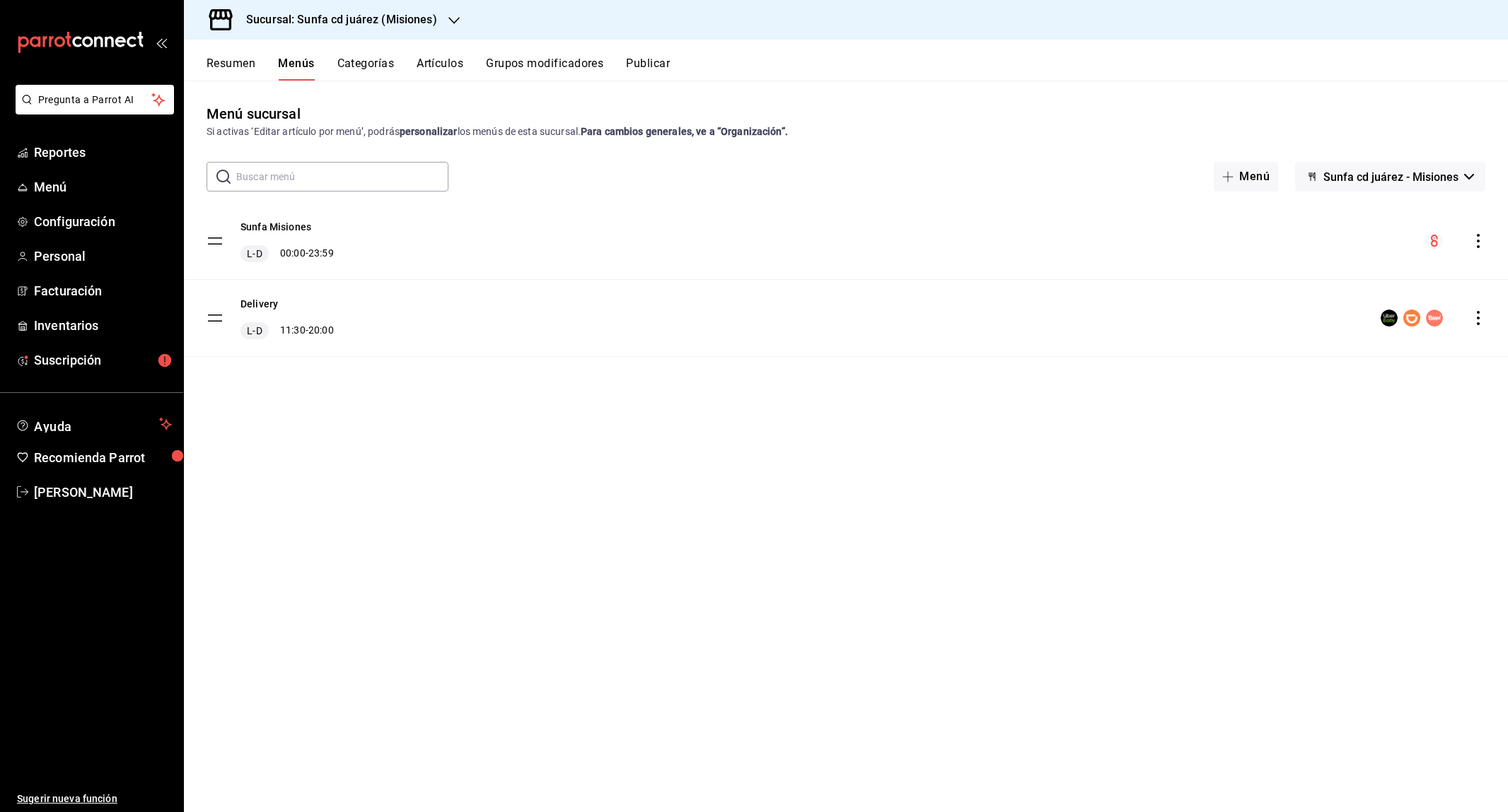
click at [428, 63] on button "Artículos" at bounding box center [440, 69] width 47 height 24
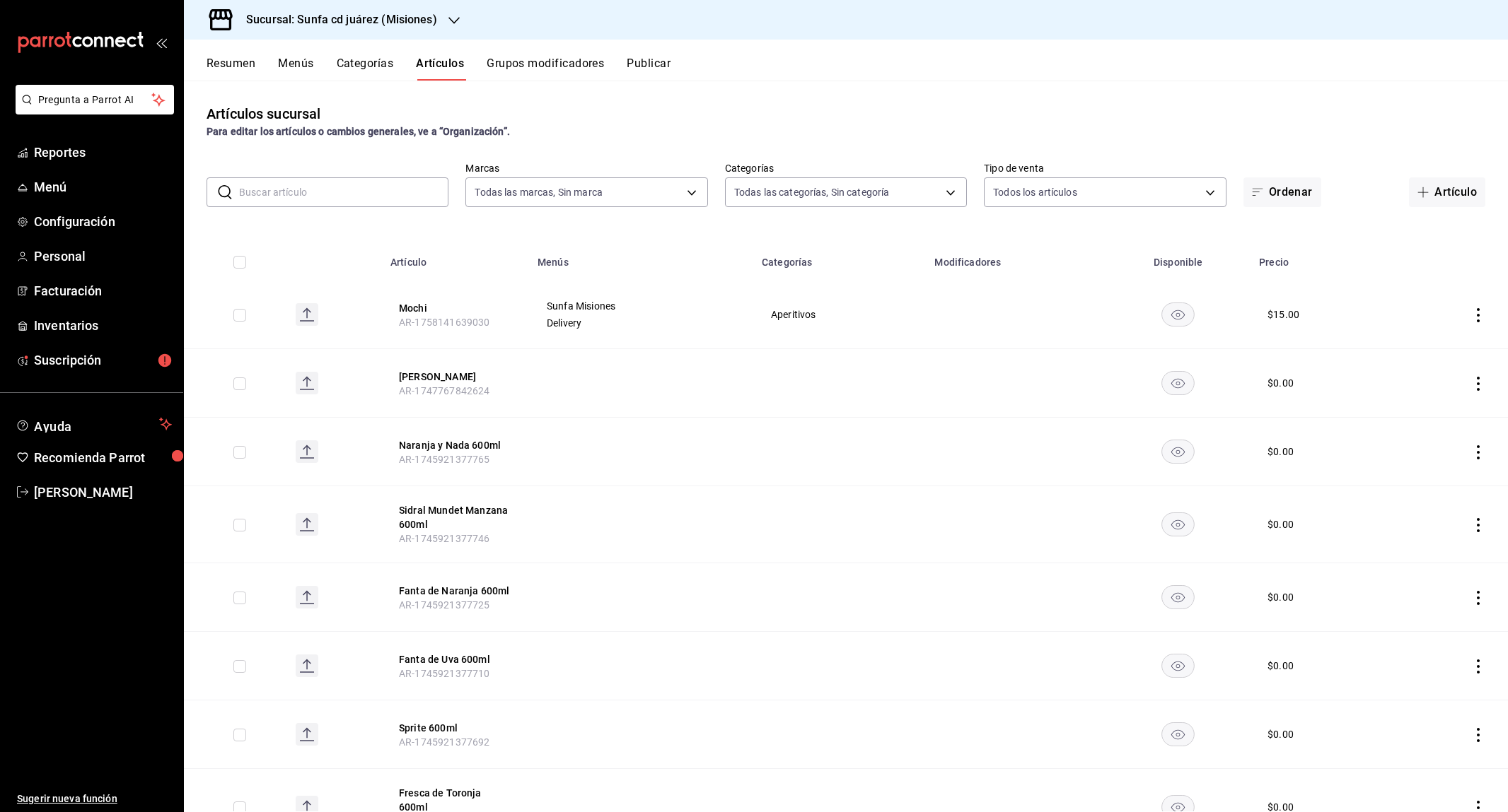
type input "3bf0f4f1-06bf-4e99-896d-726c877484e9"
type input "b36e3deb-011e-45b7-a6e6-3d6582a71e4f,9c40dcb6-0cfb-40f9-9fa4-3b3e28fc063a,4dee2…"
